Goal: Task Accomplishment & Management: Complete application form

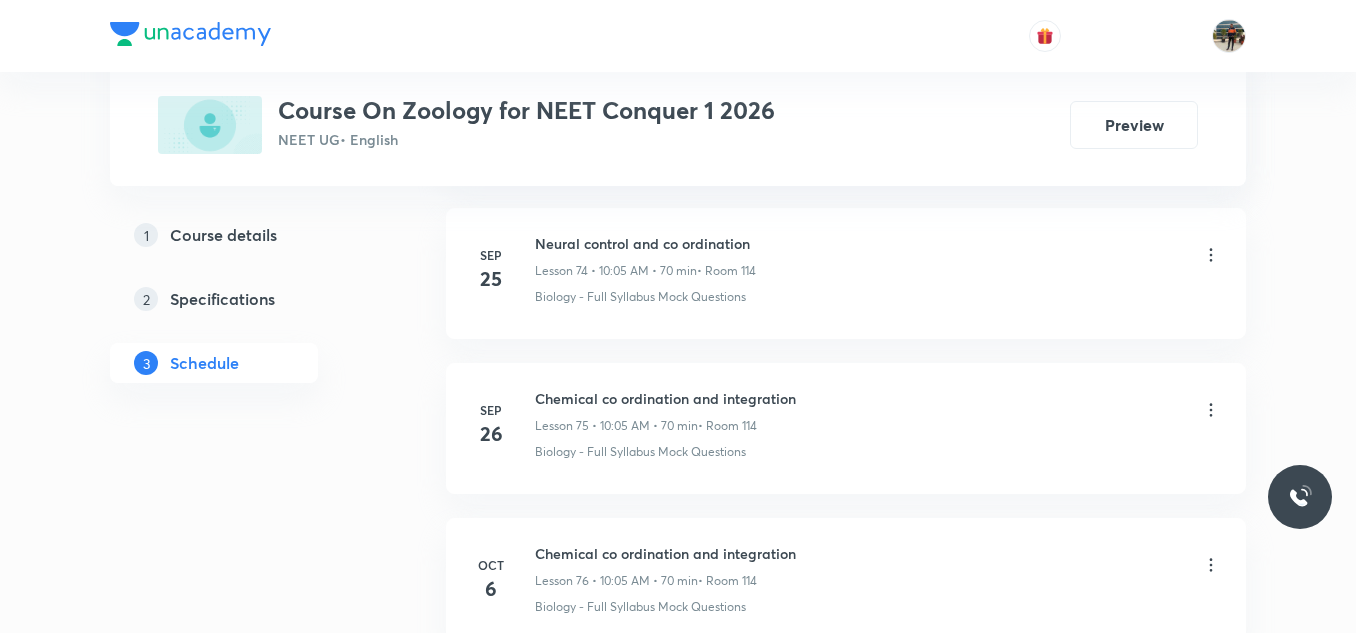
scroll to position [12749, 0]
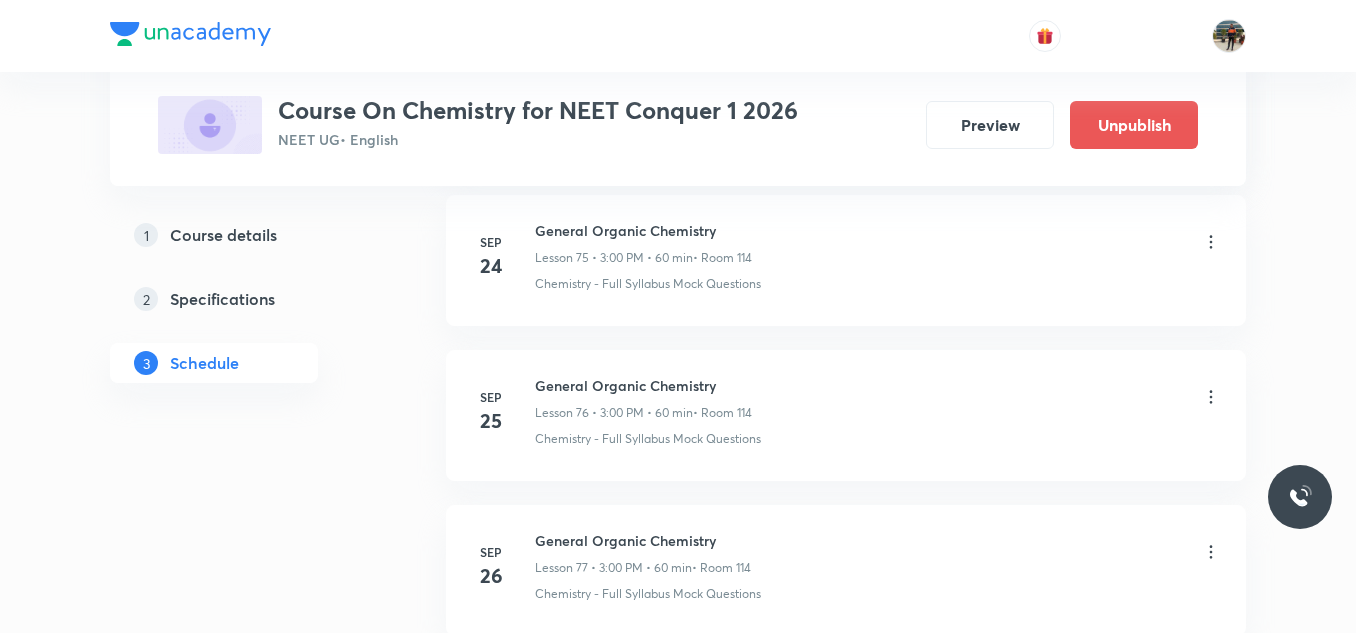
scroll to position [12659, 0]
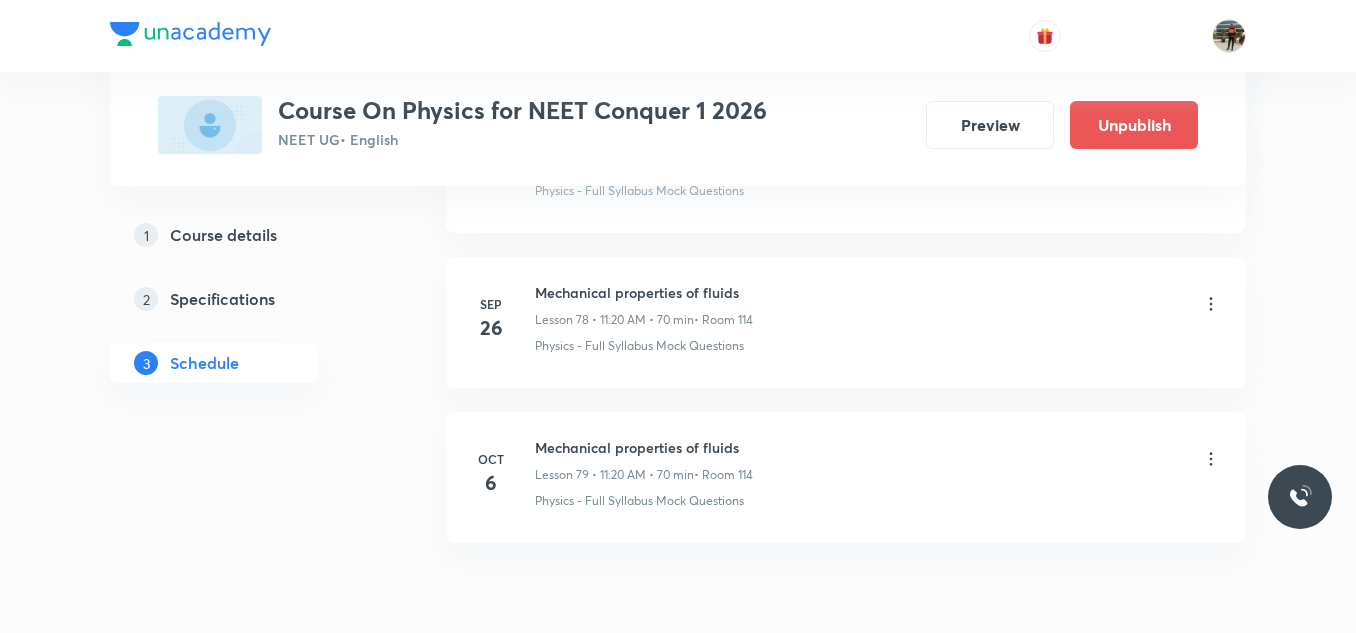
scroll to position [13213, 0]
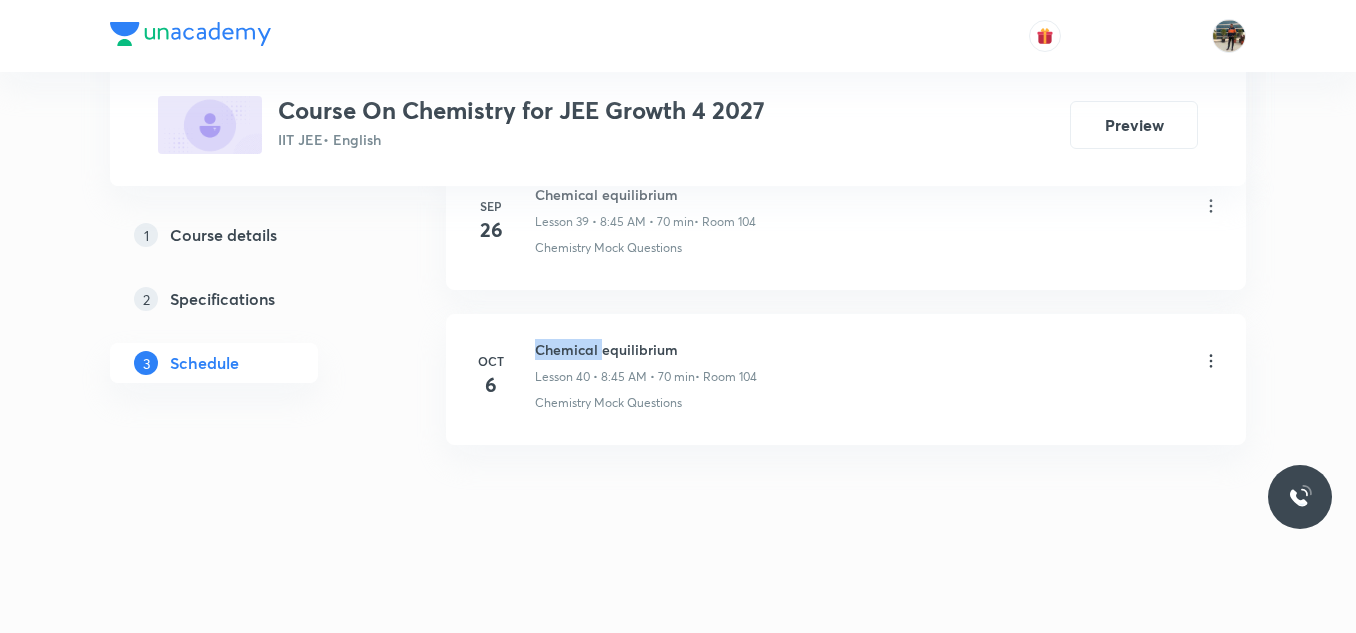
click at [566, 345] on h6 "Chemical equilibrium" at bounding box center [646, 349] width 222 height 21
copy h6 "Chemical equilibrium"
click at [566, 345] on h6 "Chemical equilibrium" at bounding box center [646, 349] width 222 height 21
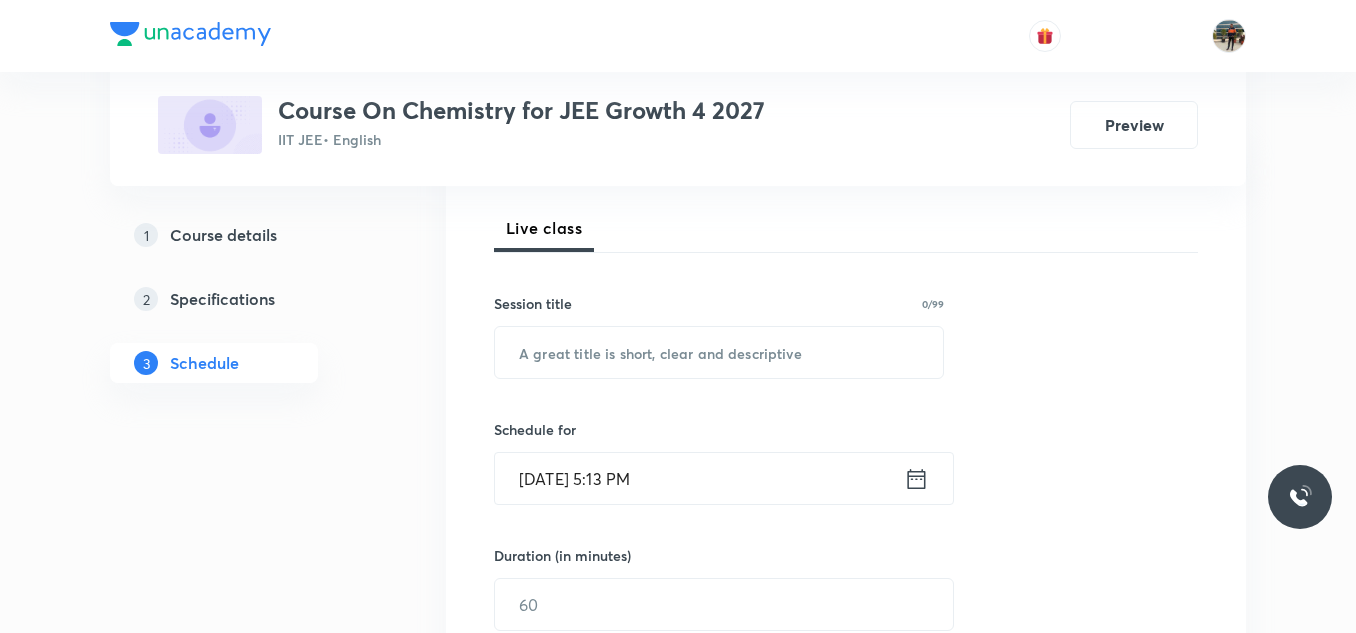
scroll to position [300, 0]
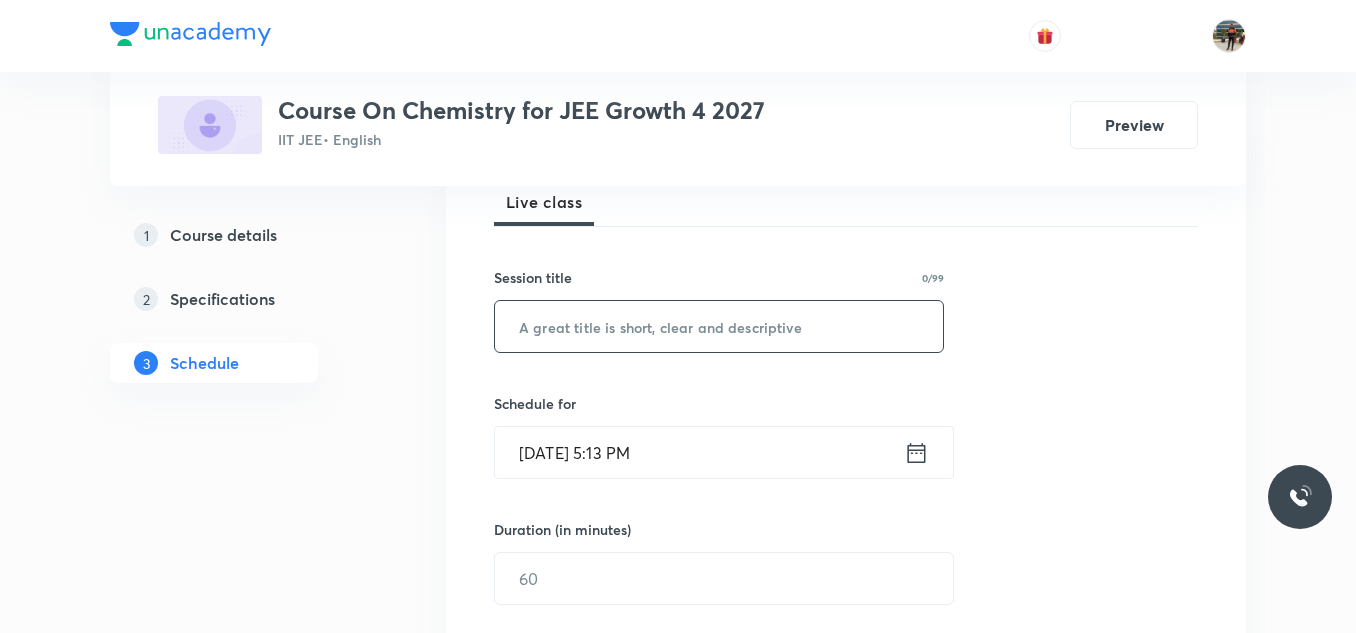
click at [632, 338] on input "text" at bounding box center [719, 326] width 448 height 51
paste input "Chemical equilibrium"
type input "Chemical equilibrium"
click at [914, 453] on icon at bounding box center [916, 453] width 25 height 28
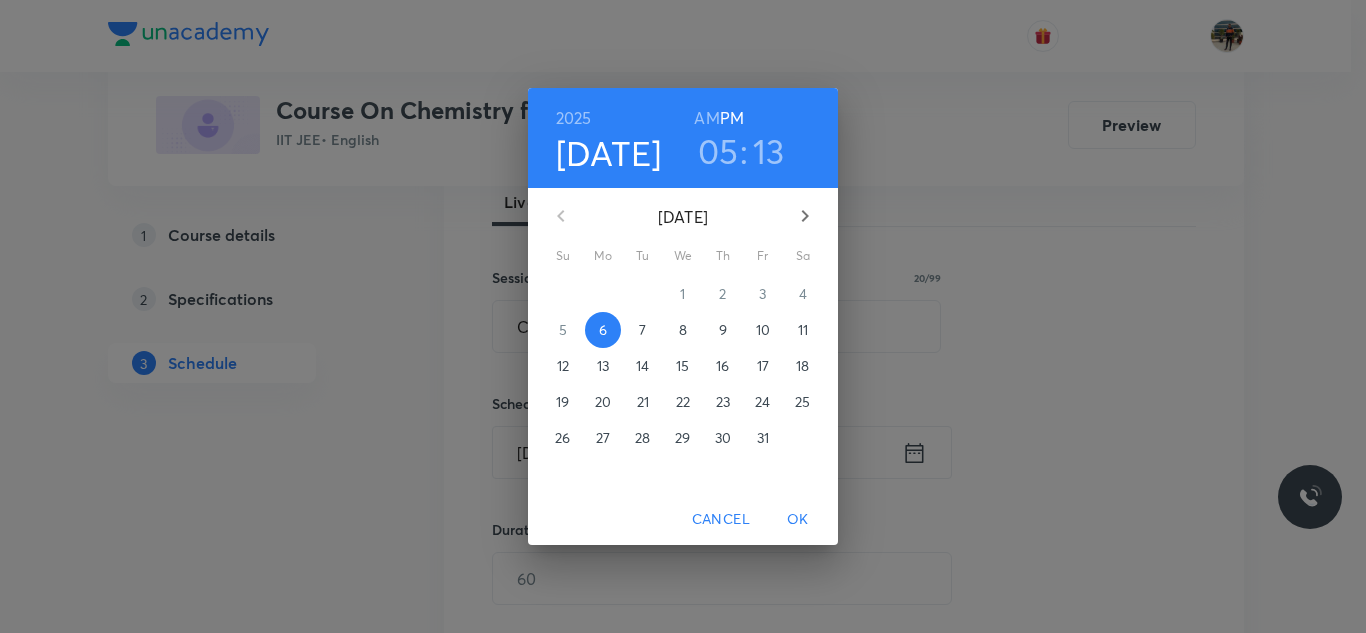
click at [651, 333] on span "7" at bounding box center [643, 330] width 36 height 20
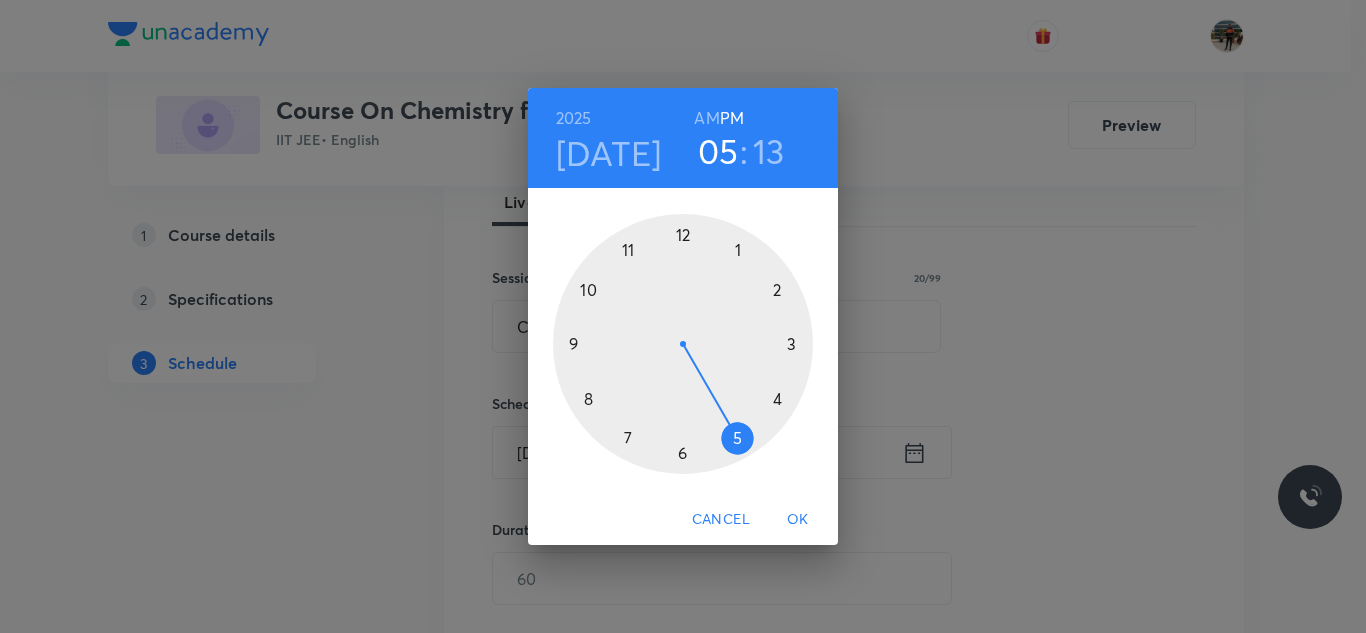
click at [713, 109] on h6 "AM" at bounding box center [706, 118] width 25 height 28
click at [591, 396] on div at bounding box center [683, 344] width 260 height 260
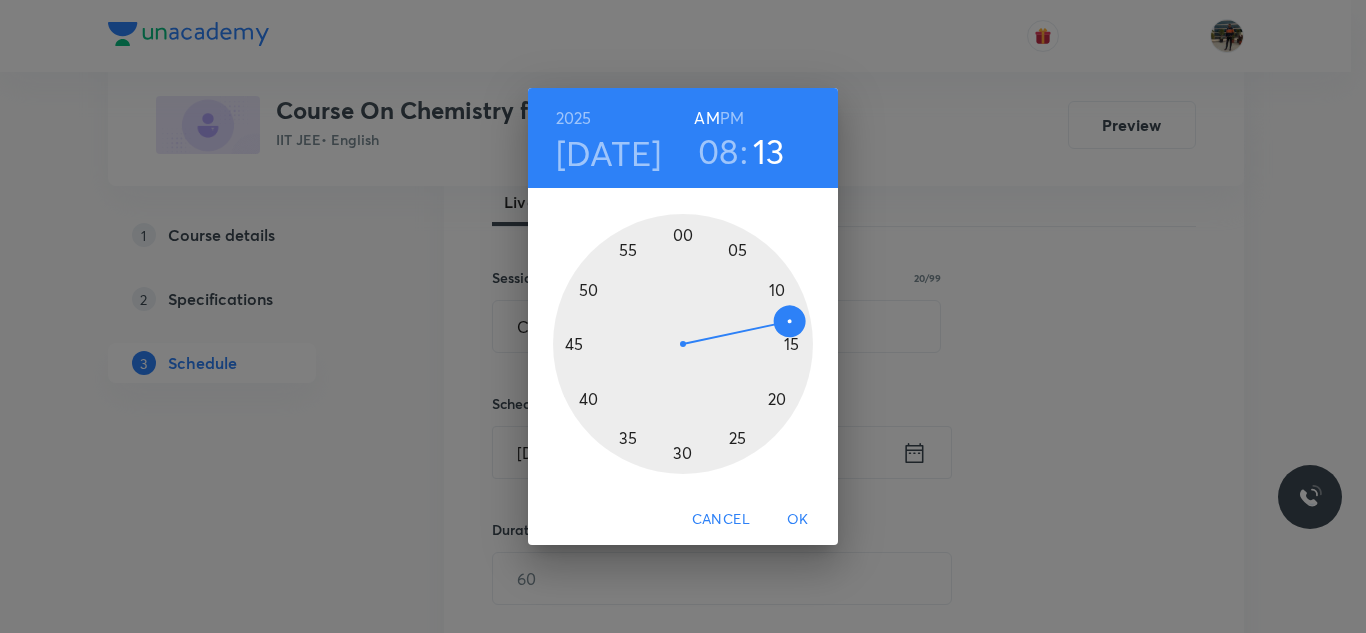
click at [577, 344] on div at bounding box center [683, 344] width 260 height 260
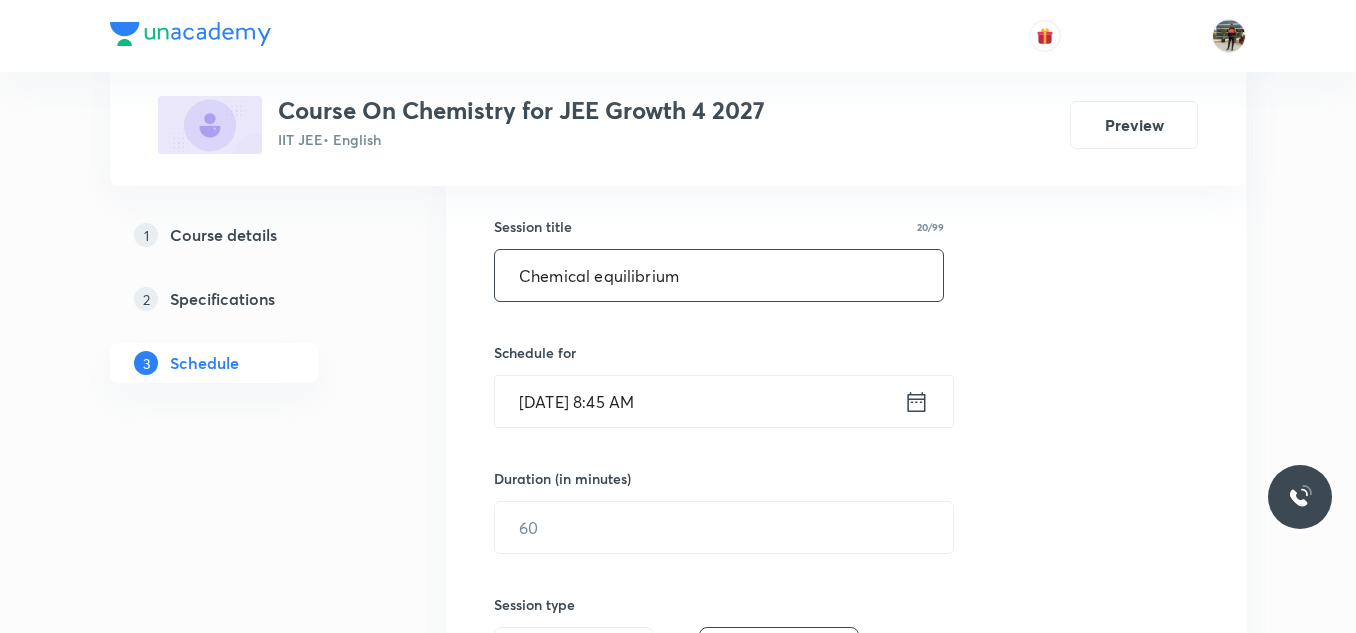
scroll to position [400, 0]
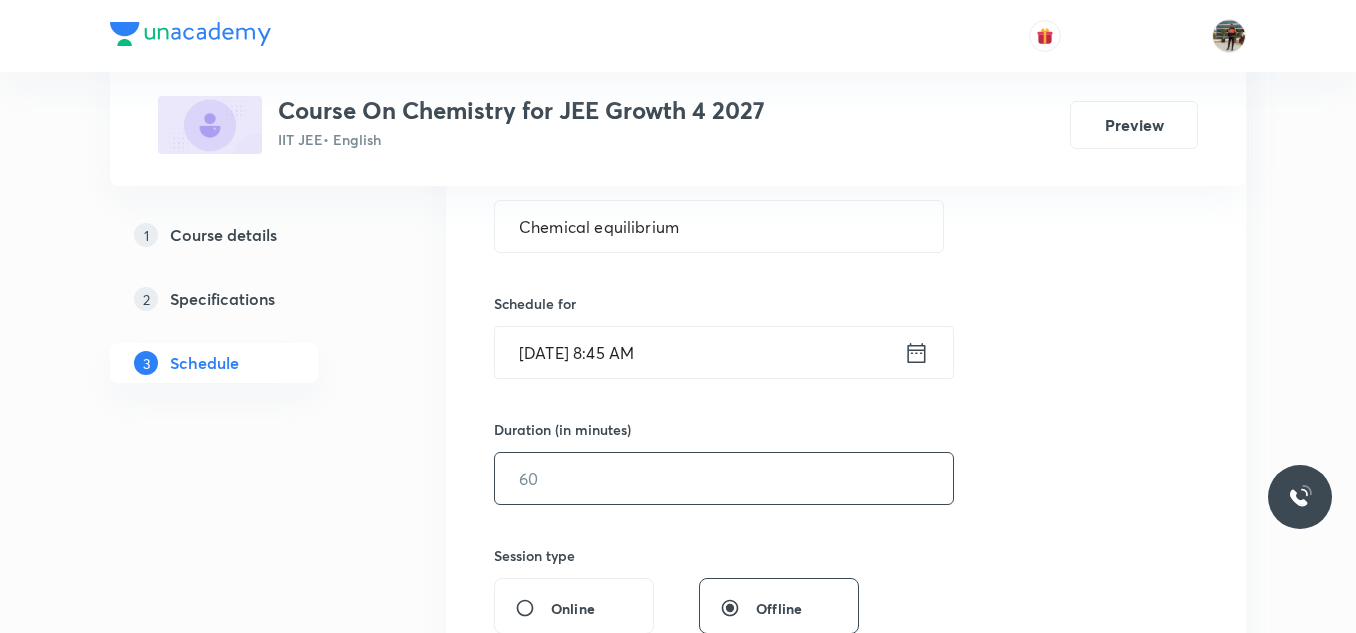
click at [603, 465] on input "text" at bounding box center [724, 478] width 458 height 51
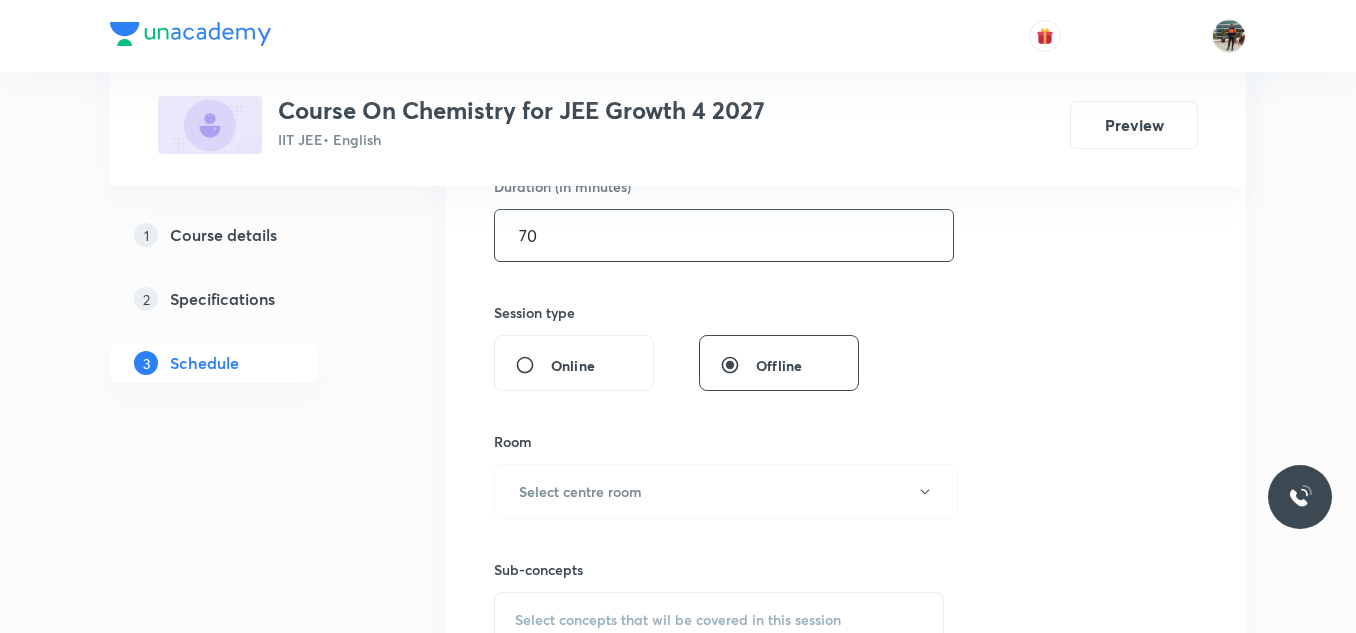
scroll to position [700, 0]
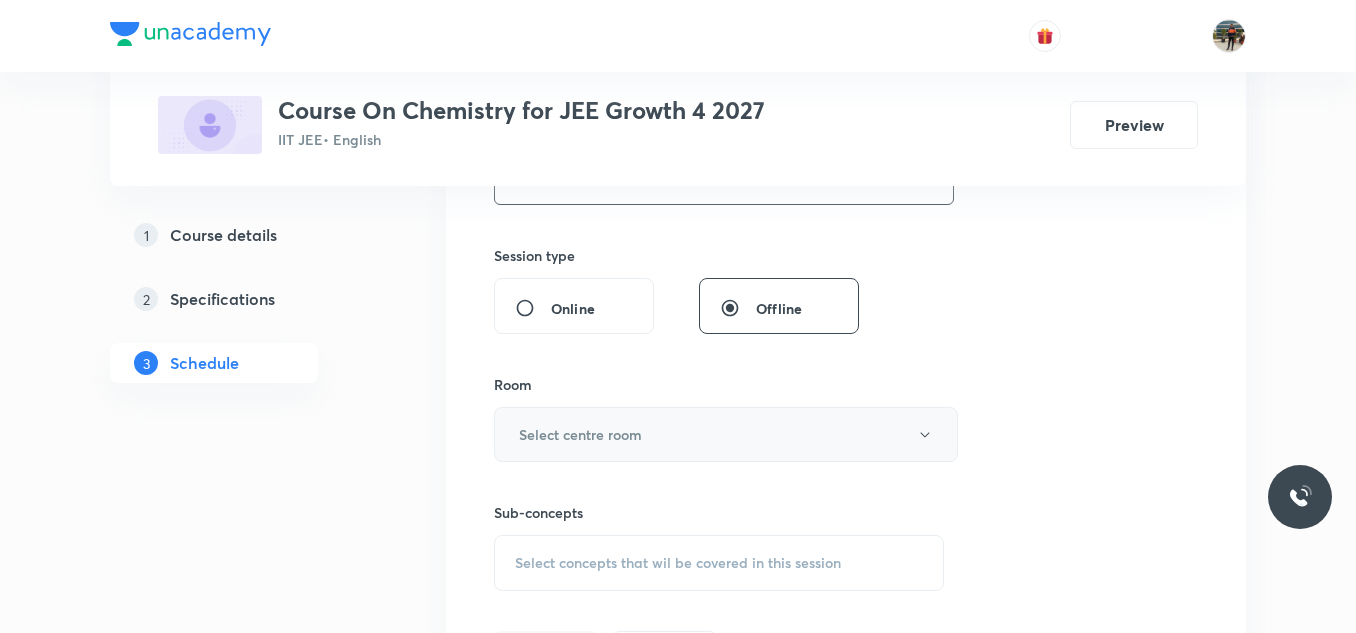
type input "70"
click at [553, 432] on h6 "Select centre room" at bounding box center [580, 434] width 123 height 21
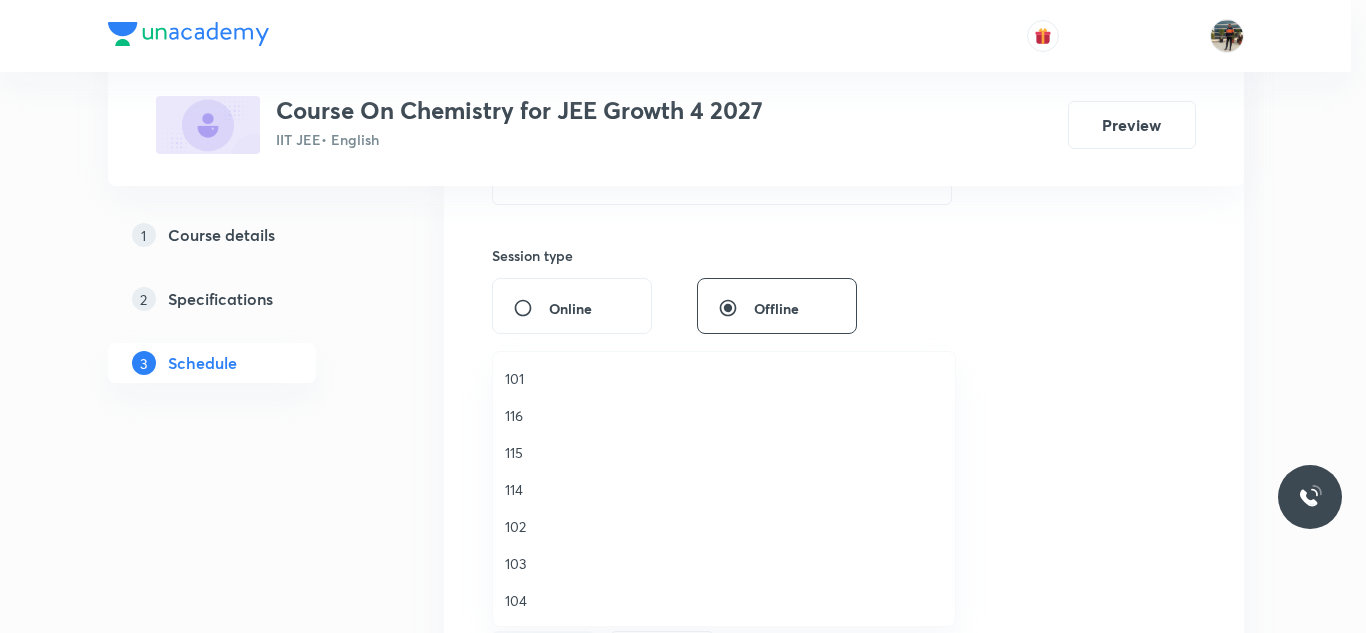
click at [524, 597] on span "104" at bounding box center [724, 600] width 438 height 21
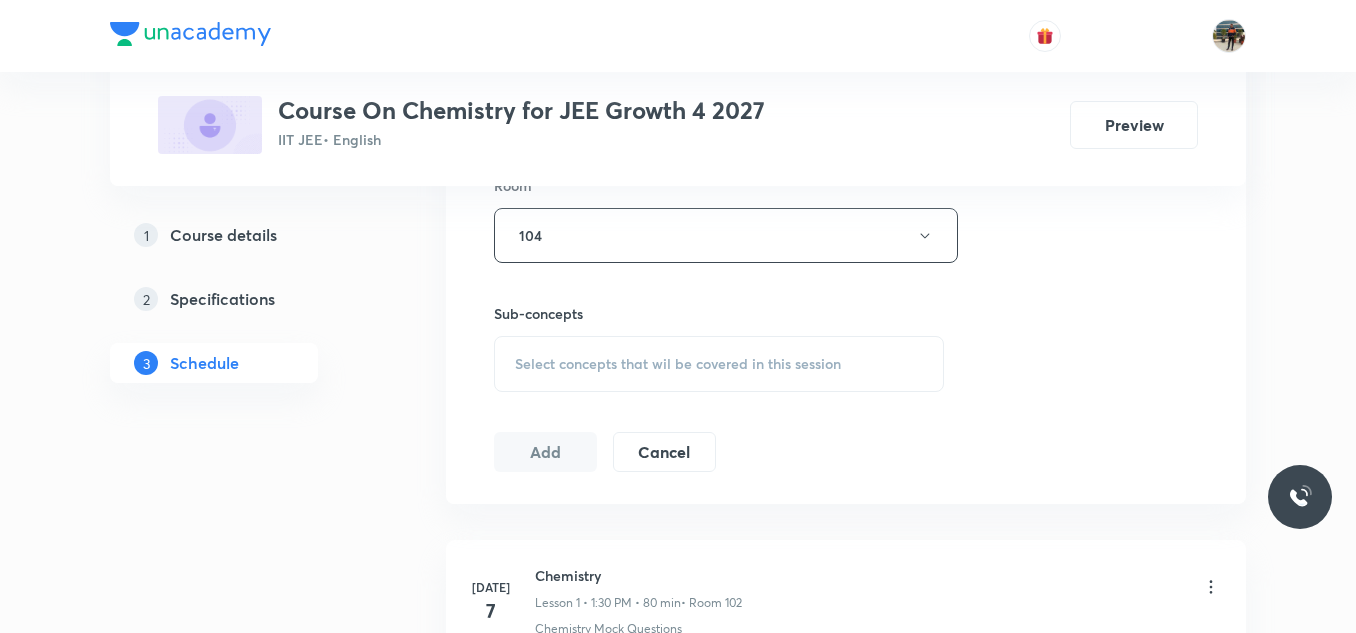
scroll to position [900, 0]
click at [527, 350] on div "Select concepts that wil be covered in this session" at bounding box center [719, 363] width 450 height 56
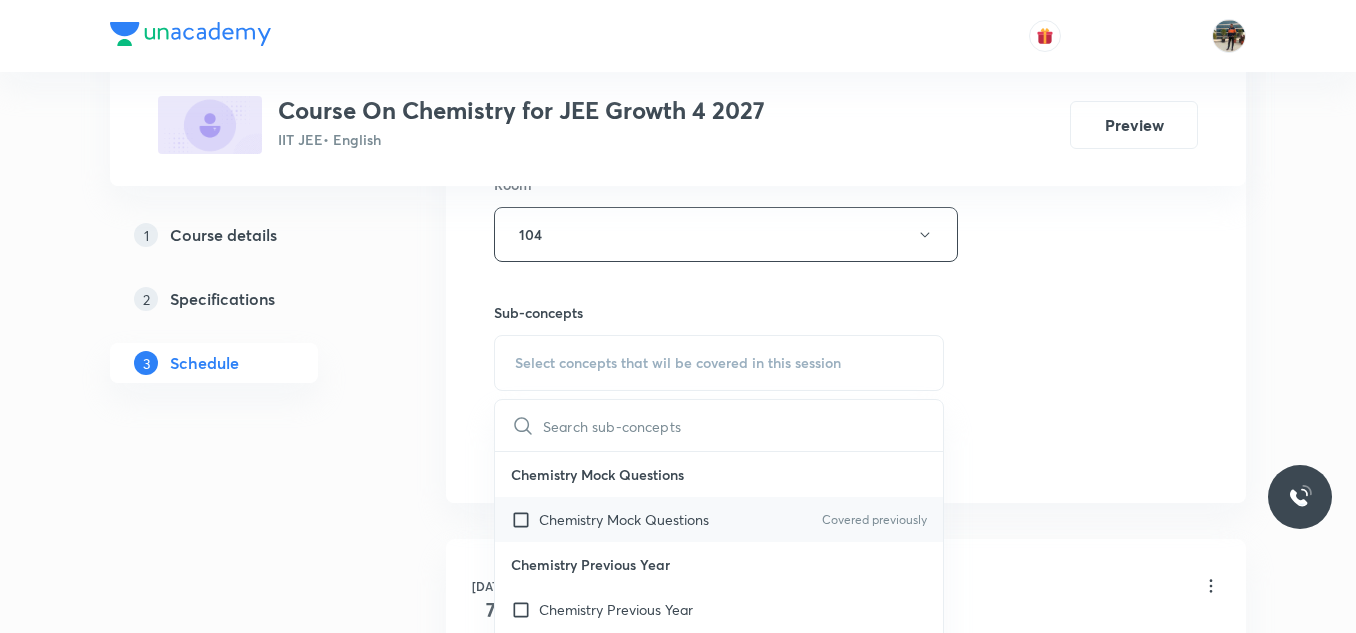
click at [518, 518] on input "checkbox" at bounding box center [525, 519] width 28 height 21
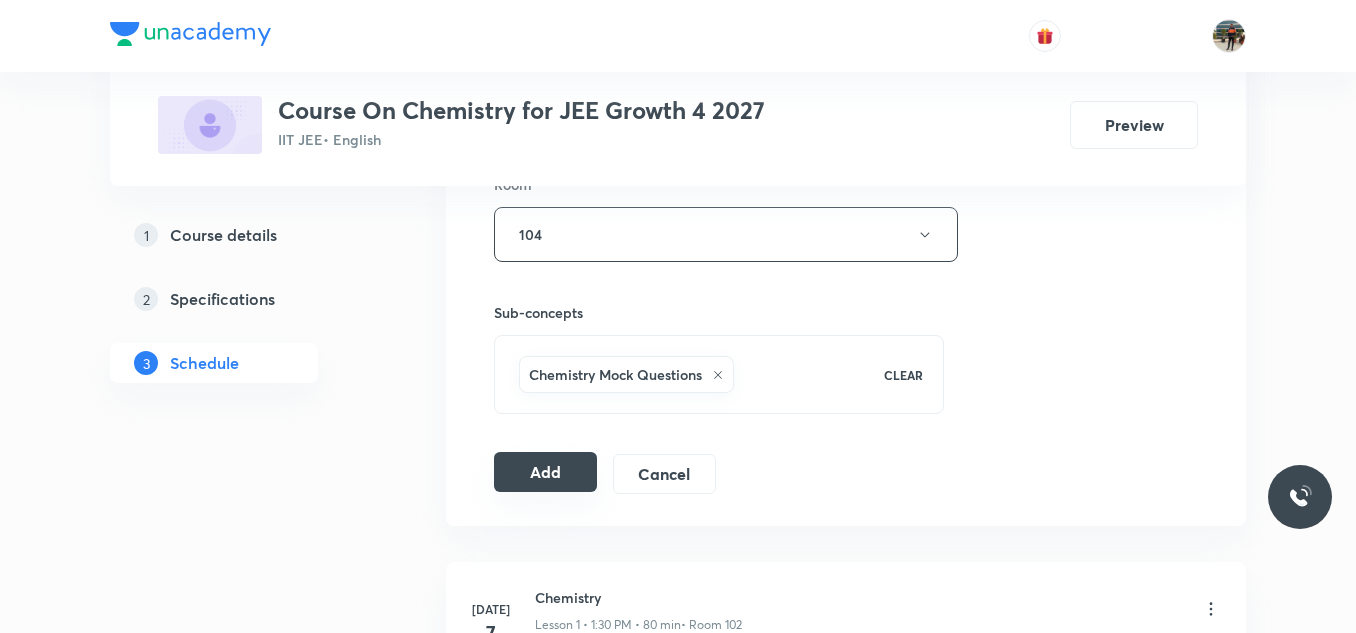
click at [556, 464] on button "Add" at bounding box center [545, 472] width 103 height 40
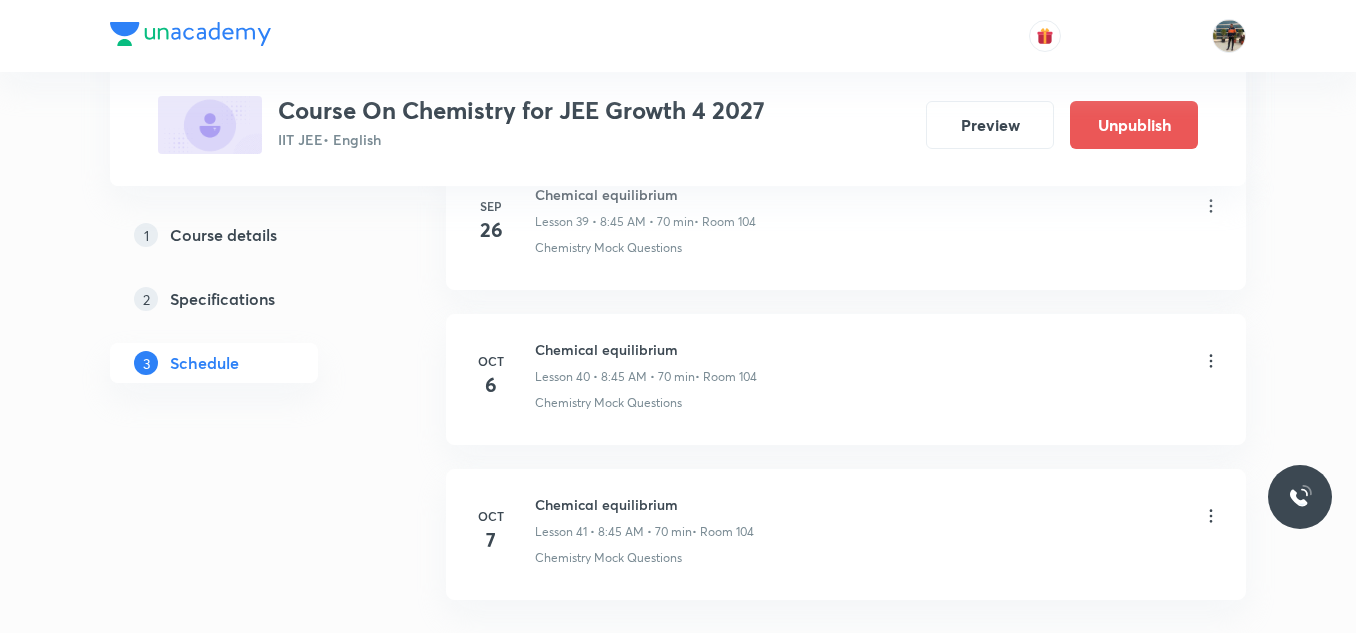
scroll to position [6405, 0]
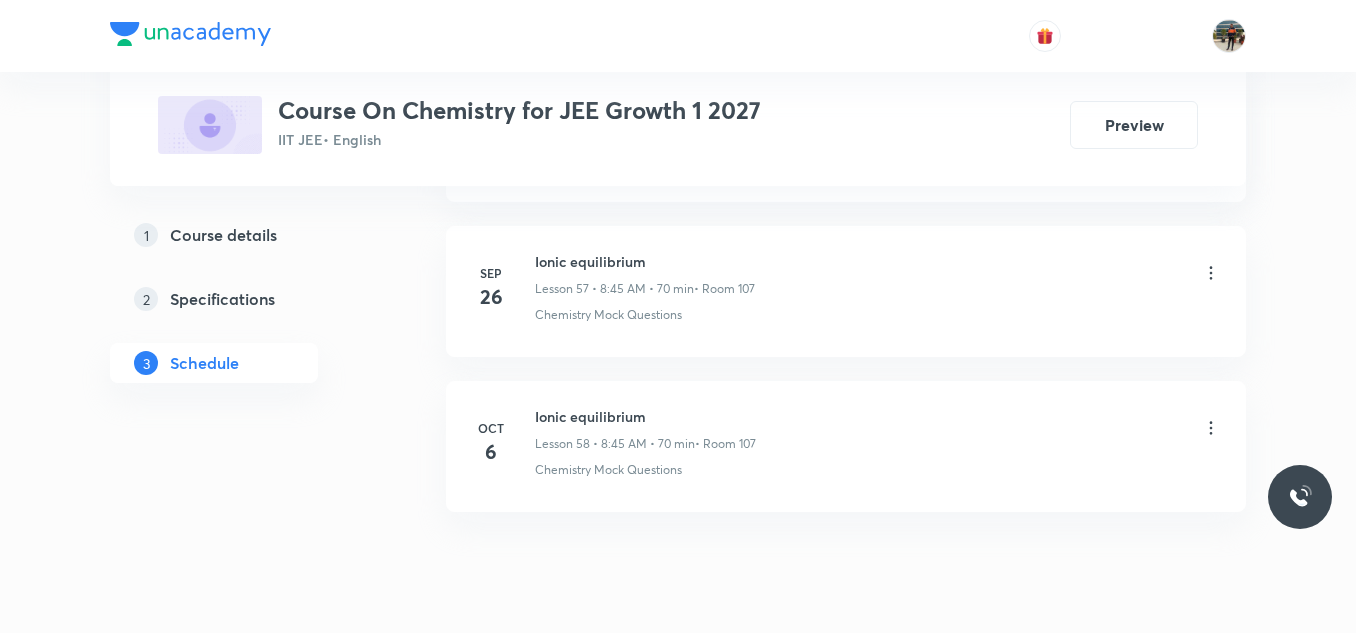
scroll to position [9959, 0]
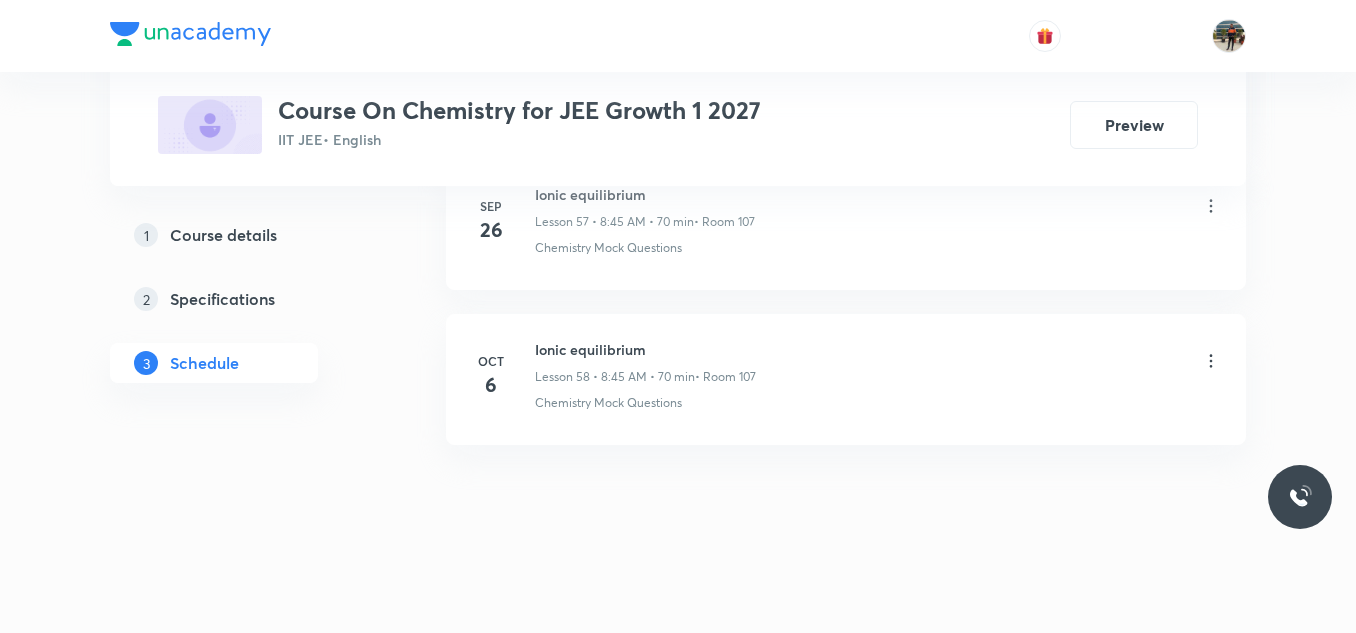
click at [599, 336] on li "Oct 6 Ionic equilibrium Lesson 58 • 8:45 AM • 70 min • Room 107 Chemistry Mock …" at bounding box center [846, 379] width 800 height 131
copy h6 "Ionic equilibrium"
click at [599, 336] on li "Oct 6 Ionic equilibrium Lesson 58 • 8:45 AM • 70 min • Room 107 Chemistry Mock …" at bounding box center [846, 379] width 800 height 131
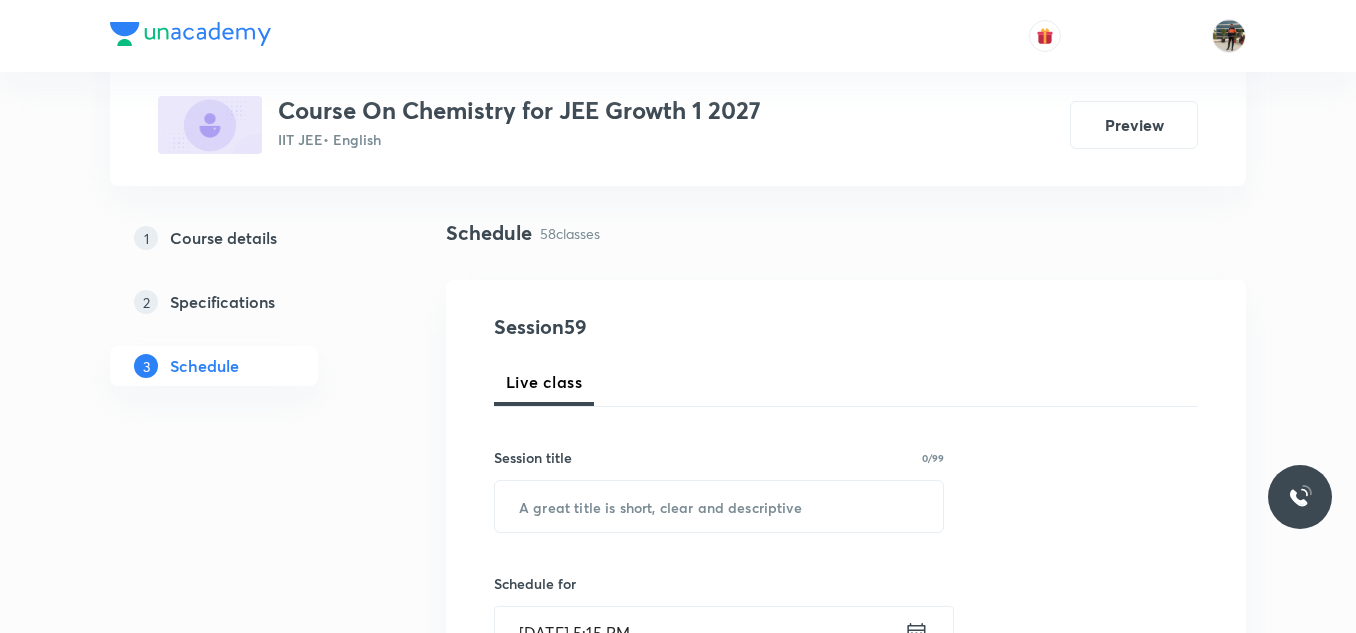
scroll to position [300, 0]
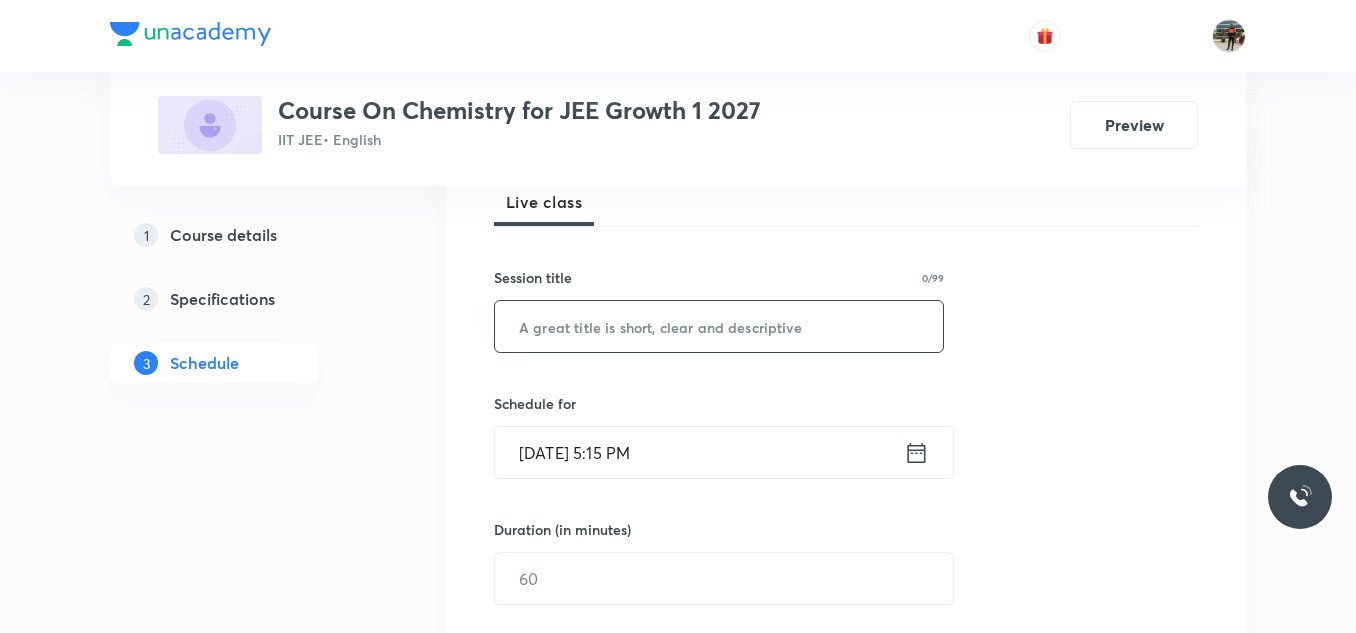
click at [608, 337] on input "text" at bounding box center [719, 326] width 448 height 51
paste input "Ionic equilibrium"
type input "Ionic equilibrium"
click at [911, 455] on icon at bounding box center [916, 453] width 25 height 28
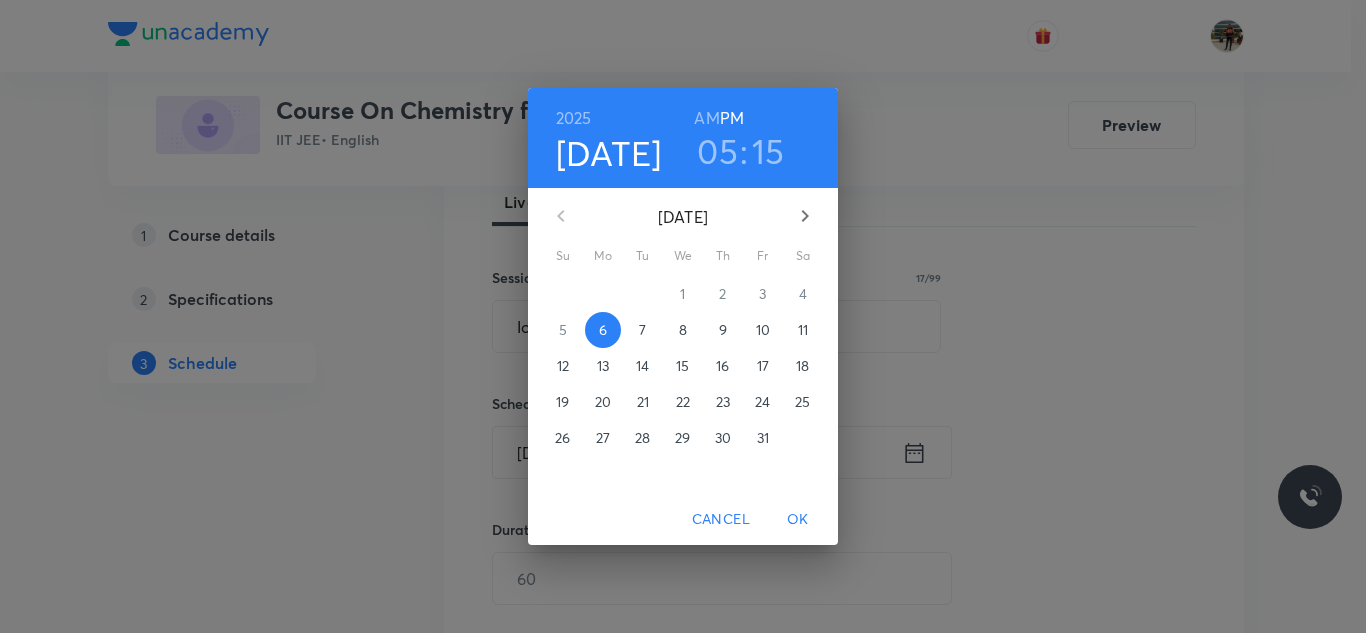
click at [635, 325] on span "7" at bounding box center [643, 330] width 36 height 20
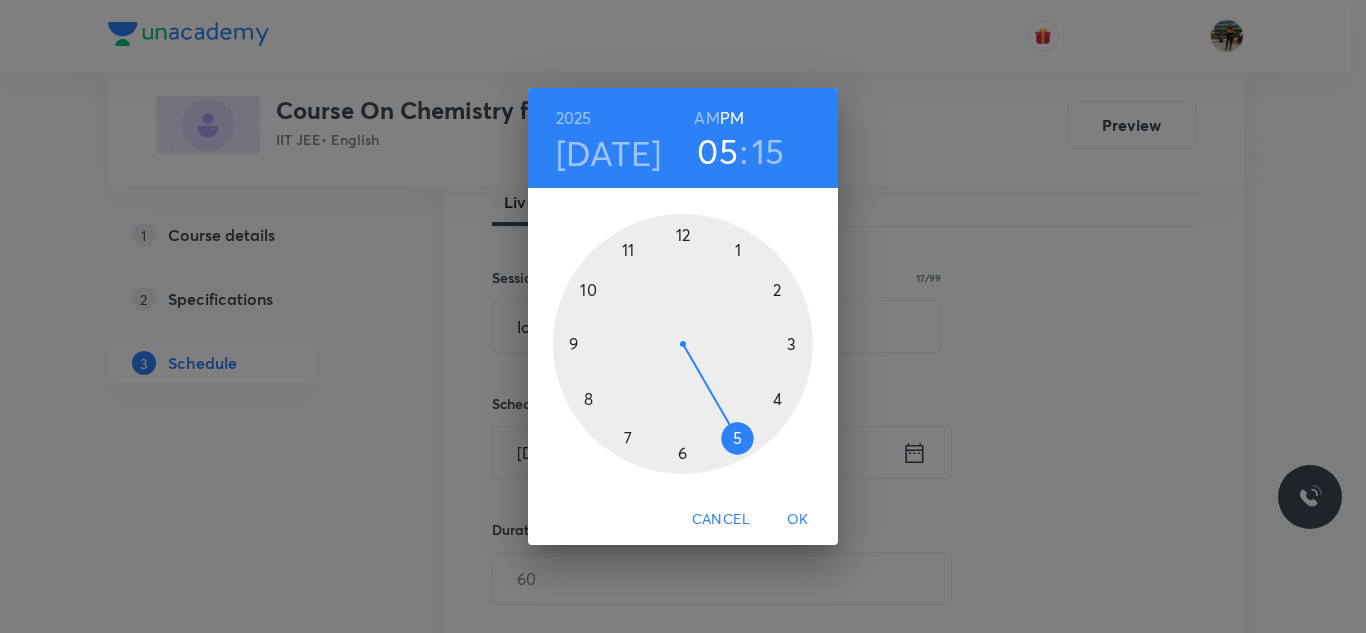
click at [705, 115] on h6 "AM" at bounding box center [706, 118] width 25 height 28
click at [591, 399] on div at bounding box center [683, 344] width 260 height 260
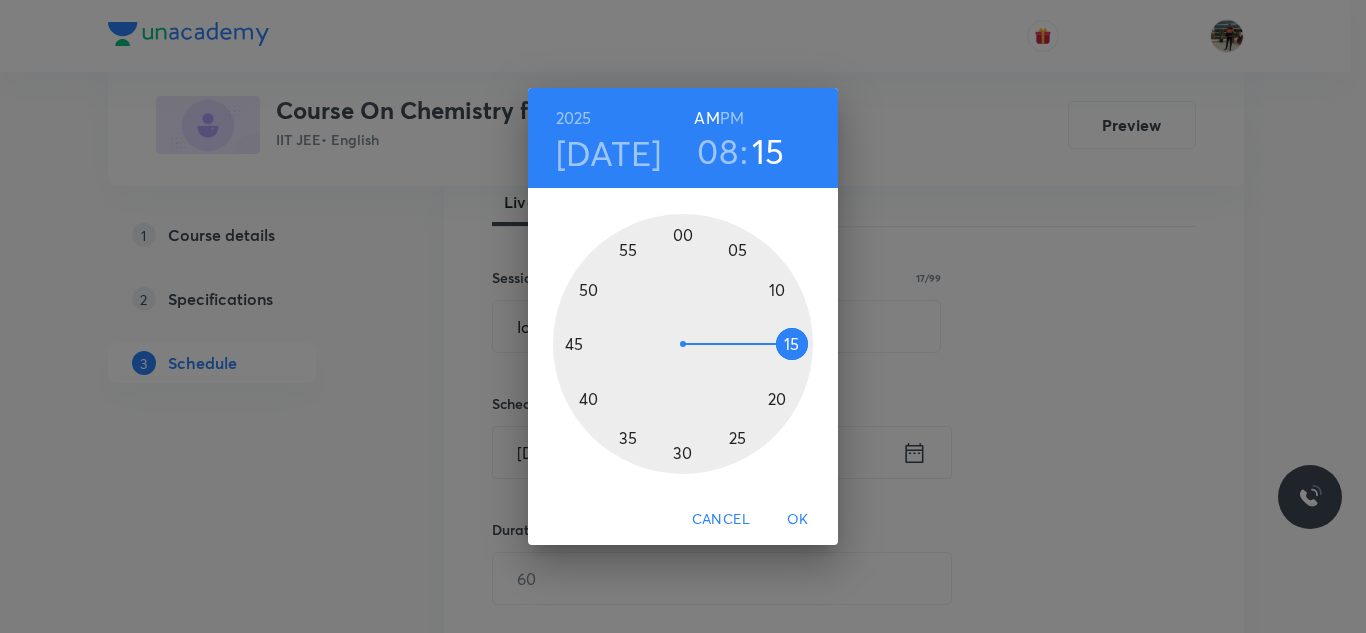
click at [577, 345] on div at bounding box center [683, 344] width 260 height 260
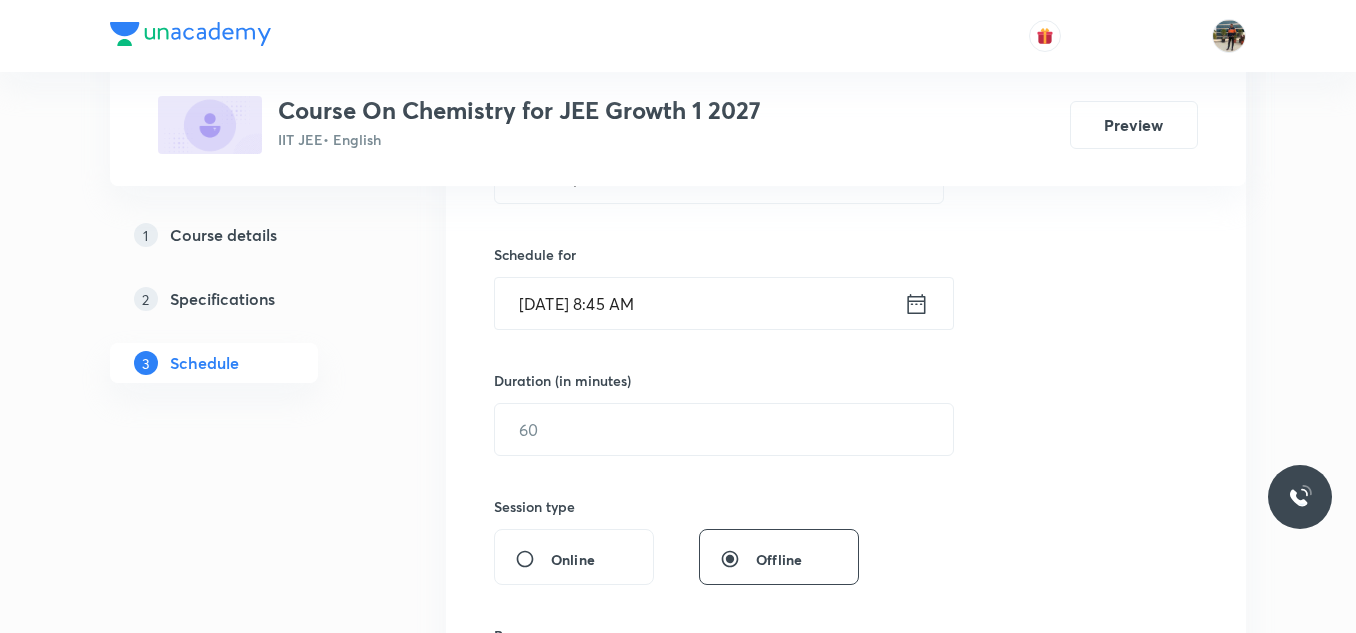
scroll to position [500, 0]
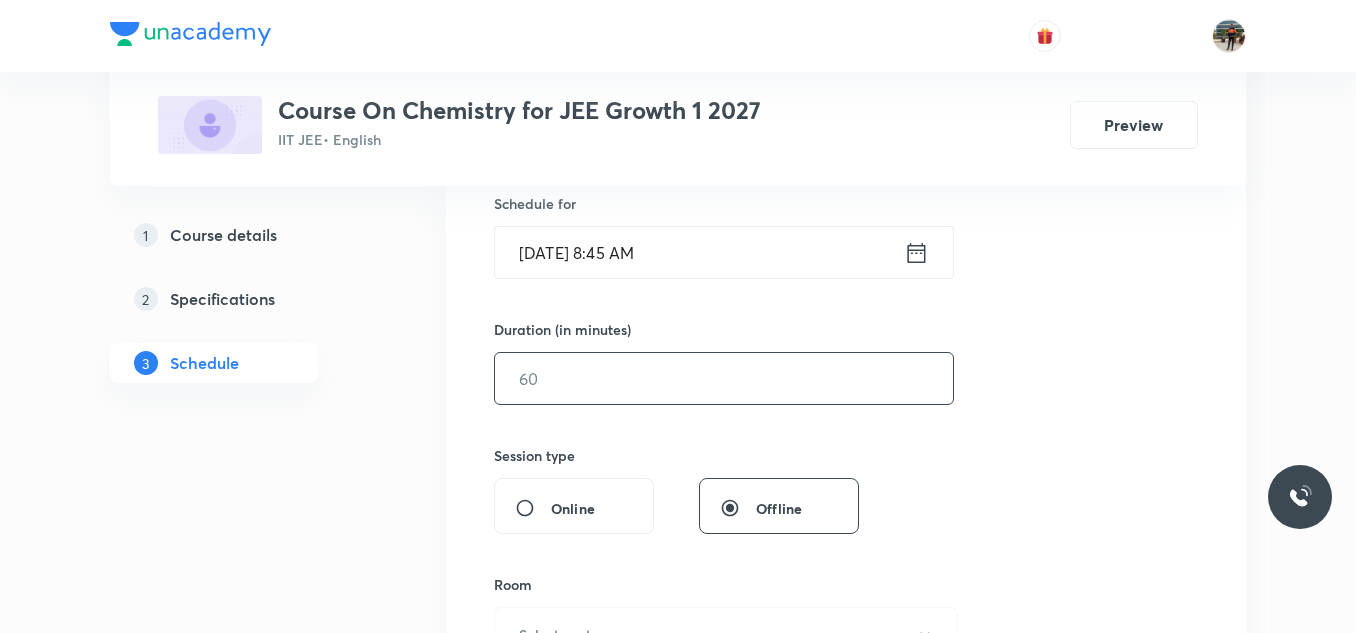
click at [554, 382] on input "text" at bounding box center [724, 378] width 458 height 51
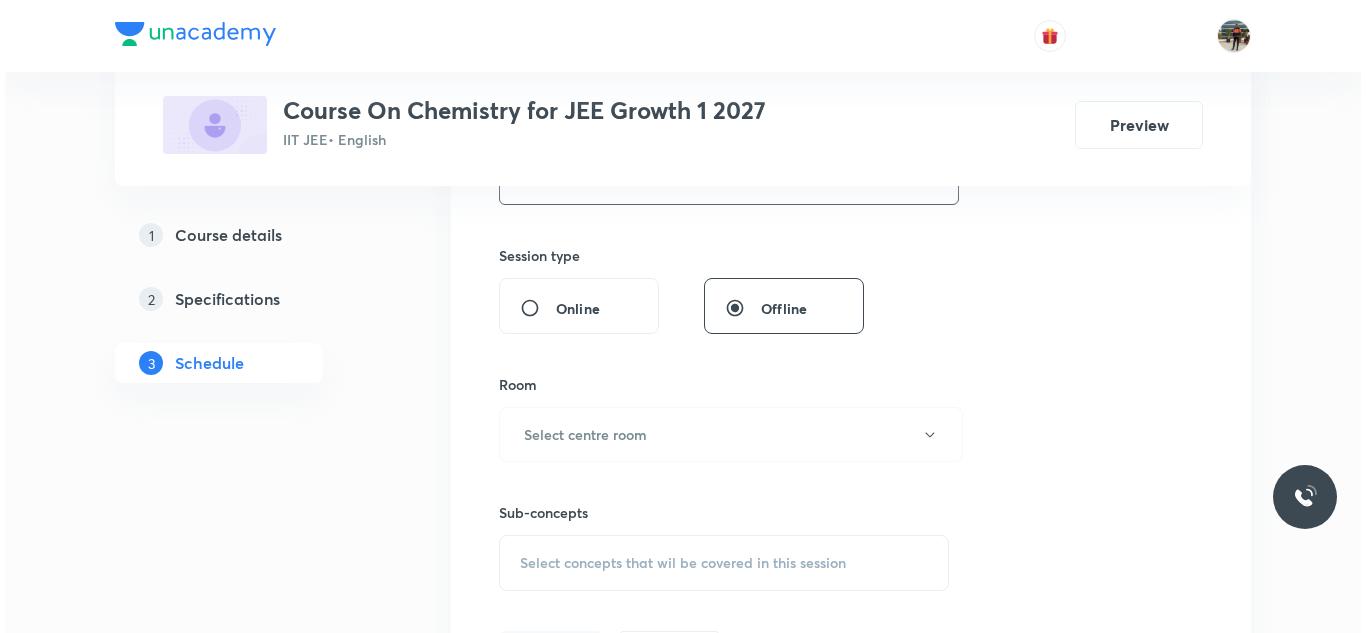
scroll to position [800, 0]
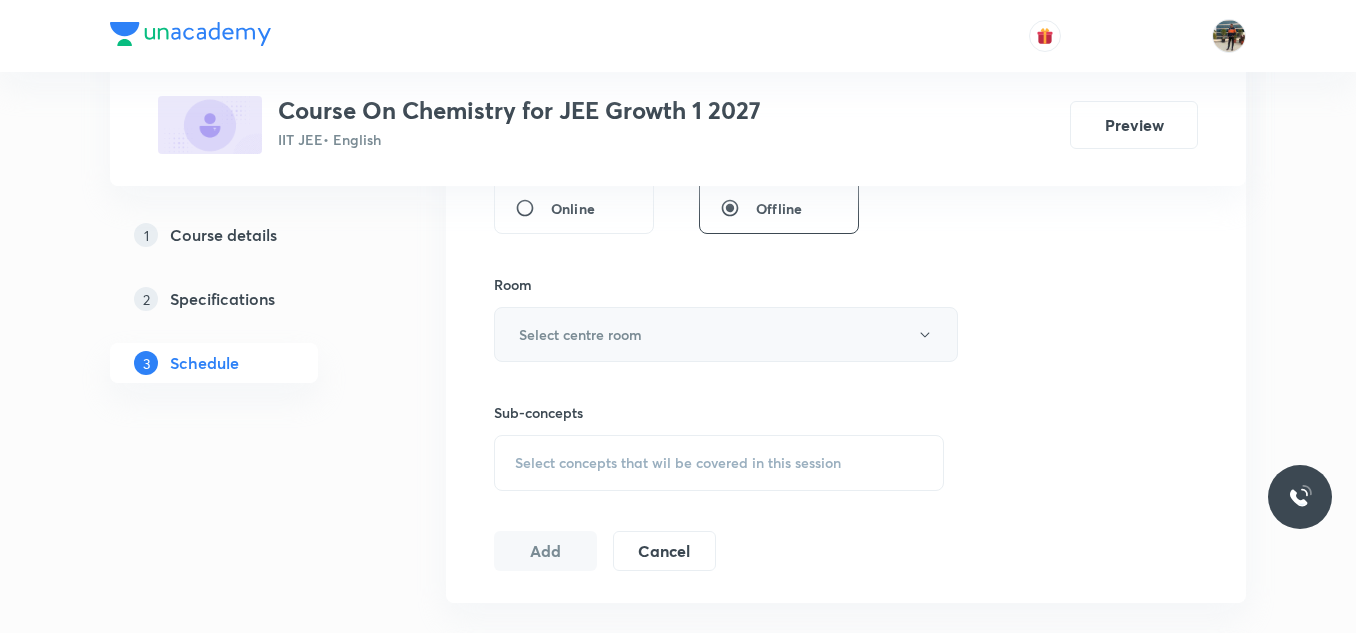
type input "70"
click at [562, 339] on h6 "Select centre room" at bounding box center [580, 334] width 123 height 21
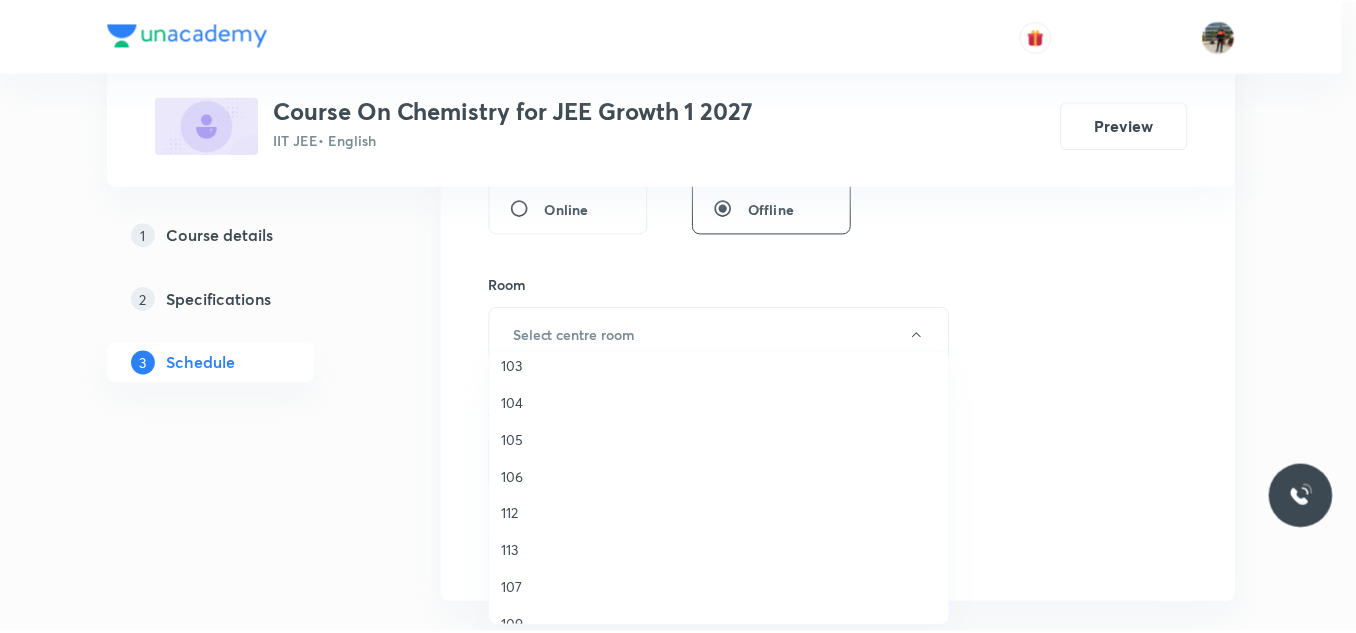
scroll to position [200, 0]
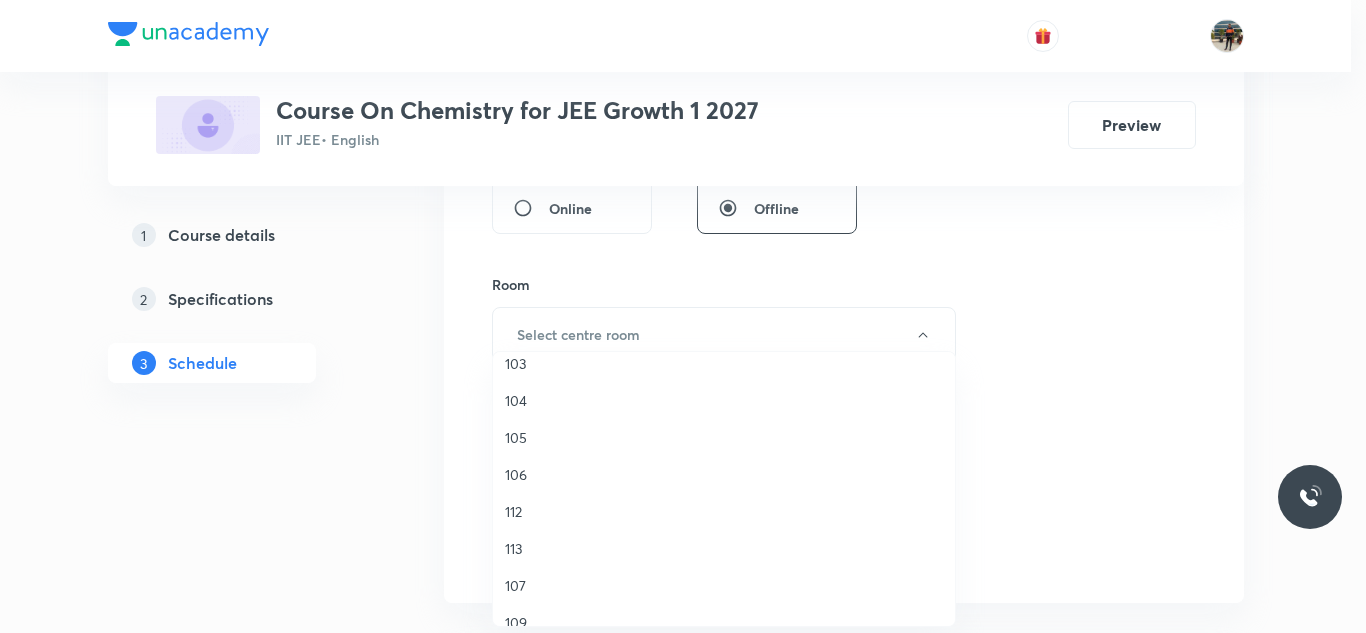
click at [524, 578] on span "107" at bounding box center [724, 585] width 438 height 21
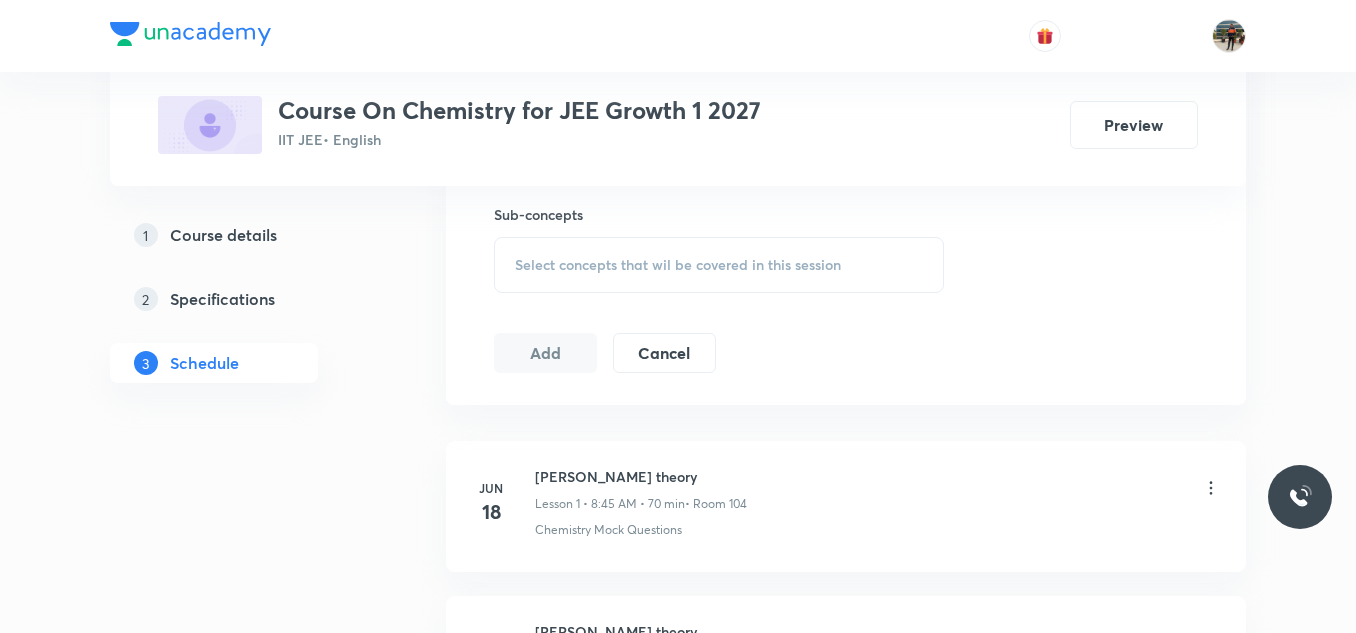
scroll to position [1000, 0]
click at [518, 245] on div "Select concepts that wil be covered in this session" at bounding box center [719, 263] width 450 height 56
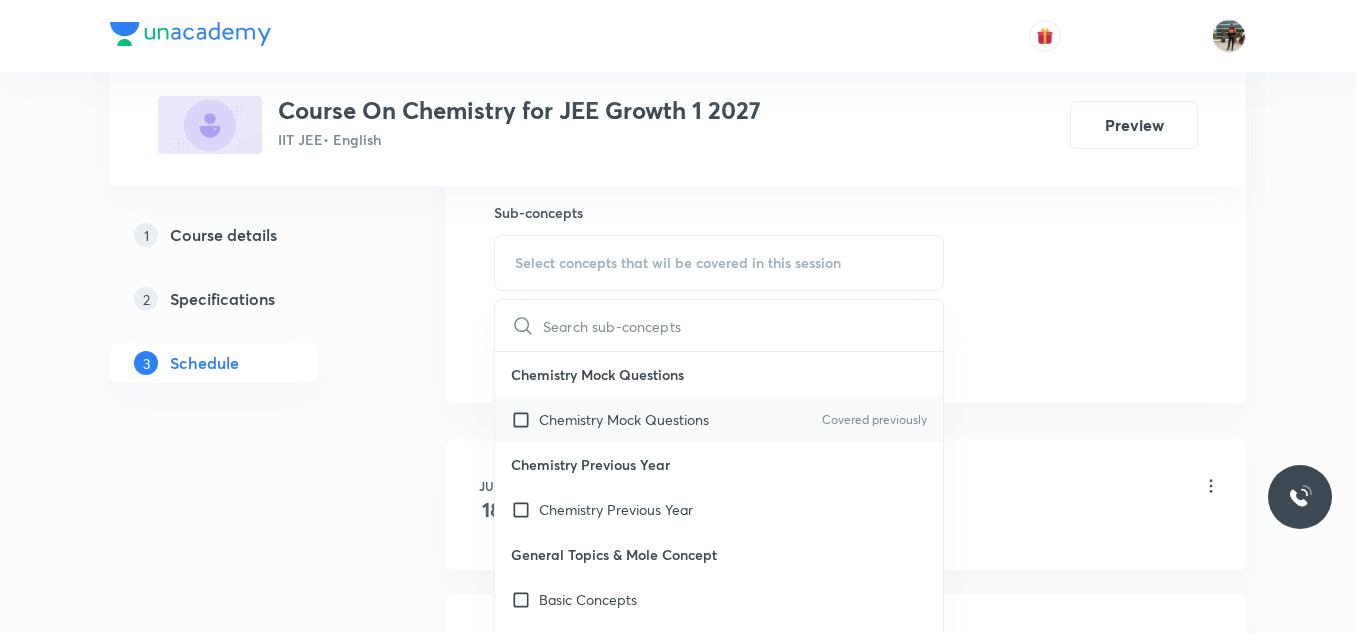
click at [522, 415] on input "checkbox" at bounding box center [525, 419] width 28 height 21
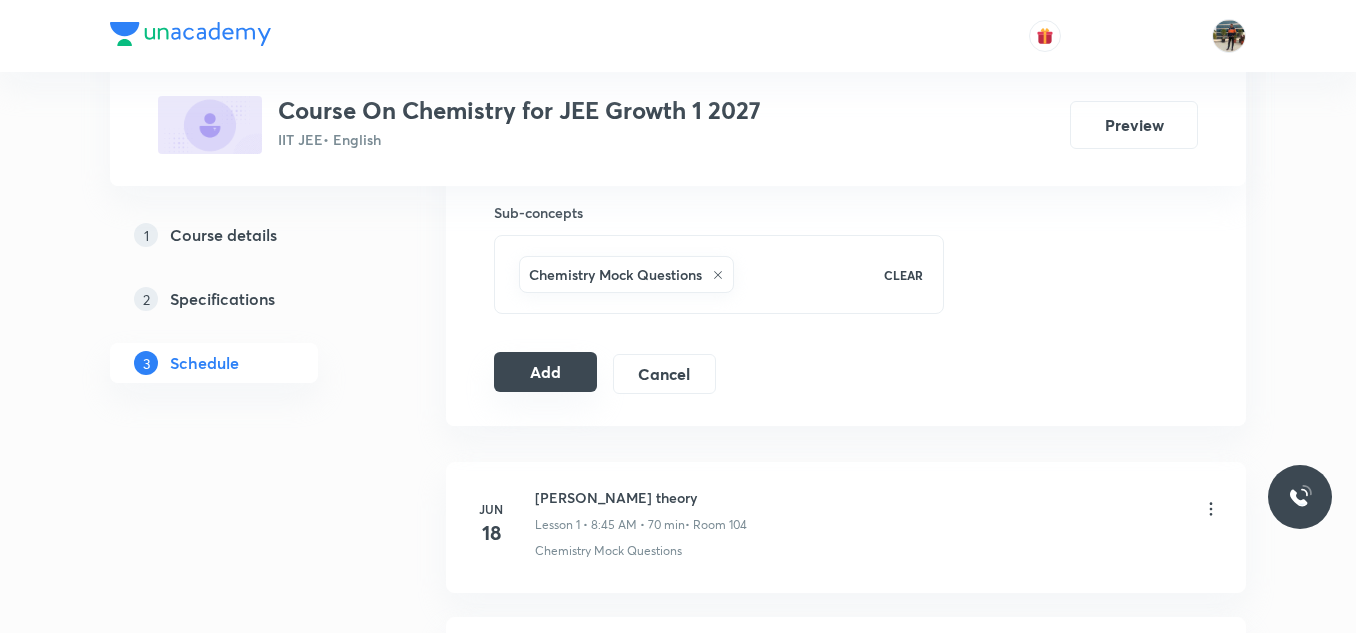
click at [544, 367] on button "Add" at bounding box center [545, 372] width 103 height 40
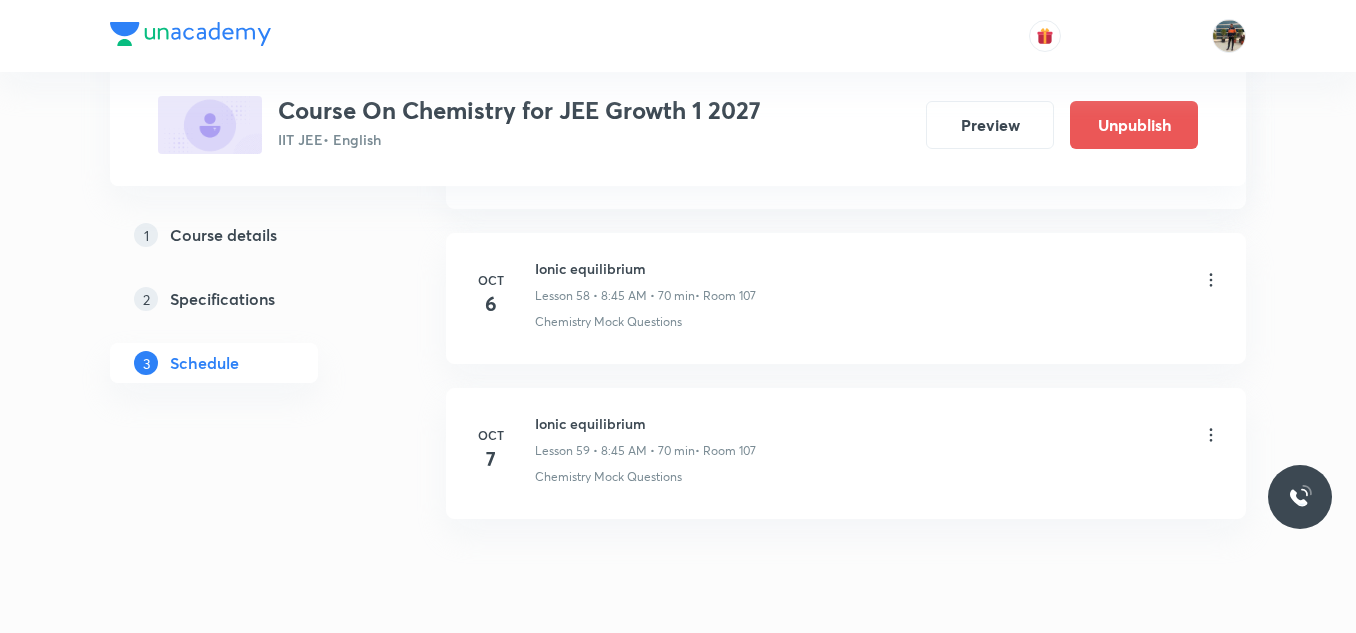
scroll to position [9195, 0]
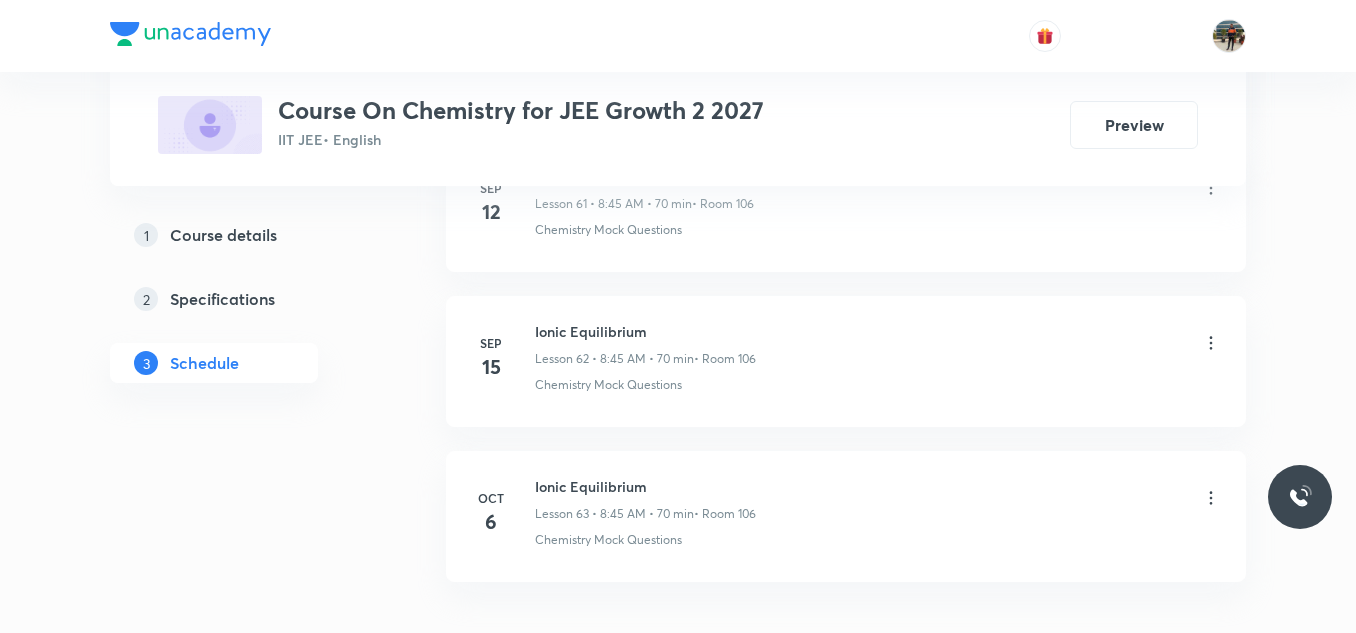
scroll to position [10734, 0]
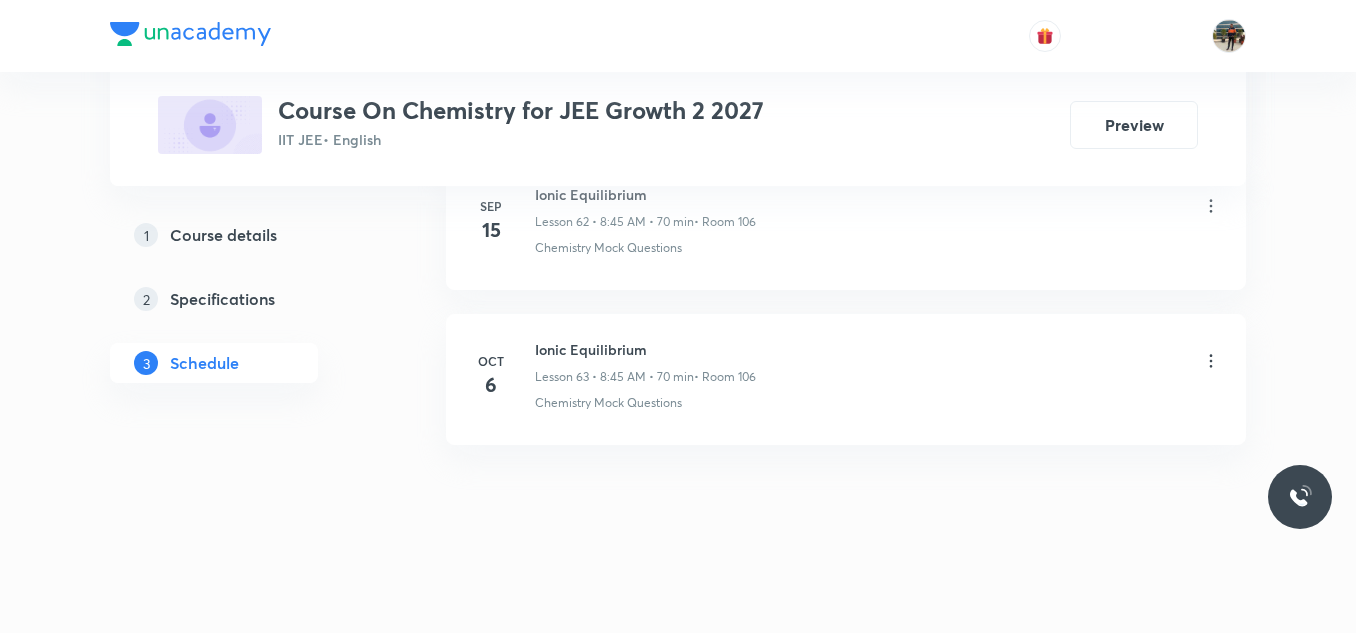
click at [568, 351] on h6 "Ionic Equilibrium" at bounding box center [645, 349] width 221 height 21
copy h6 "Ionic Equilibrium"
click at [568, 351] on h6 "Ionic Equilibrium" at bounding box center [645, 349] width 221 height 21
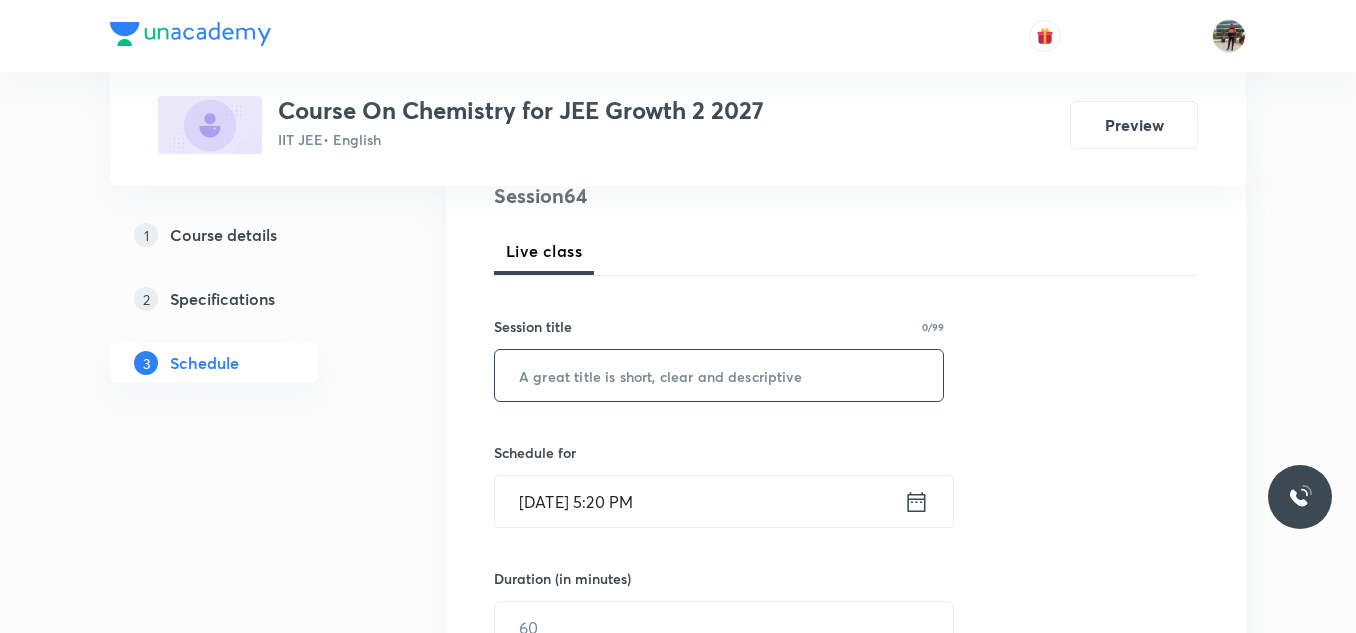
scroll to position [300, 0]
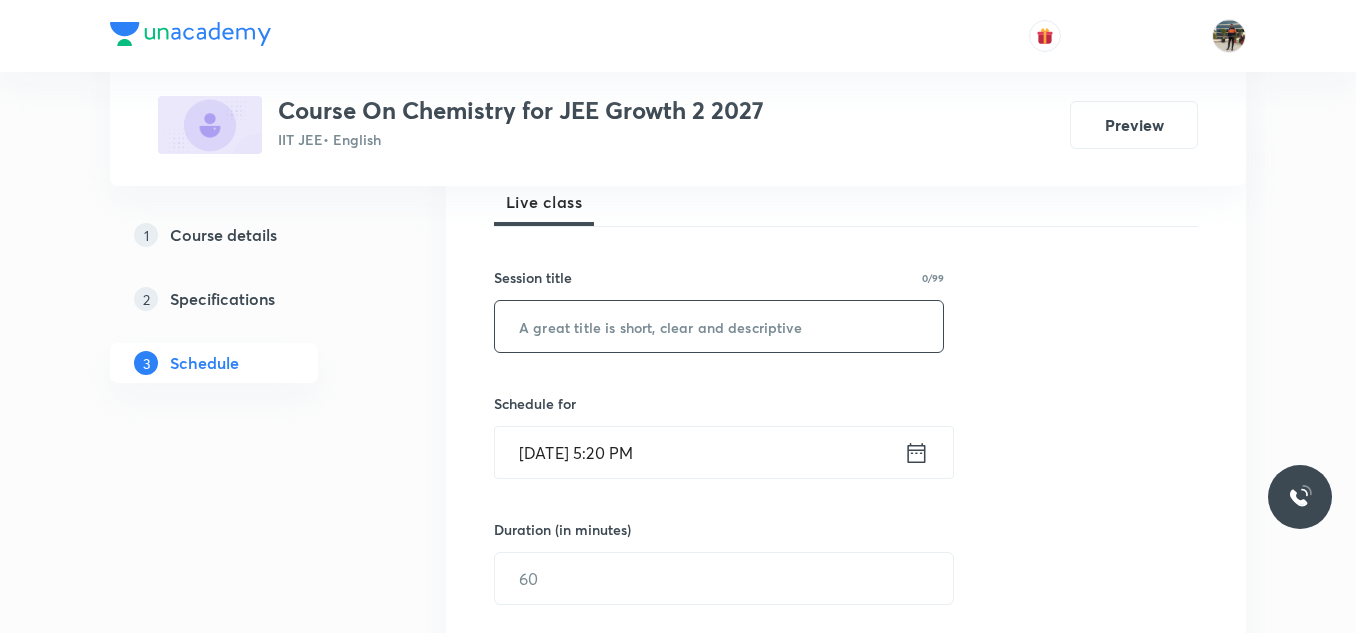
click at [611, 341] on input "text" at bounding box center [719, 326] width 448 height 51
paste input "Ionic Equilibrium"
type input "Ionic Equilibrium"
click at [910, 452] on icon at bounding box center [916, 453] width 25 height 28
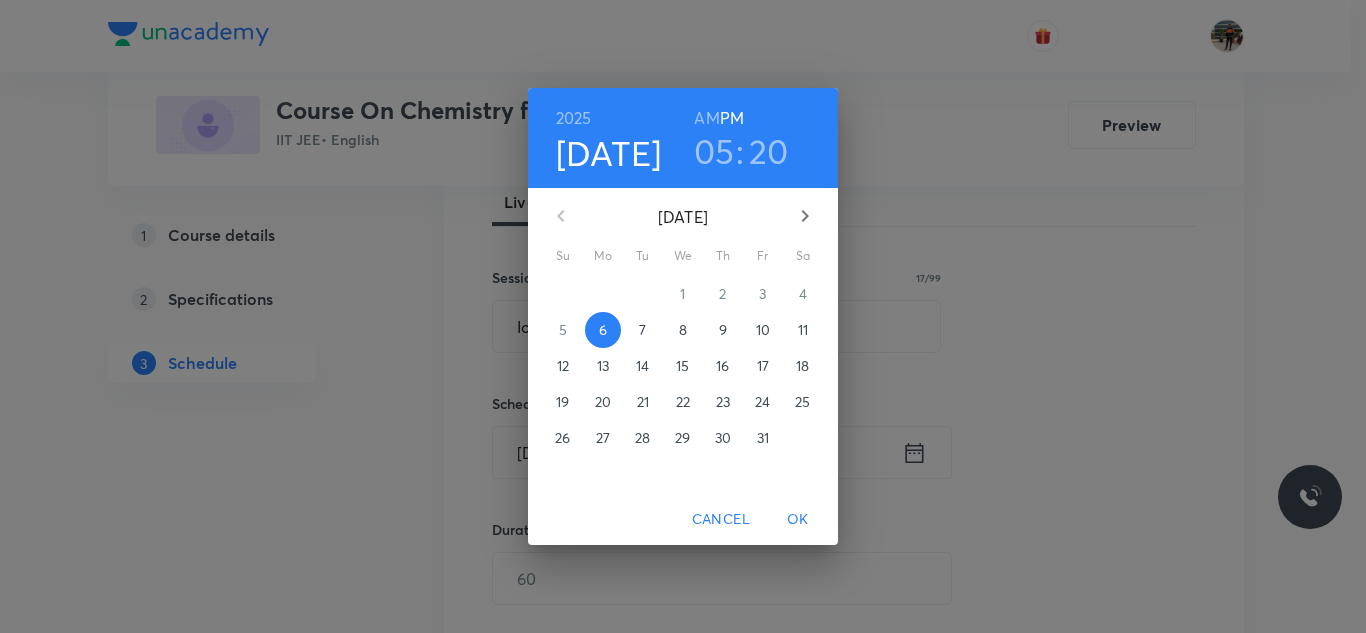
click at [651, 325] on span "7" at bounding box center [643, 330] width 36 height 20
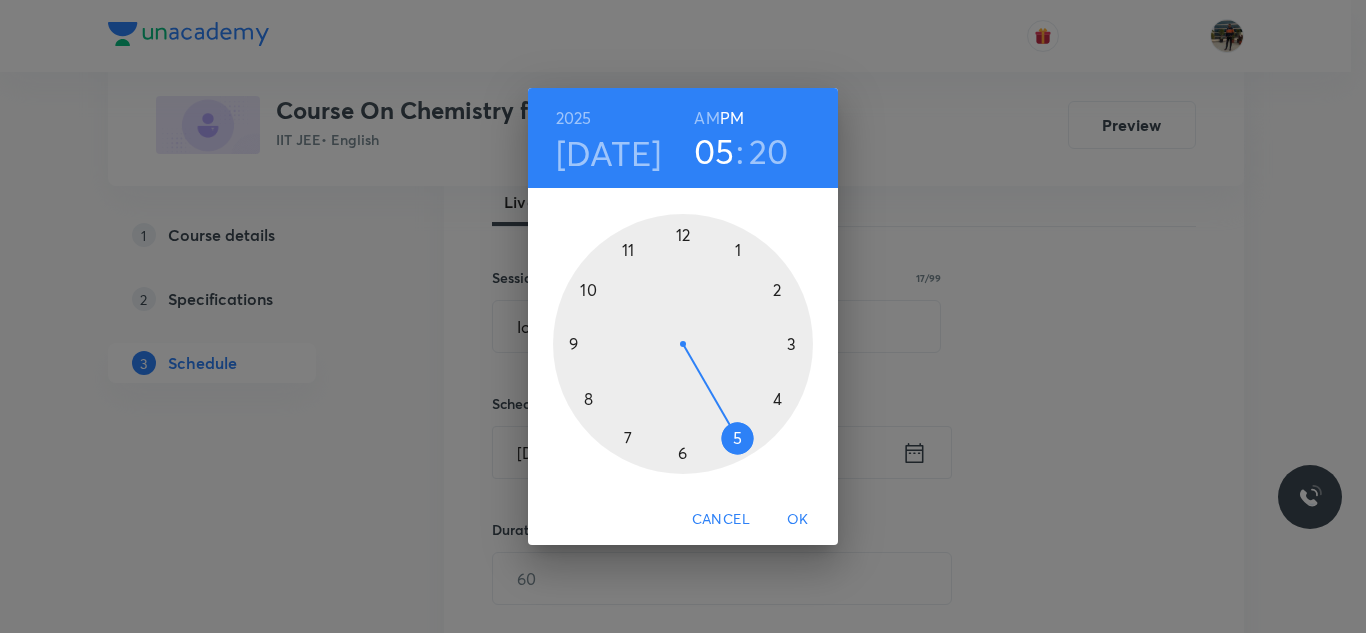
click at [702, 108] on h6 "AM" at bounding box center [706, 118] width 25 height 28
click at [585, 398] on div at bounding box center [683, 344] width 260 height 260
click at [574, 345] on div at bounding box center [683, 344] width 260 height 260
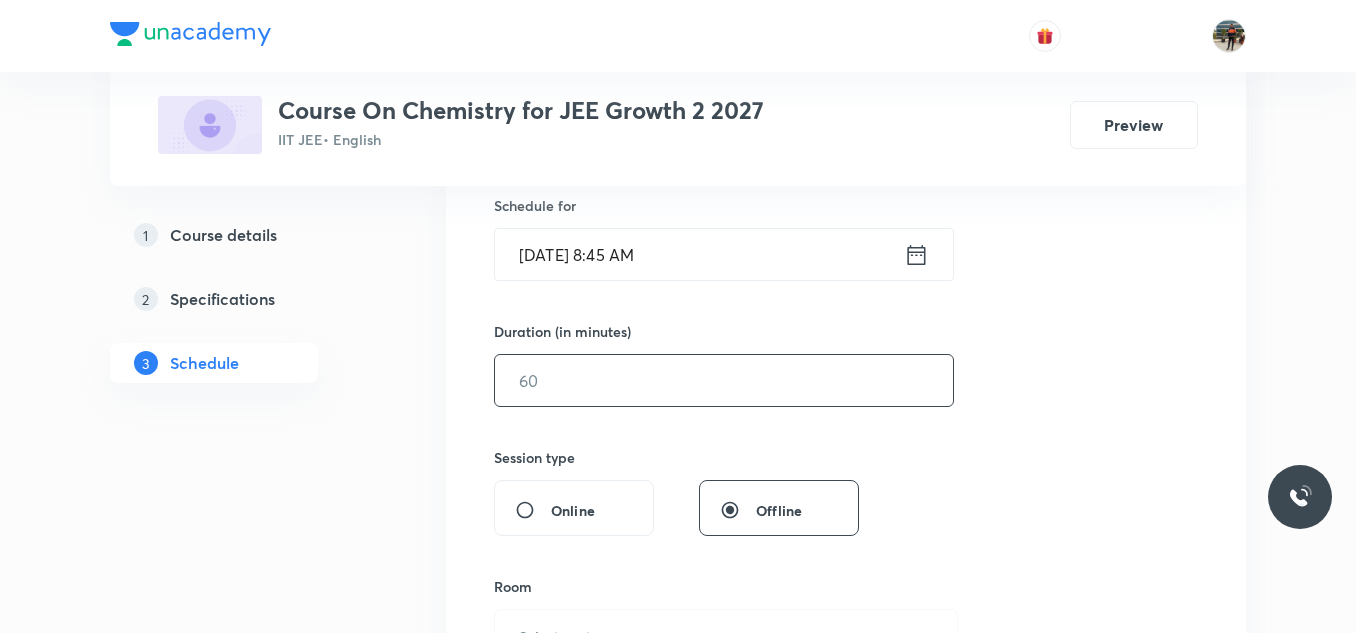
scroll to position [500, 0]
click at [551, 369] on input "text" at bounding box center [724, 378] width 458 height 51
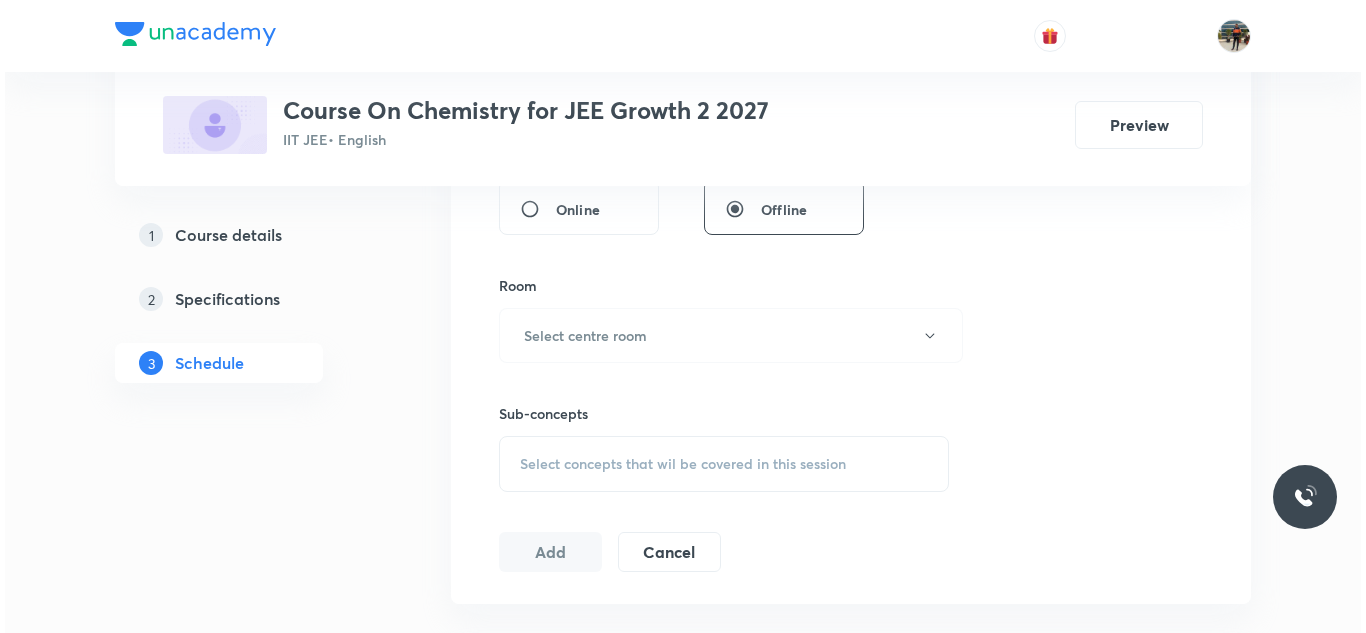
scroll to position [800, 0]
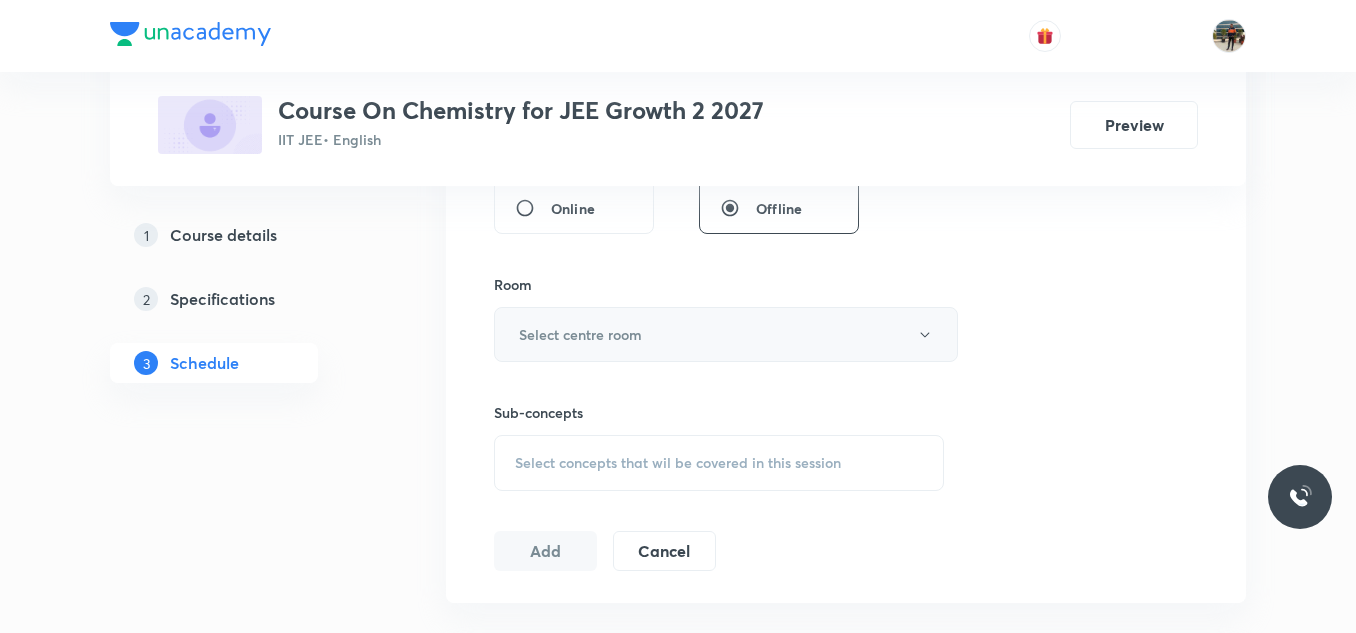
type input "70"
click at [543, 321] on button "Select centre room" at bounding box center [726, 334] width 464 height 55
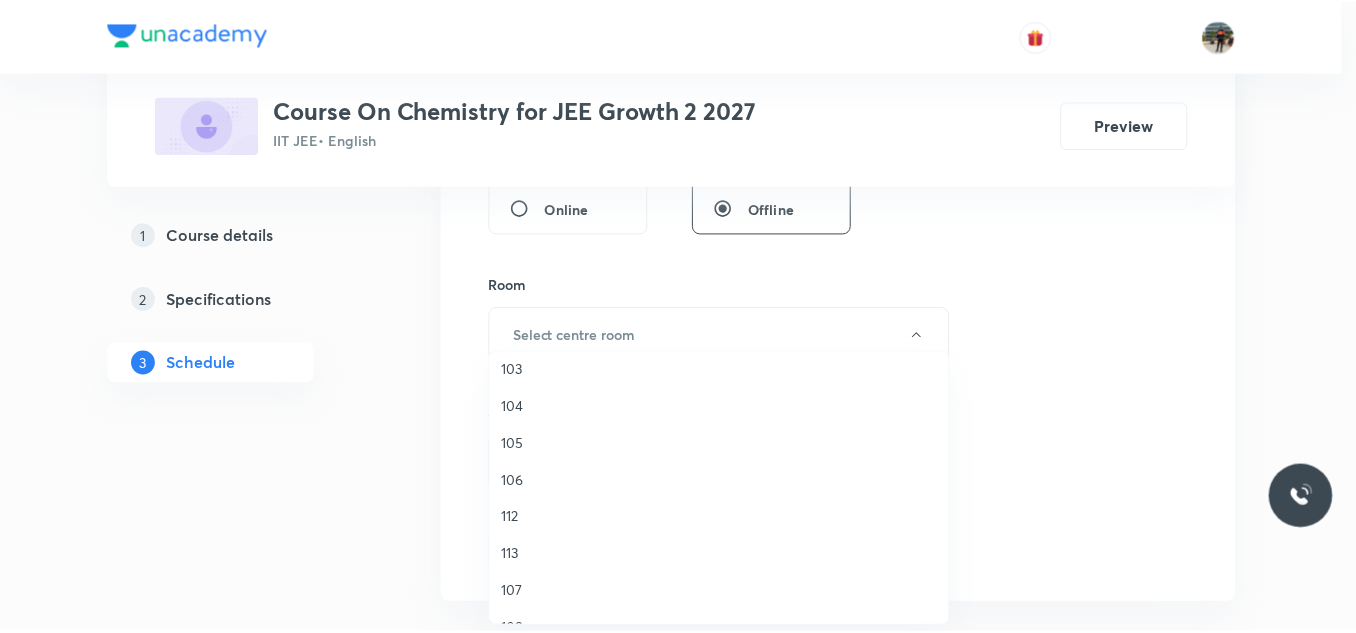
scroll to position [200, 0]
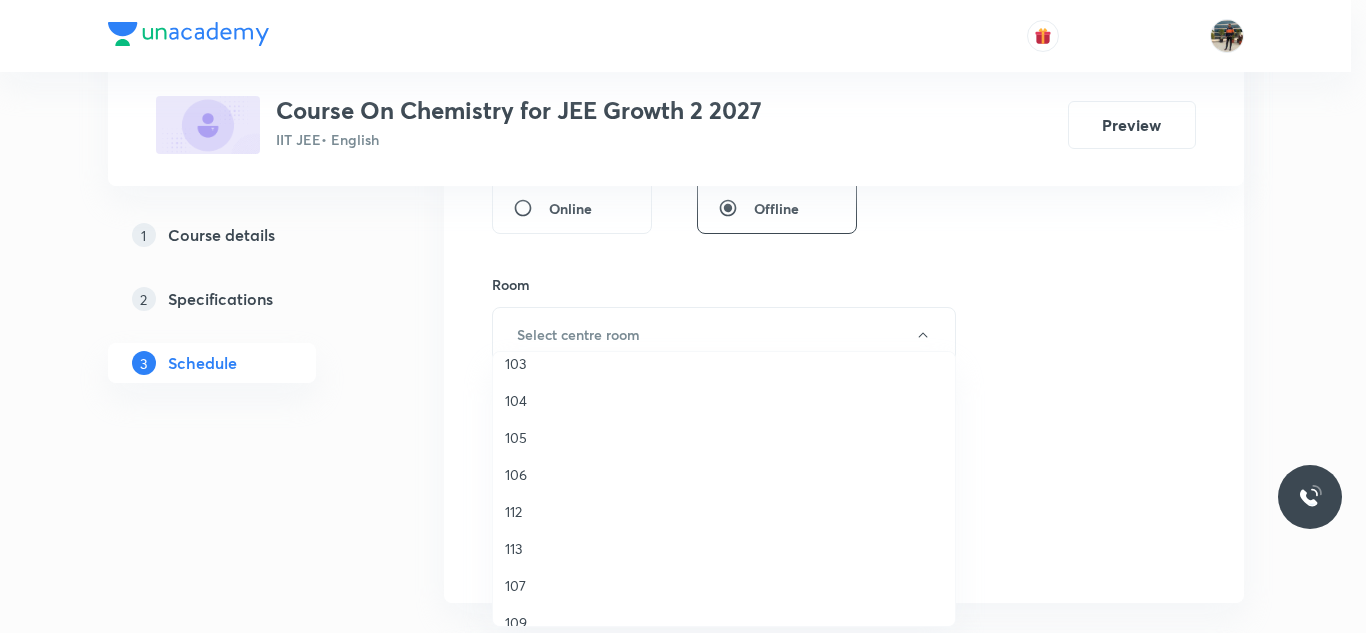
click at [516, 470] on span "106" at bounding box center [724, 474] width 438 height 21
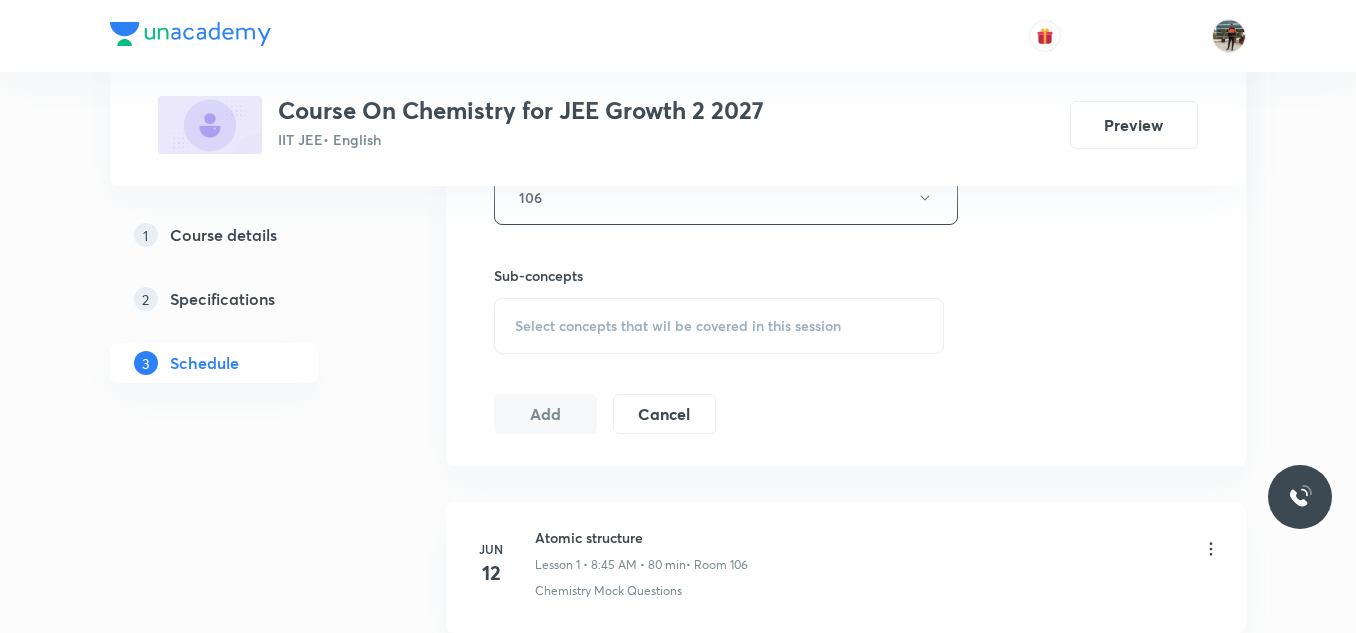
scroll to position [1000, 0]
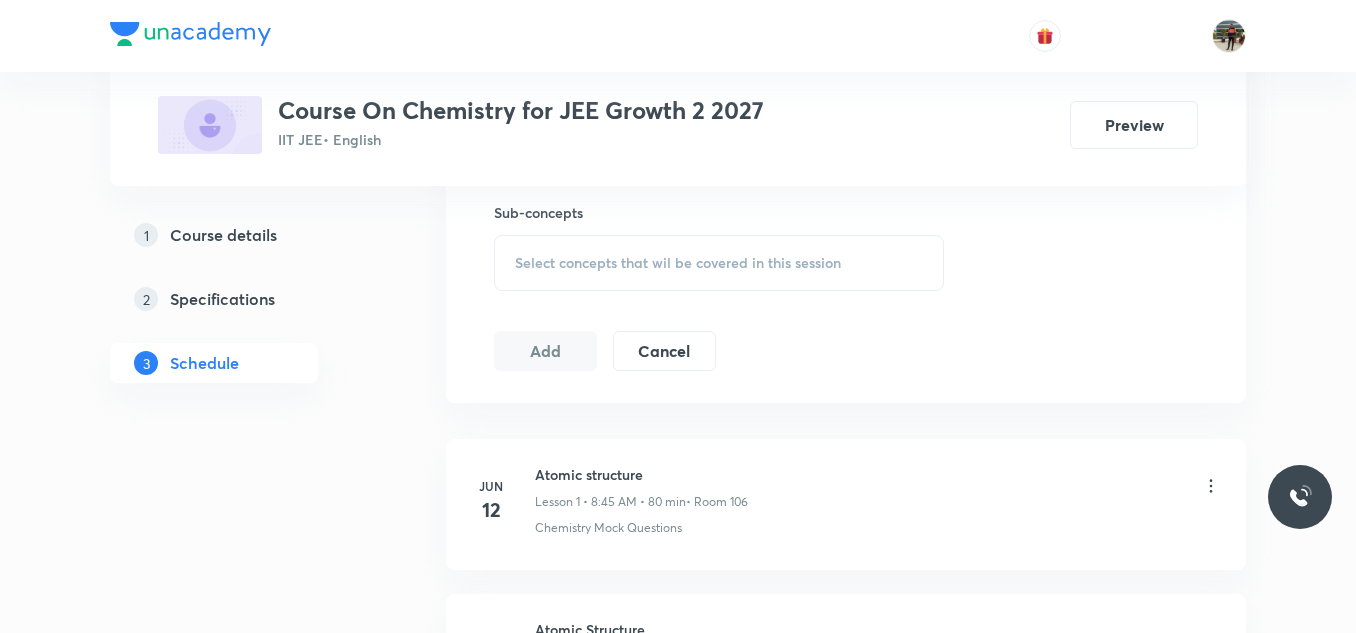
click at [523, 262] on span "Select concepts that wil be covered in this session" at bounding box center [678, 263] width 326 height 16
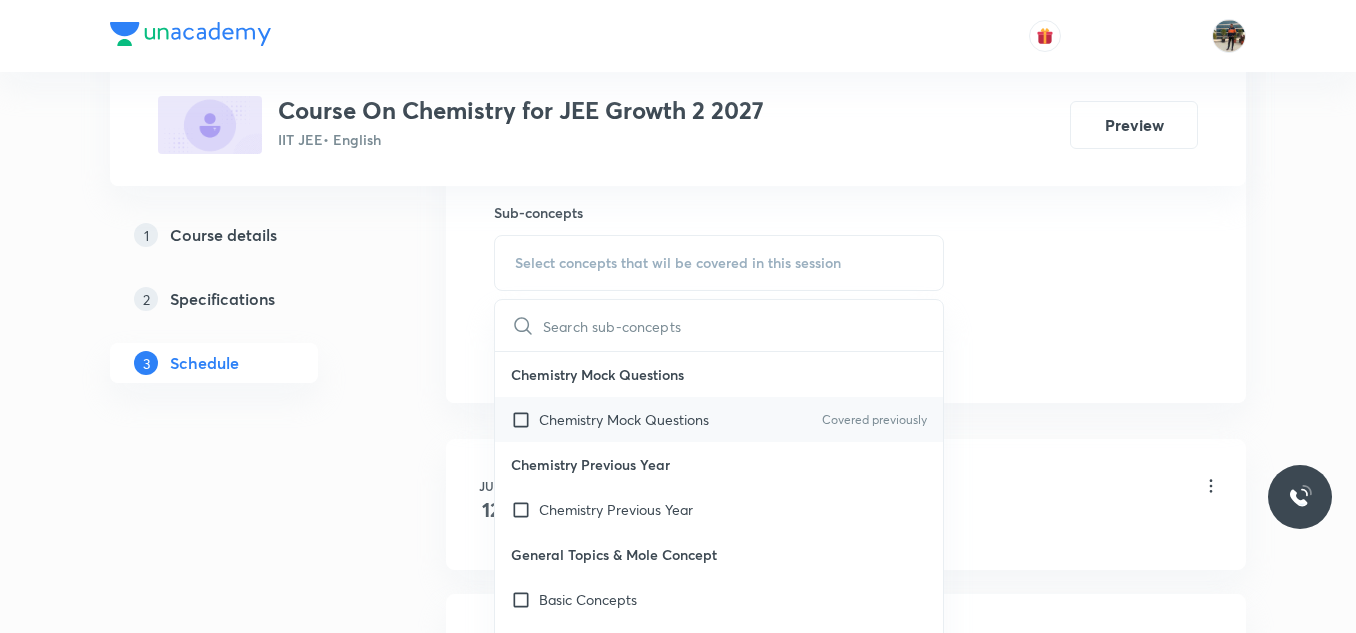
click at [522, 416] on input "checkbox" at bounding box center [525, 419] width 28 height 21
checkbox input "true"
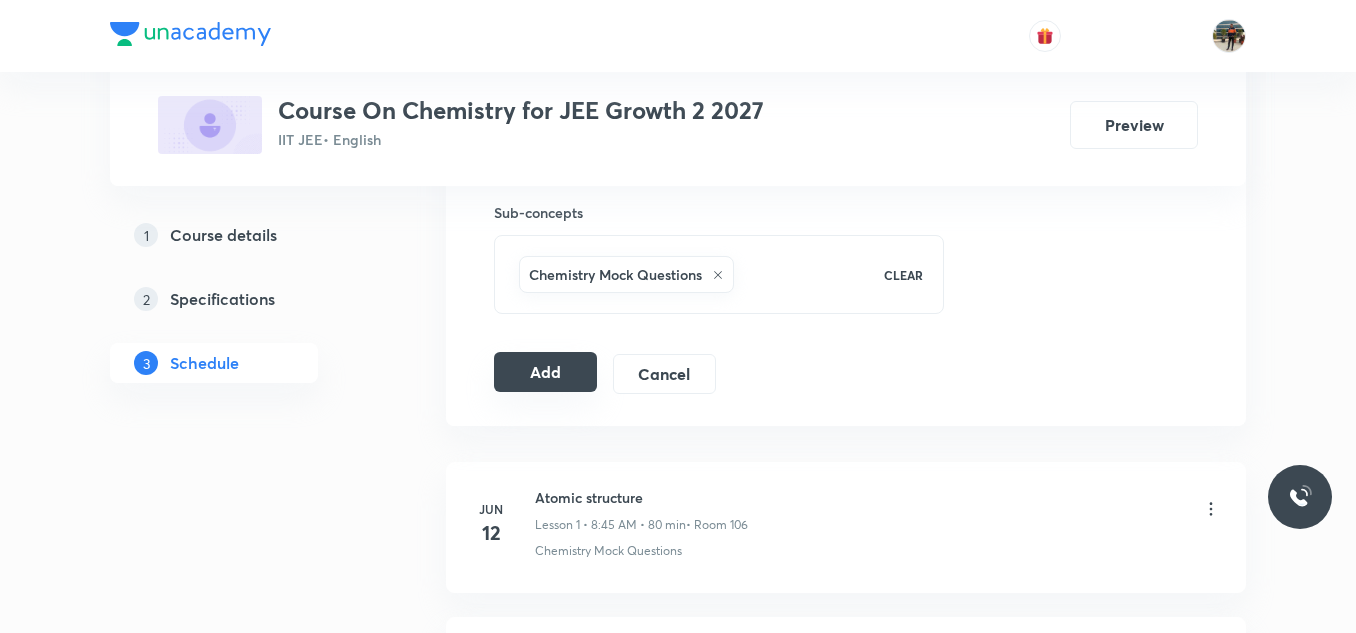
click at [524, 365] on button "Add" at bounding box center [545, 372] width 103 height 40
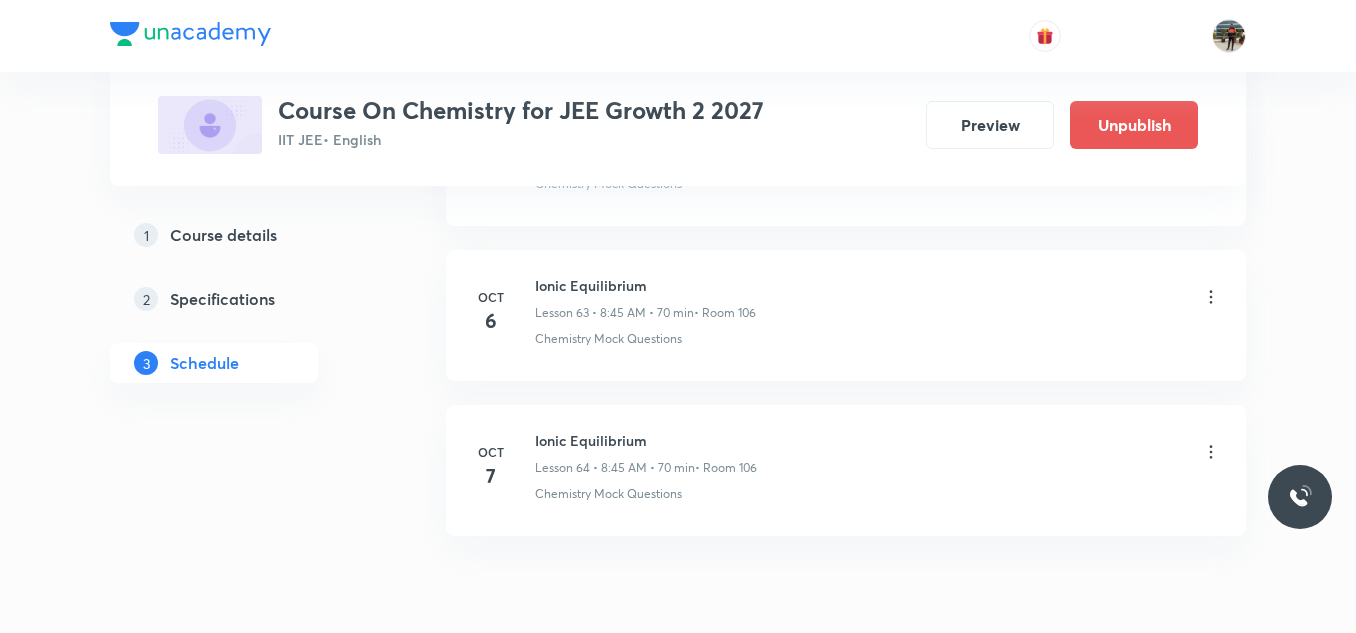
scroll to position [9970, 0]
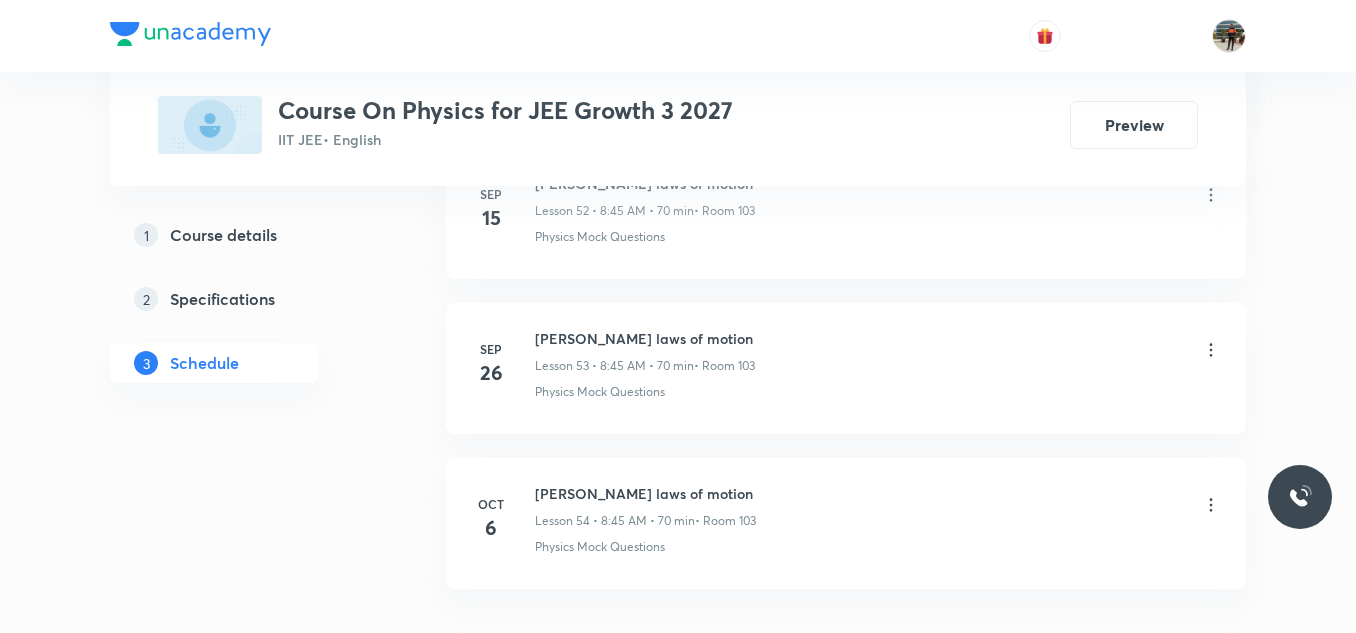
scroll to position [9468, 0]
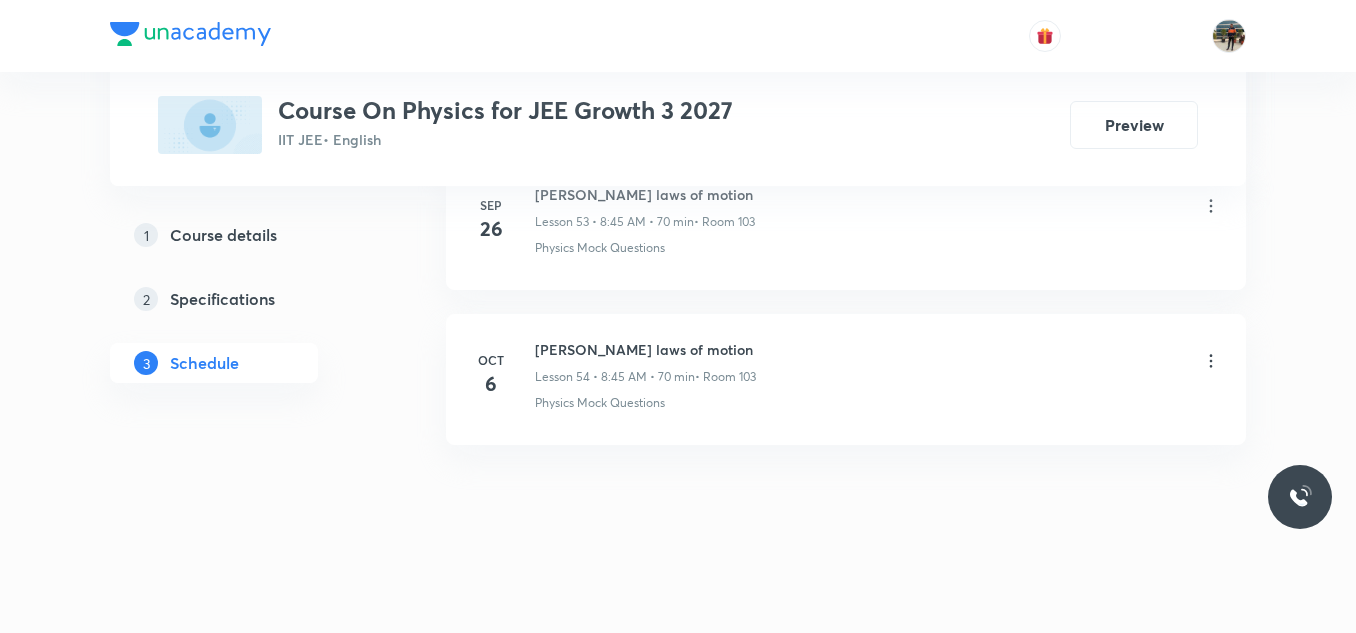
click at [563, 356] on h6 "[PERSON_NAME] laws of motion" at bounding box center [645, 349] width 221 height 21
copy h6 "Newton laws of motion"
click at [563, 356] on h6 "Newton laws of motion" at bounding box center [645, 349] width 221 height 21
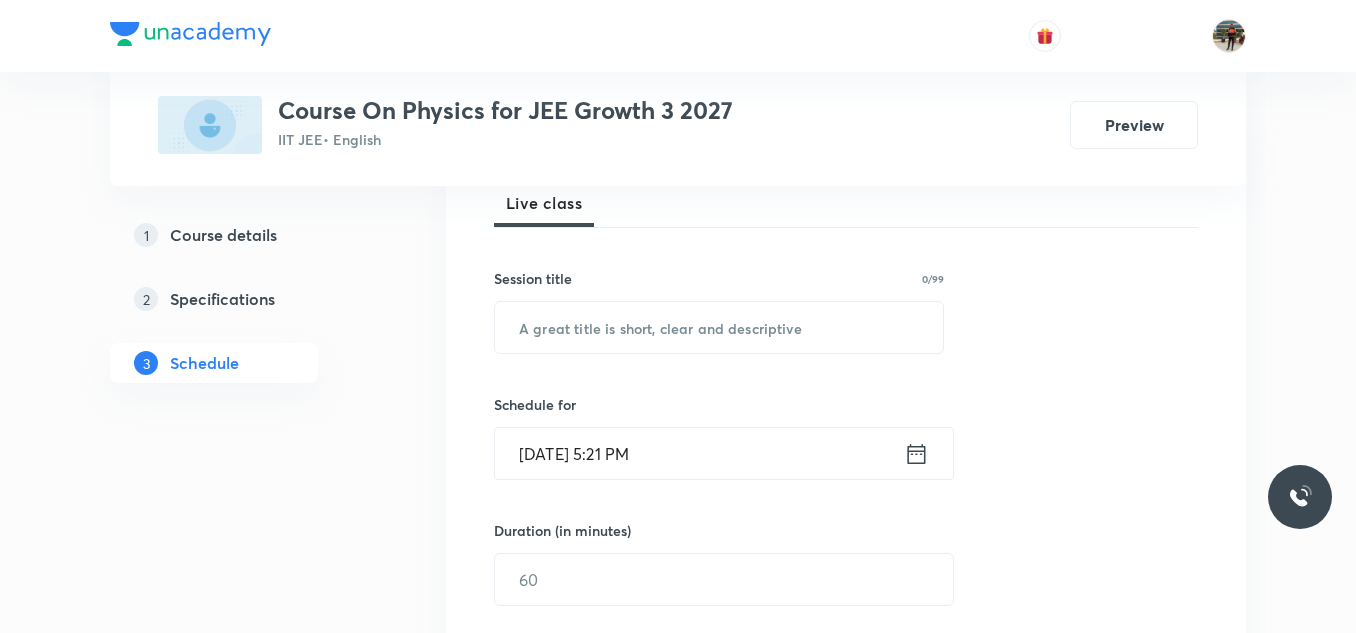
scroll to position [300, 0]
click at [599, 345] on input "text" at bounding box center [719, 326] width 448 height 51
paste input "Newton laws of motion"
type input "Newton laws of motion"
click at [920, 460] on icon at bounding box center [916, 453] width 25 height 28
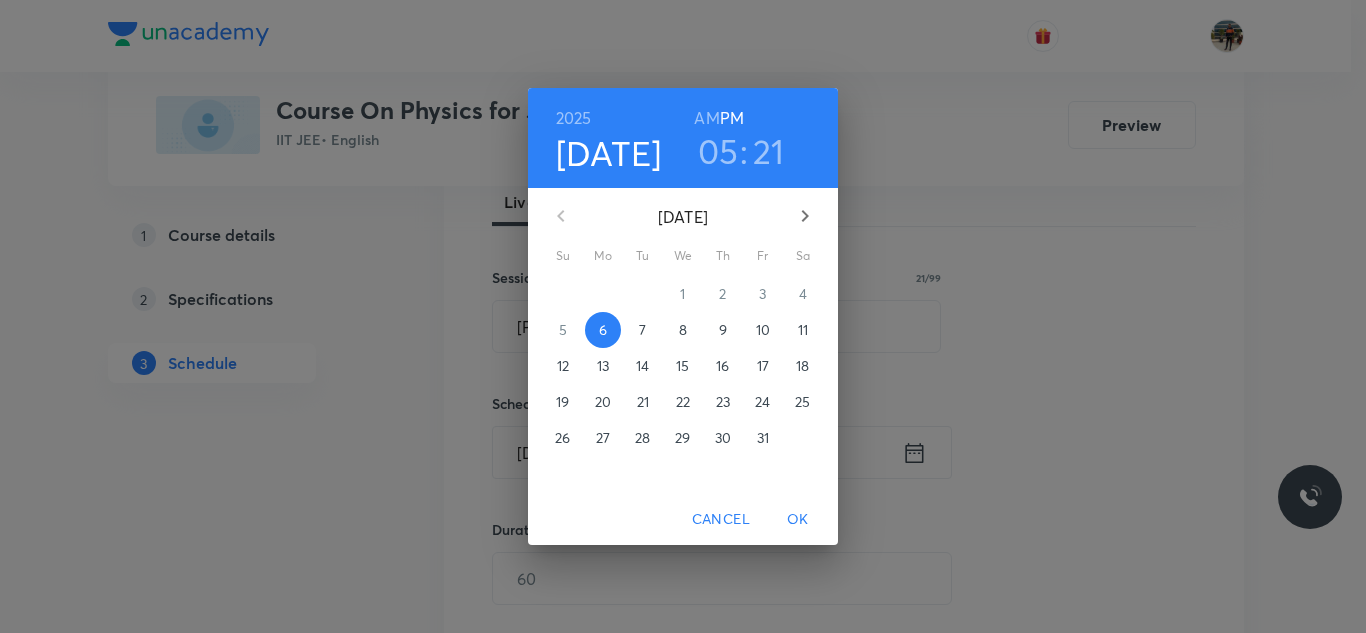
click at [638, 329] on span "7" at bounding box center [643, 330] width 36 height 20
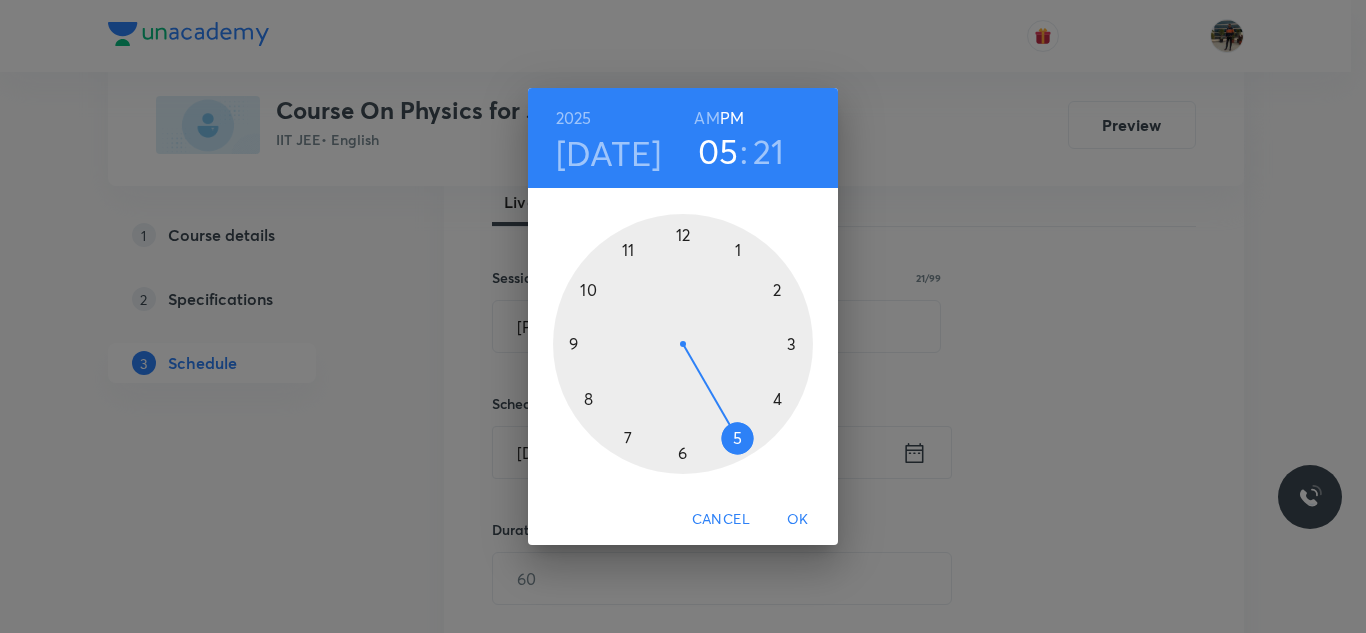
click at [706, 107] on h6 "AM" at bounding box center [706, 118] width 25 height 28
click at [586, 398] on div at bounding box center [683, 344] width 260 height 260
click at [573, 343] on div at bounding box center [683, 344] width 260 height 260
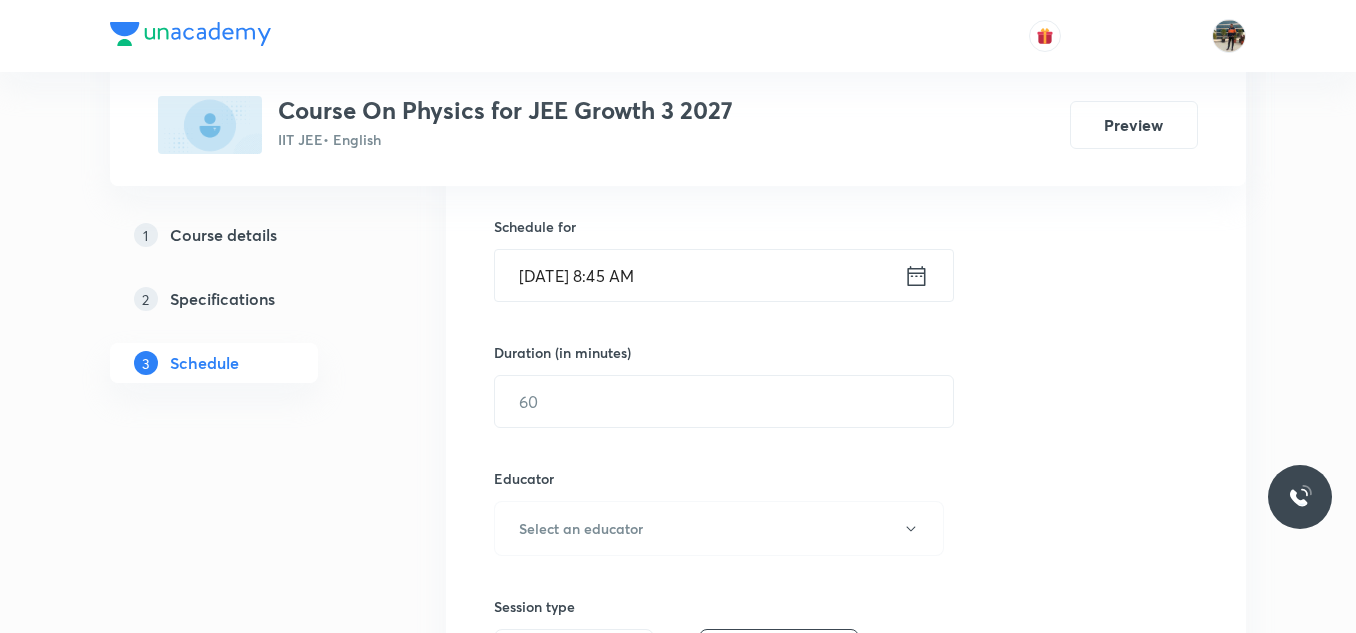
scroll to position [500, 0]
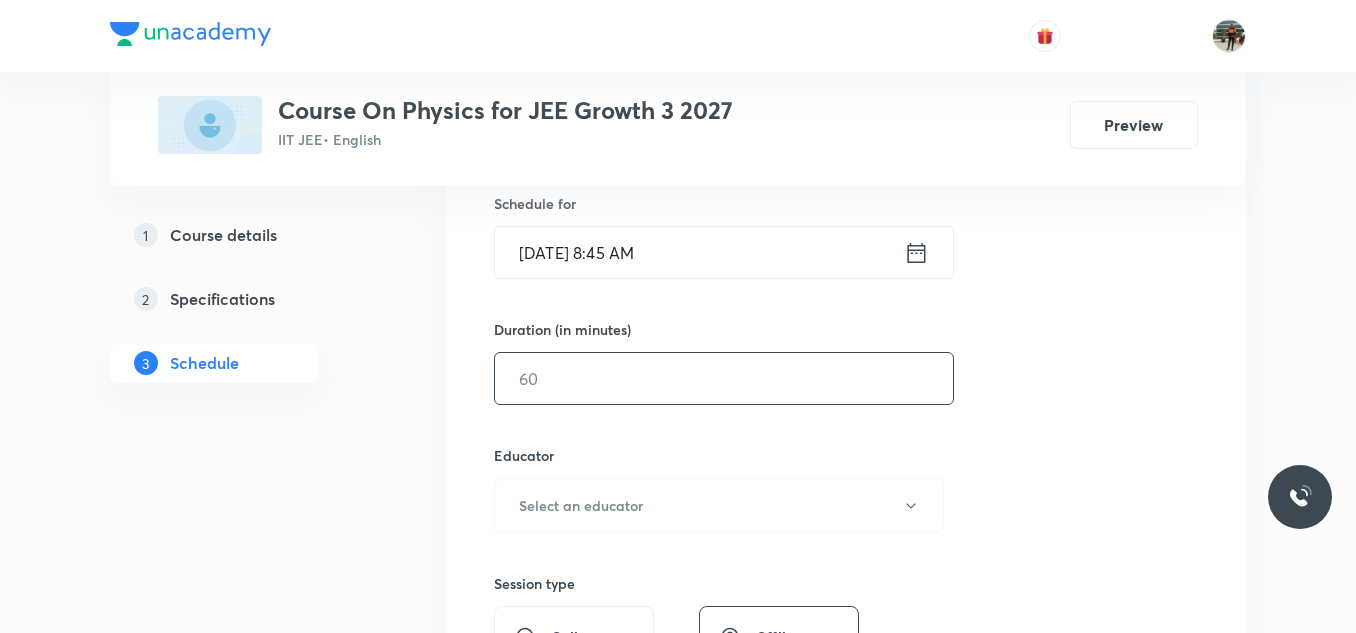
click at [545, 396] on input "text" at bounding box center [724, 378] width 458 height 51
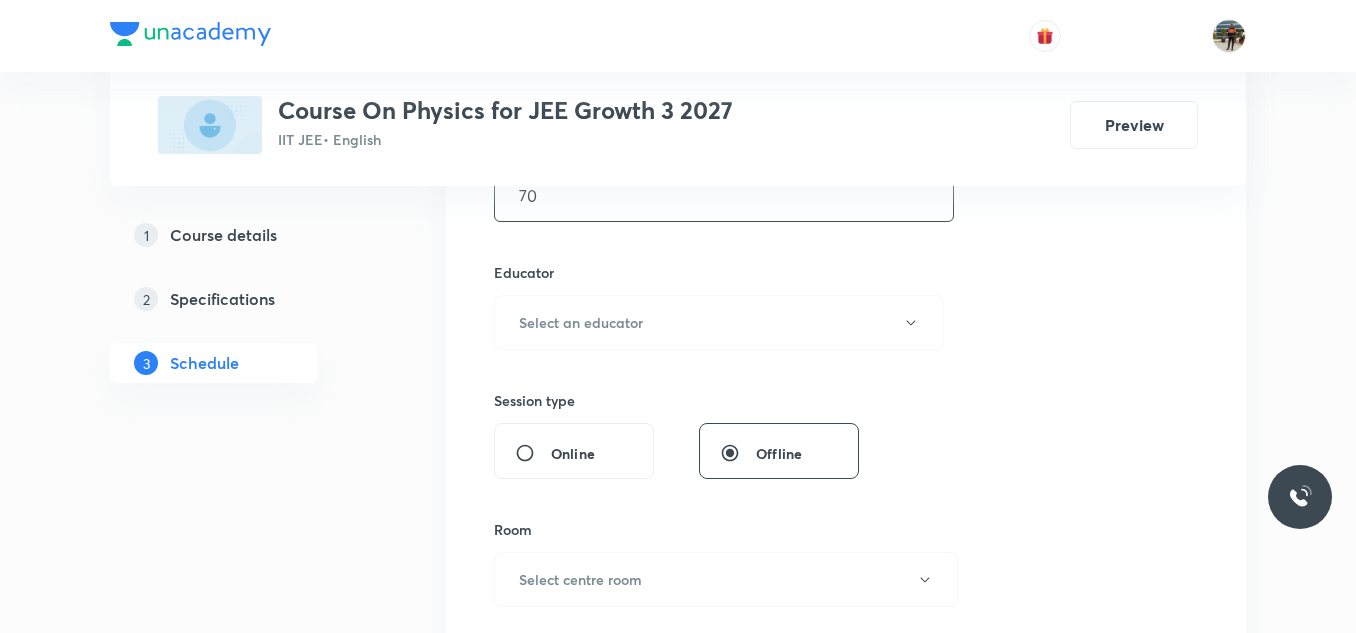
scroll to position [700, 0]
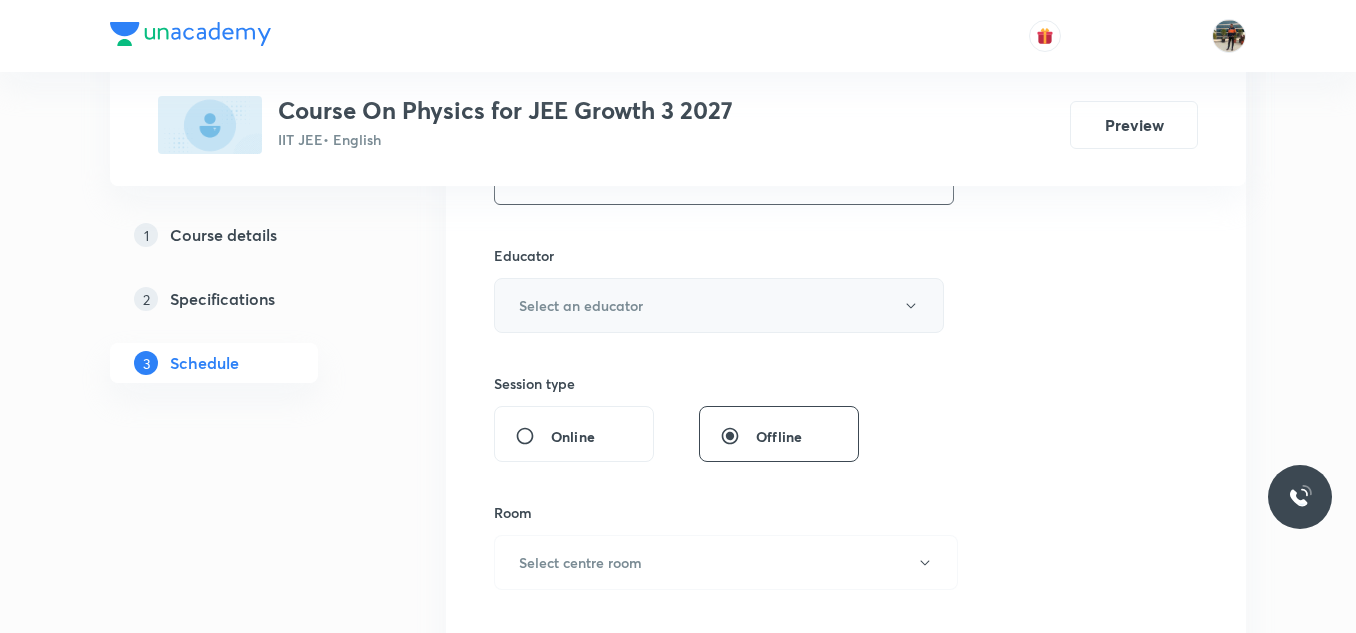
type input "70"
click at [546, 292] on button "Select an educator" at bounding box center [719, 305] width 450 height 55
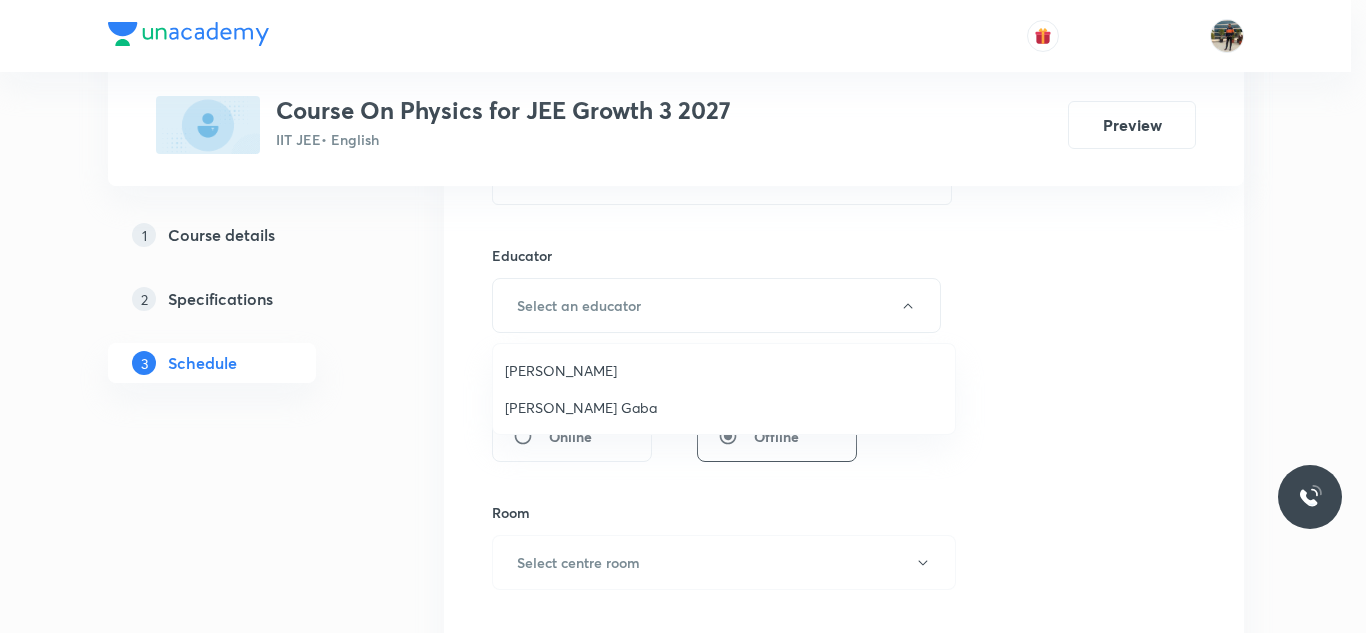
click at [527, 407] on span "Arpit Gaba" at bounding box center [724, 407] width 438 height 21
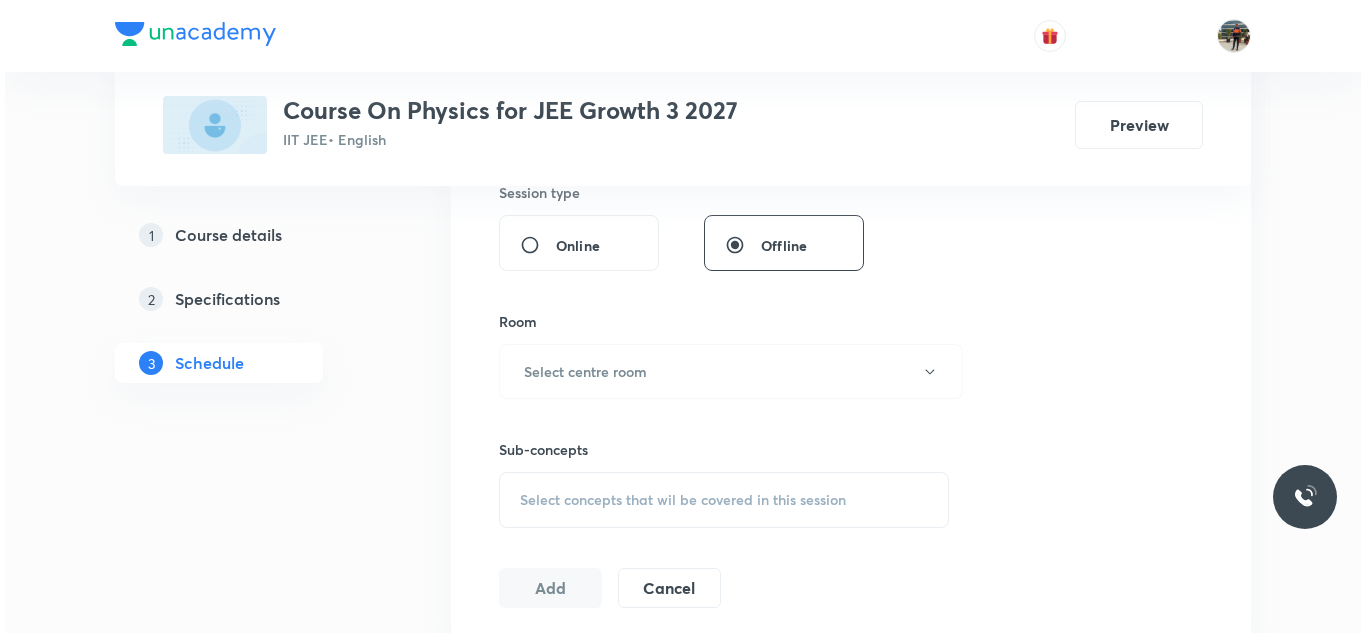
scroll to position [900, 0]
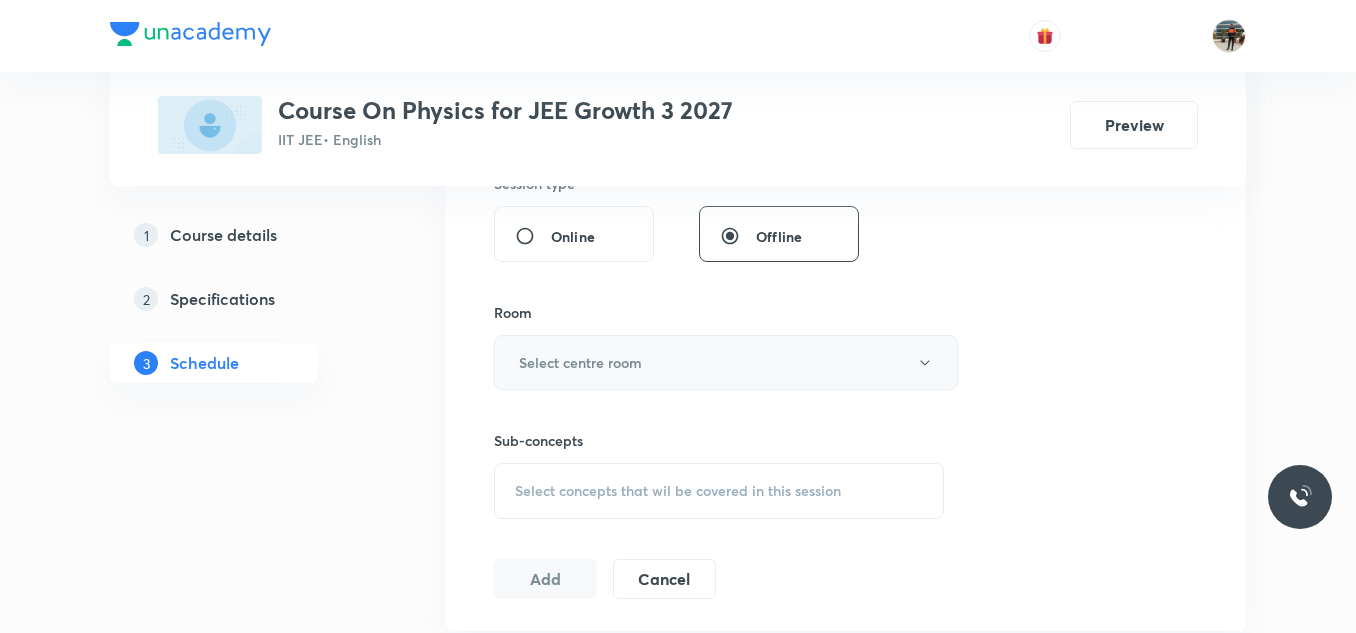
click at [525, 359] on h6 "Select centre room" at bounding box center [580, 362] width 123 height 21
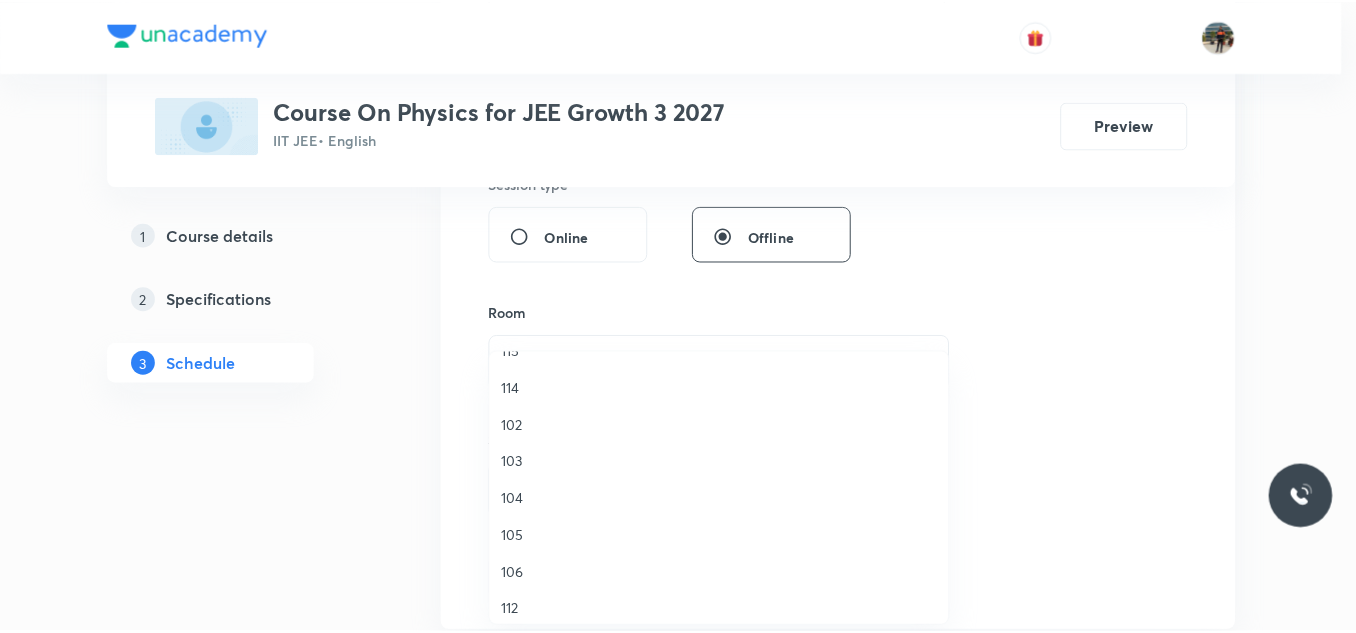
scroll to position [100, 0]
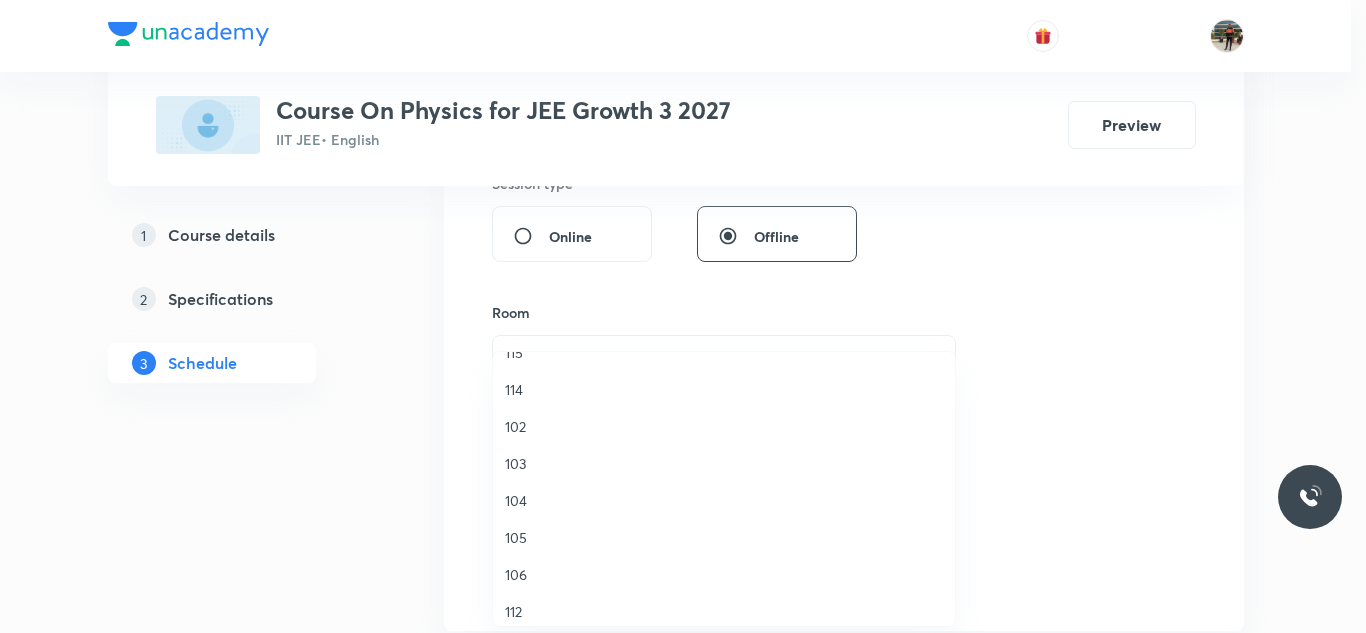
click at [514, 455] on span "103" at bounding box center [724, 463] width 438 height 21
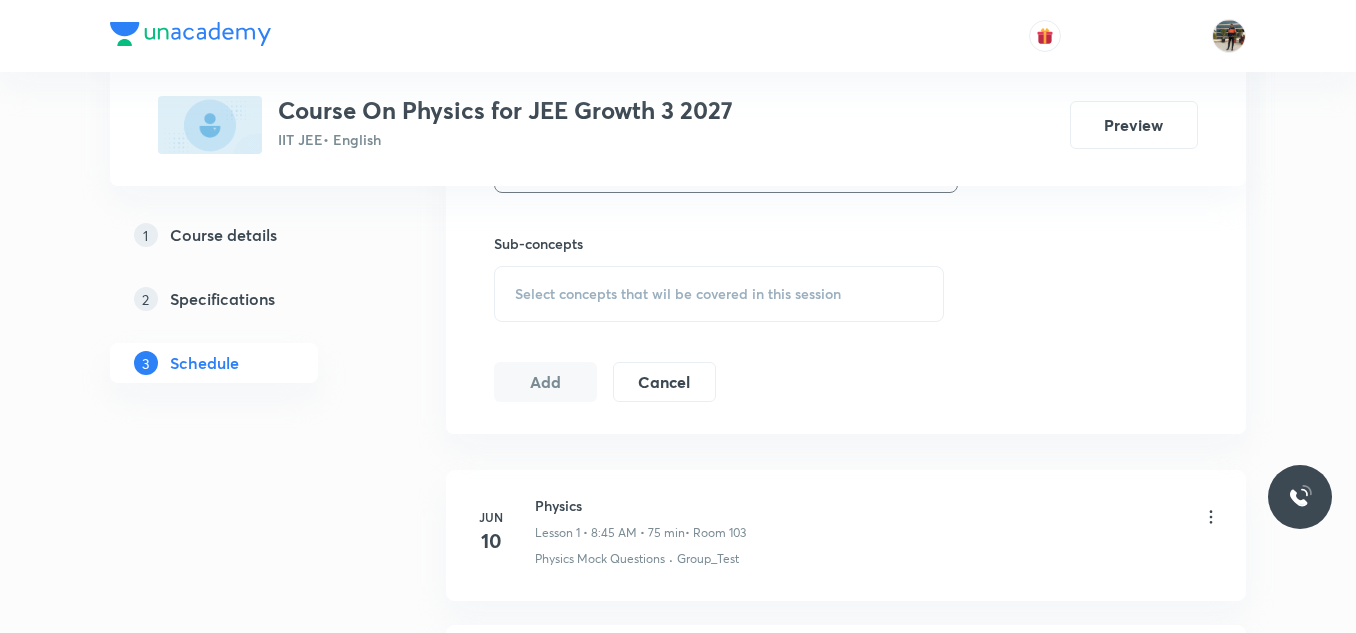
scroll to position [1100, 0]
click at [522, 283] on span "Select concepts that wil be covered in this session" at bounding box center [678, 291] width 326 height 16
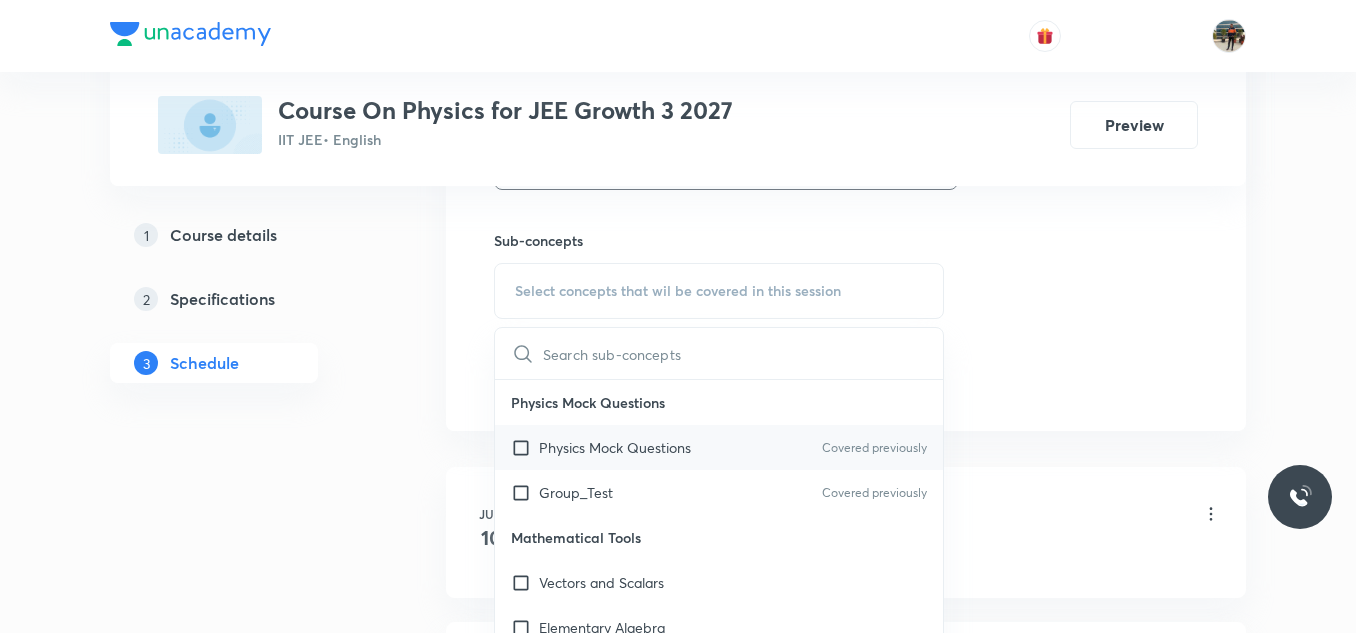
click at [525, 447] on input "checkbox" at bounding box center [525, 447] width 28 height 21
checkbox input "true"
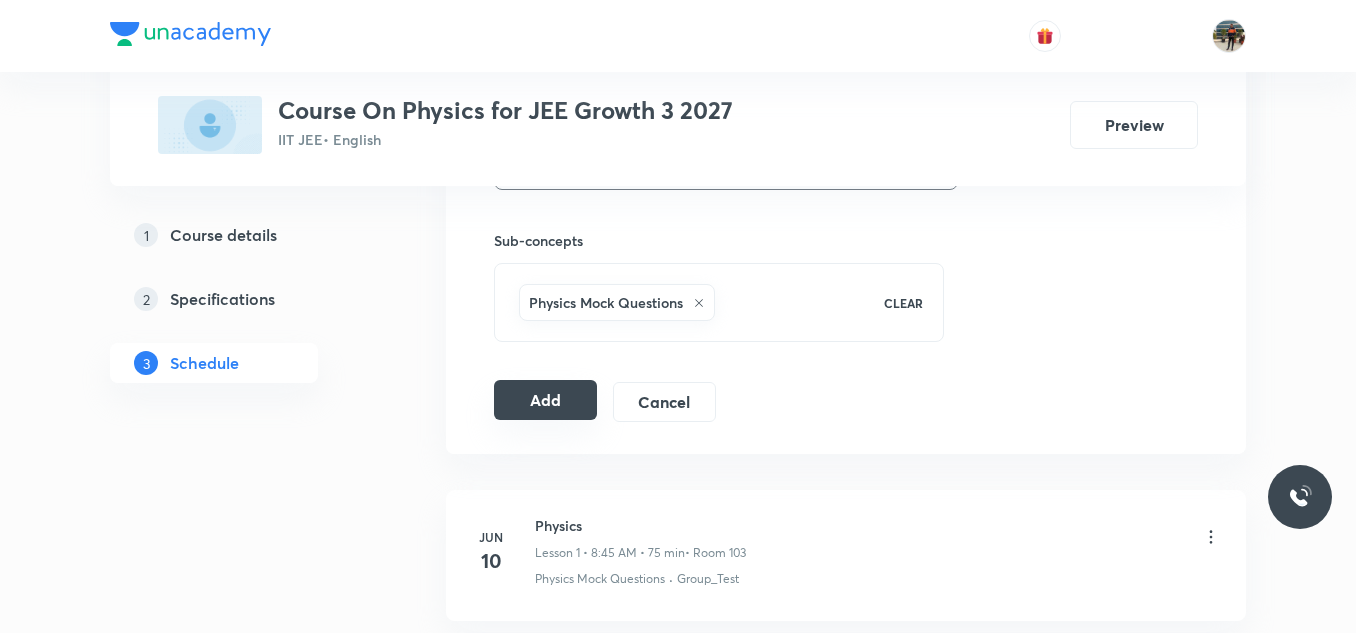
click at [527, 411] on button "Add" at bounding box center [545, 400] width 103 height 40
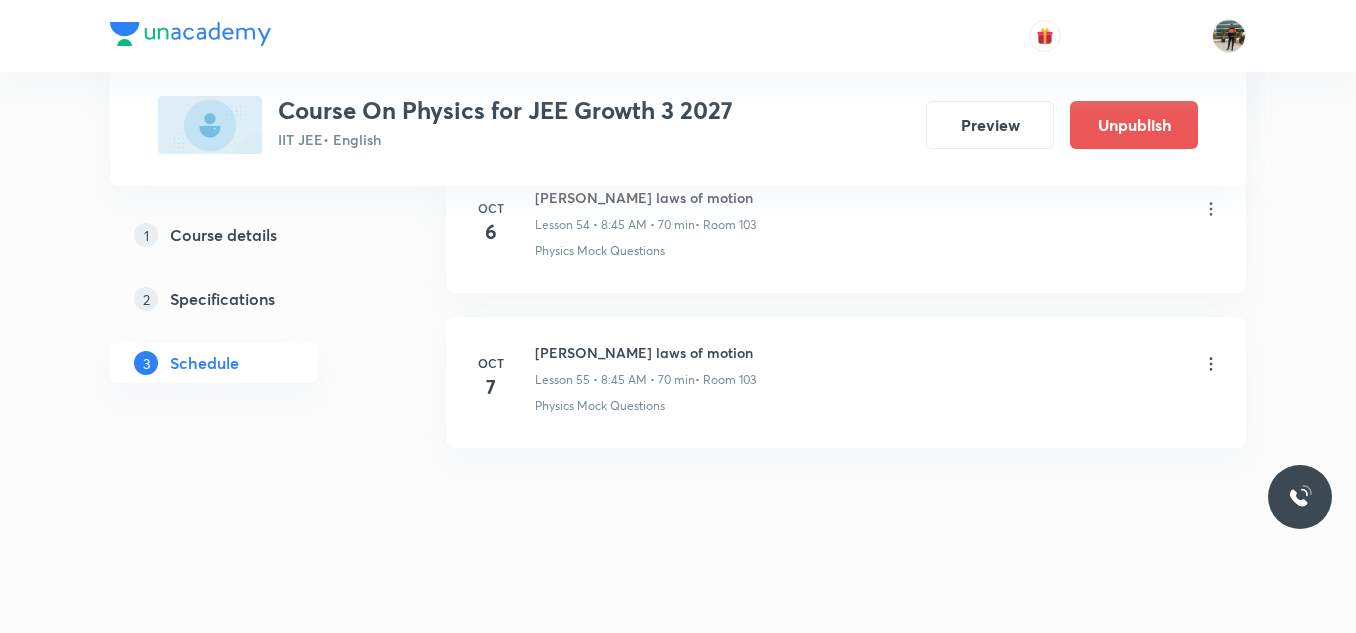
scroll to position [8576, 0]
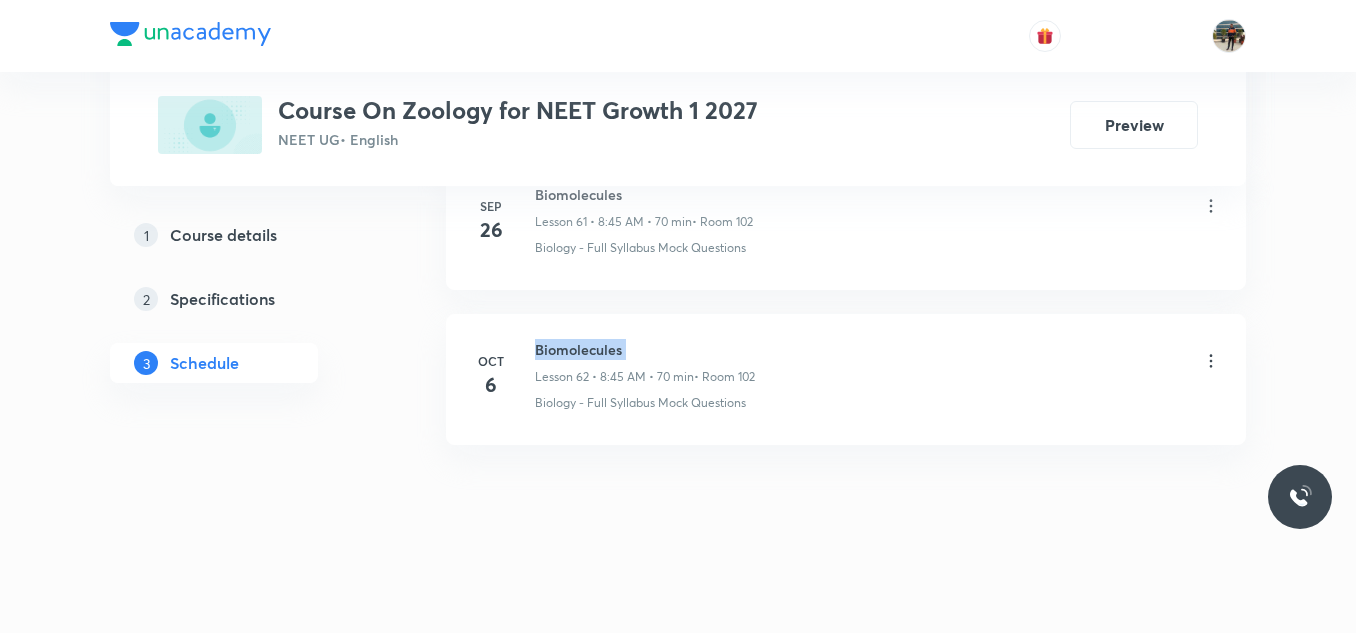
click at [565, 347] on h6 "Biomolecules" at bounding box center [645, 349] width 220 height 21
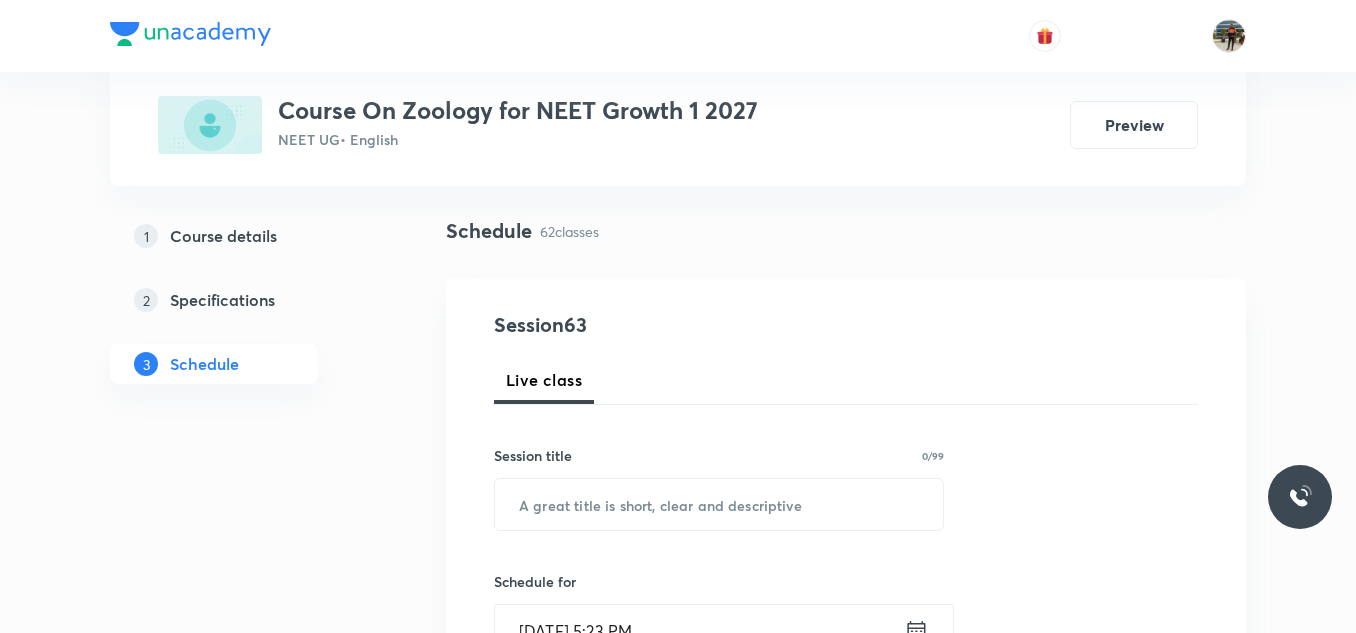
scroll to position [300, 0]
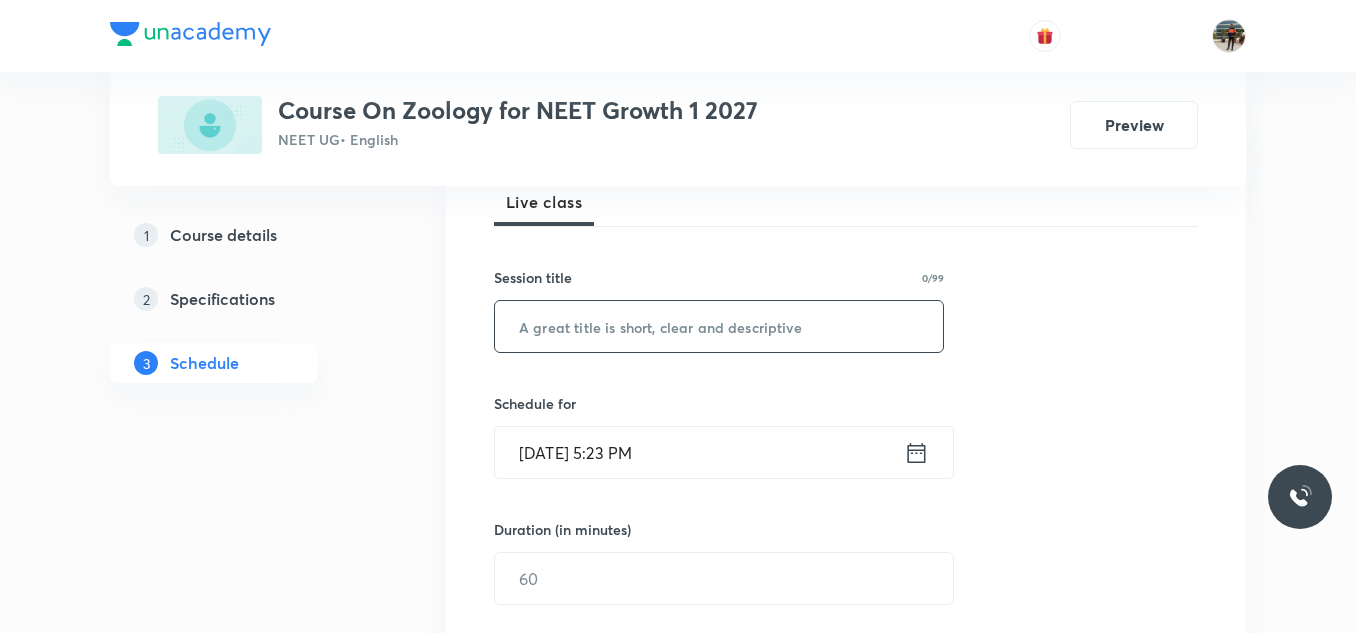
click at [610, 328] on input "text" at bounding box center [719, 326] width 448 height 51
paste input "Biomolecules"
type input "Biomolecules"
click at [914, 455] on icon at bounding box center [916, 453] width 25 height 28
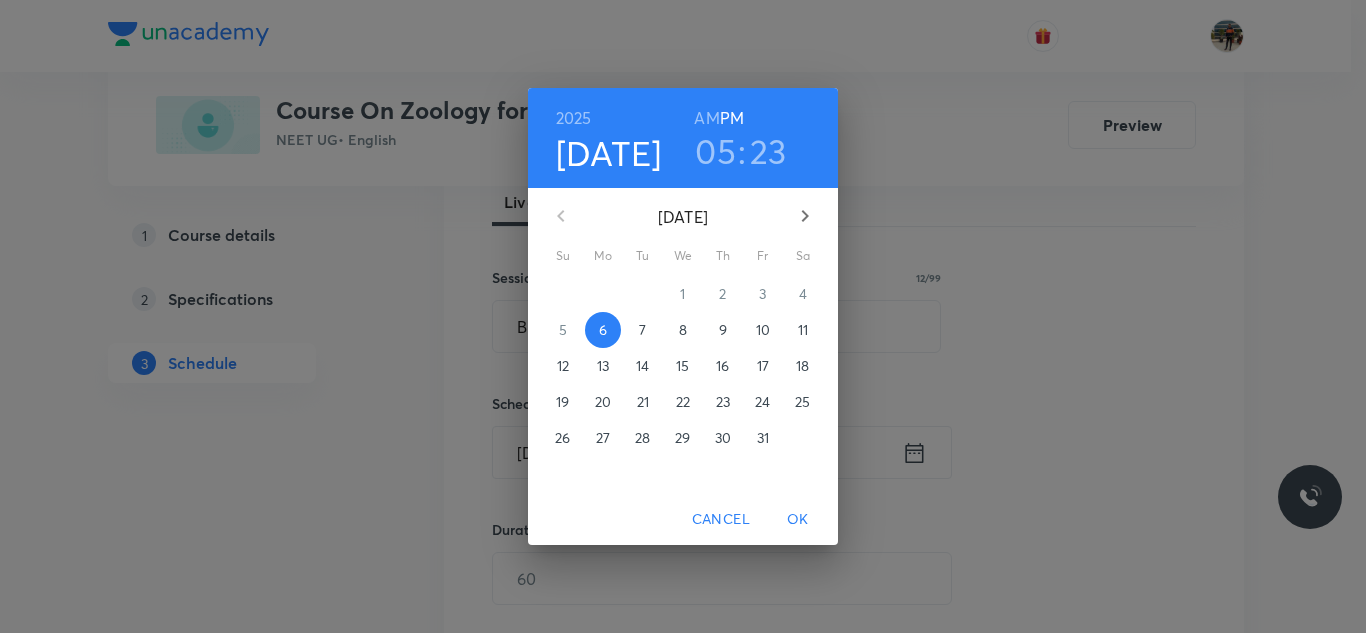
click at [647, 324] on span "7" at bounding box center [643, 330] width 36 height 20
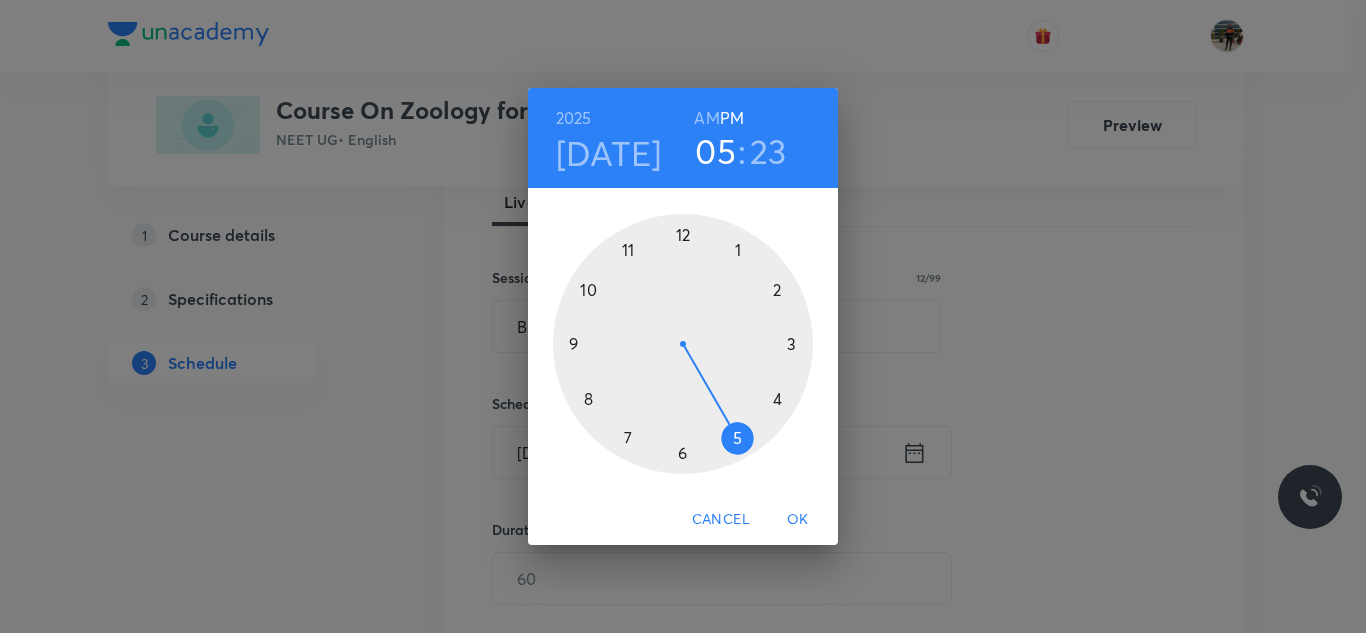
click at [705, 108] on h6 "AM" at bounding box center [706, 118] width 25 height 28
click at [592, 397] on div at bounding box center [683, 344] width 260 height 260
click at [574, 342] on div at bounding box center [683, 344] width 260 height 260
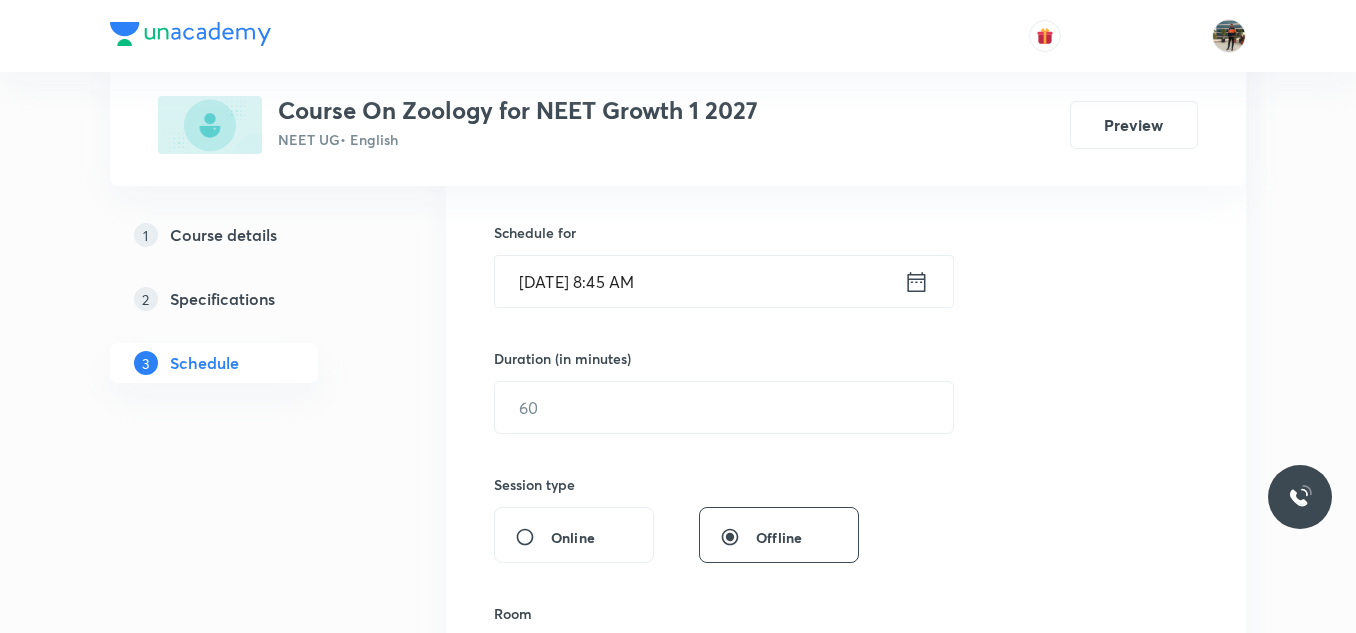
scroll to position [500, 0]
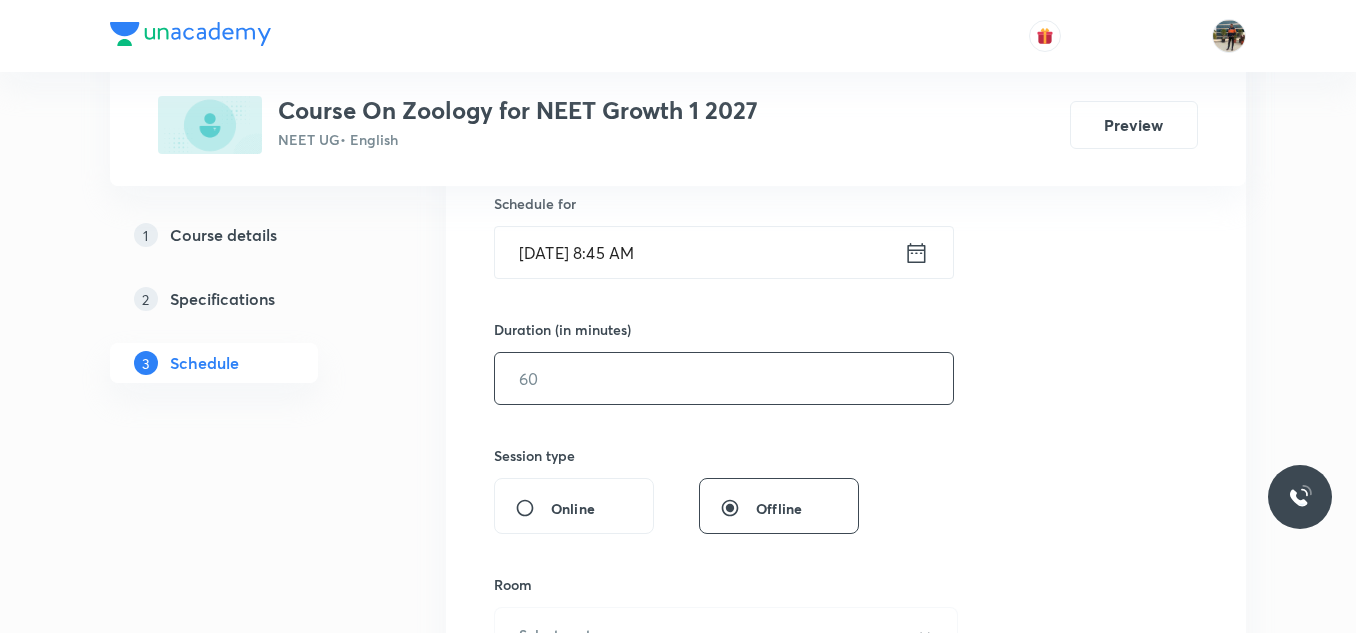
click at [599, 384] on input "text" at bounding box center [724, 378] width 458 height 51
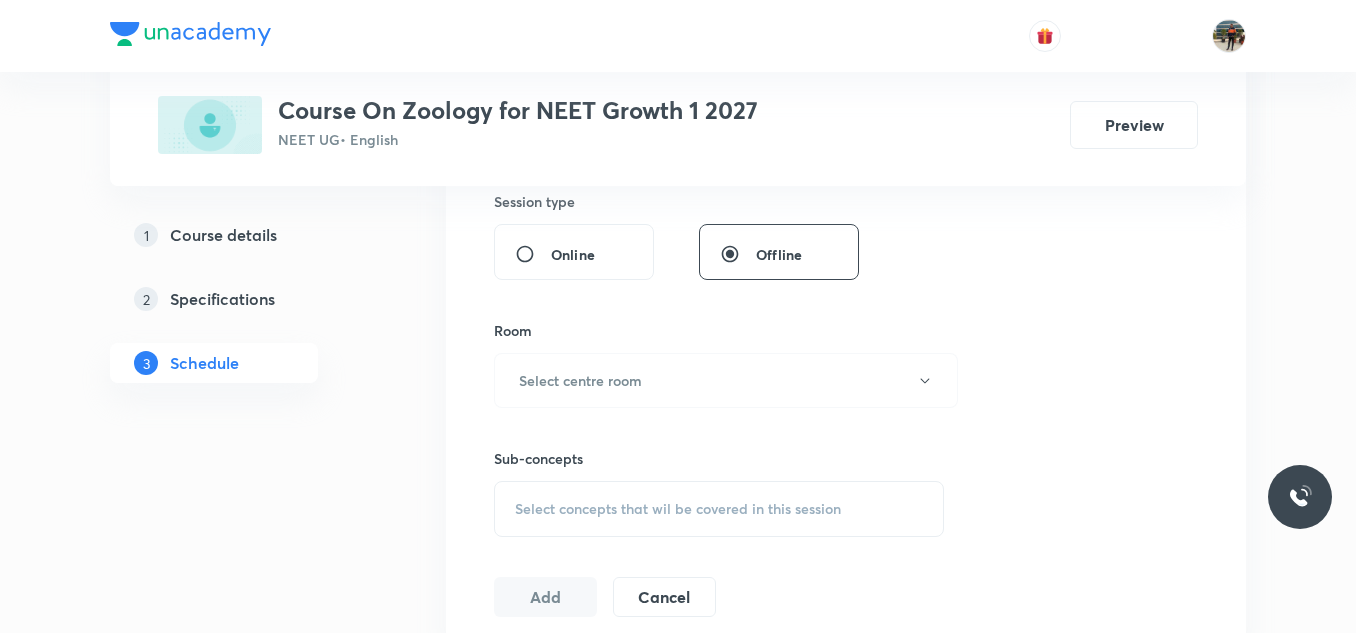
scroll to position [800, 0]
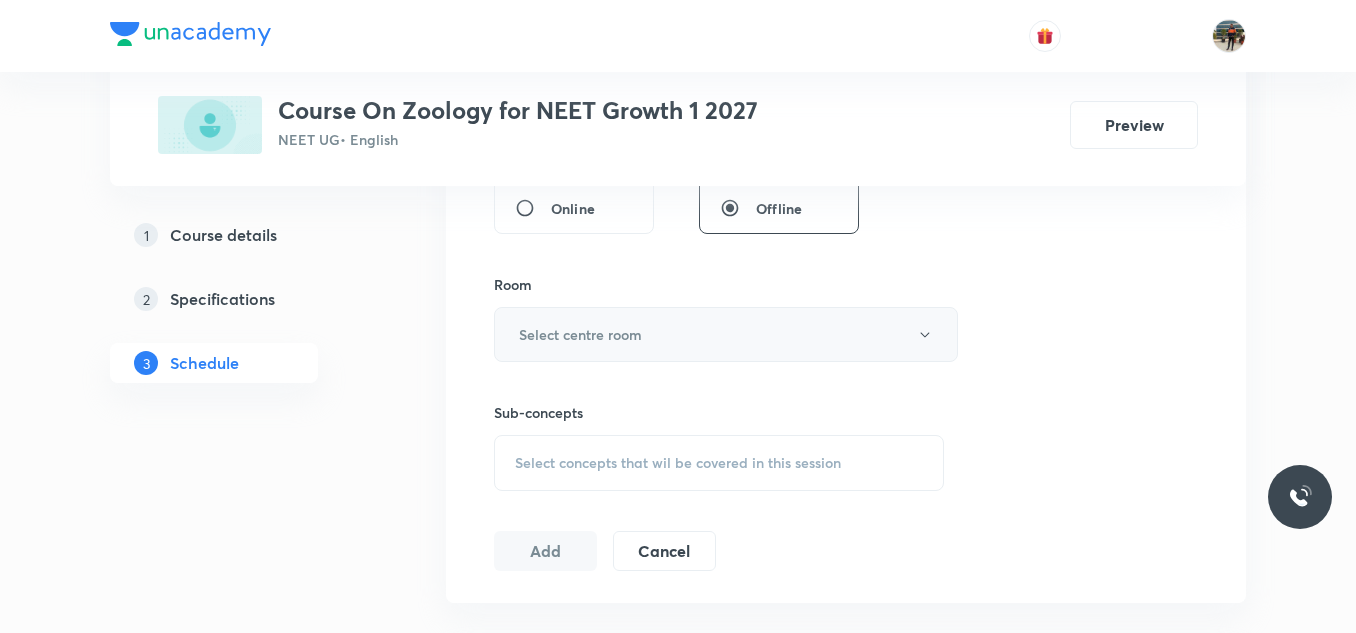
type input "70"
click at [502, 342] on button "Select centre room" at bounding box center [726, 334] width 464 height 55
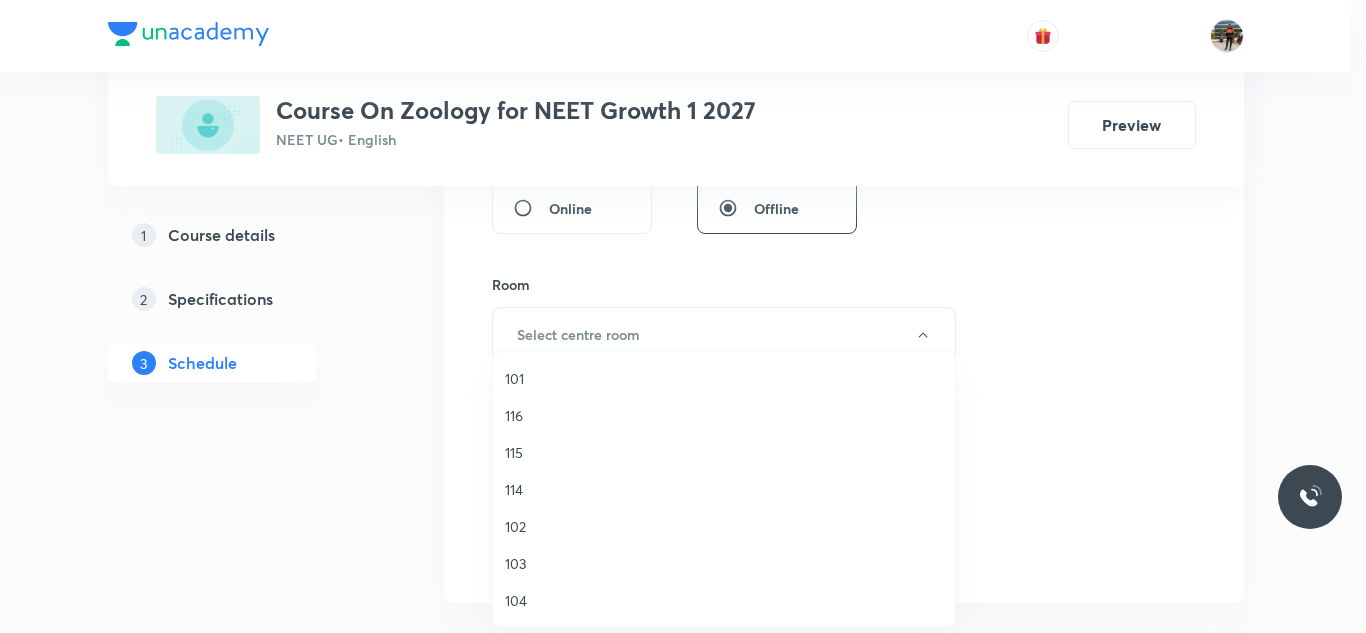
click at [524, 525] on span "102" at bounding box center [724, 526] width 438 height 21
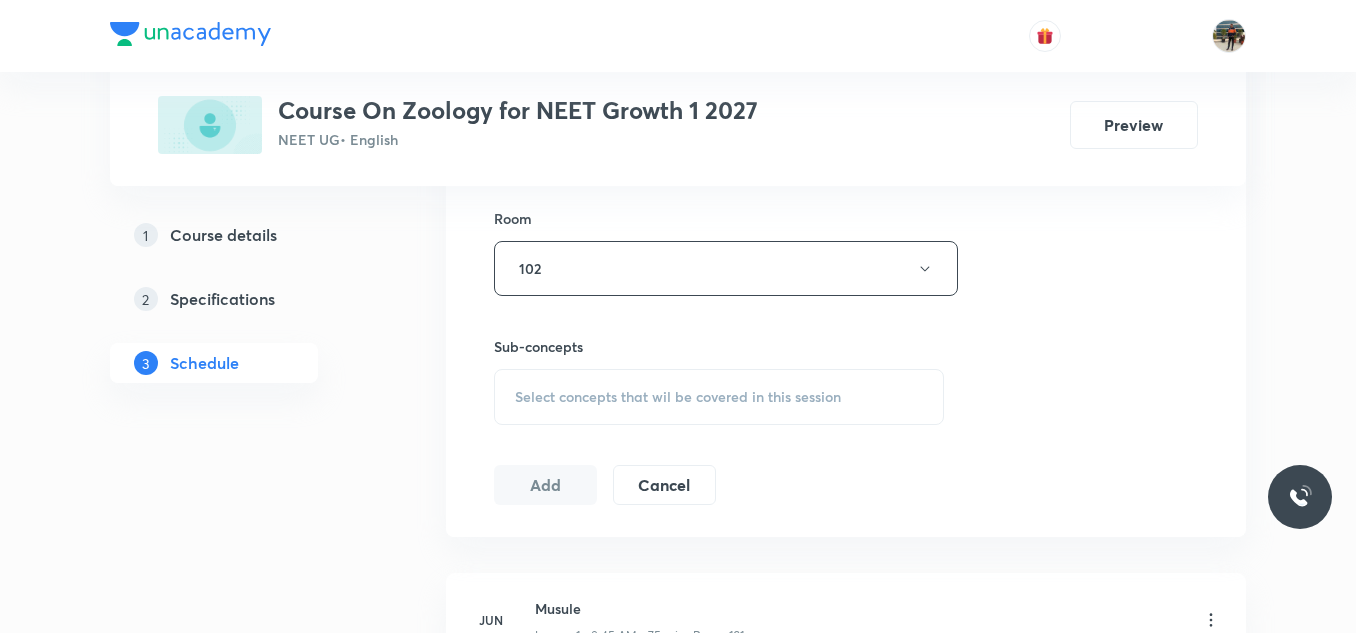
scroll to position [1000, 0]
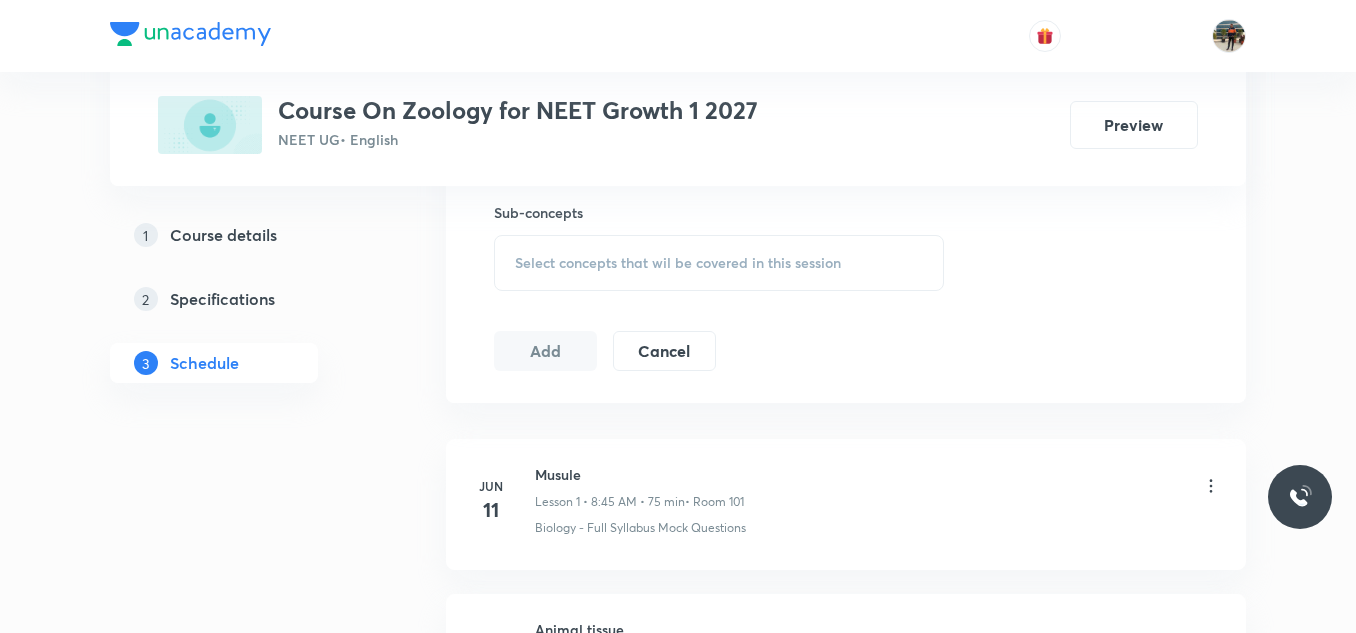
click at [527, 269] on span "Select concepts that wil be covered in this session" at bounding box center [678, 263] width 326 height 16
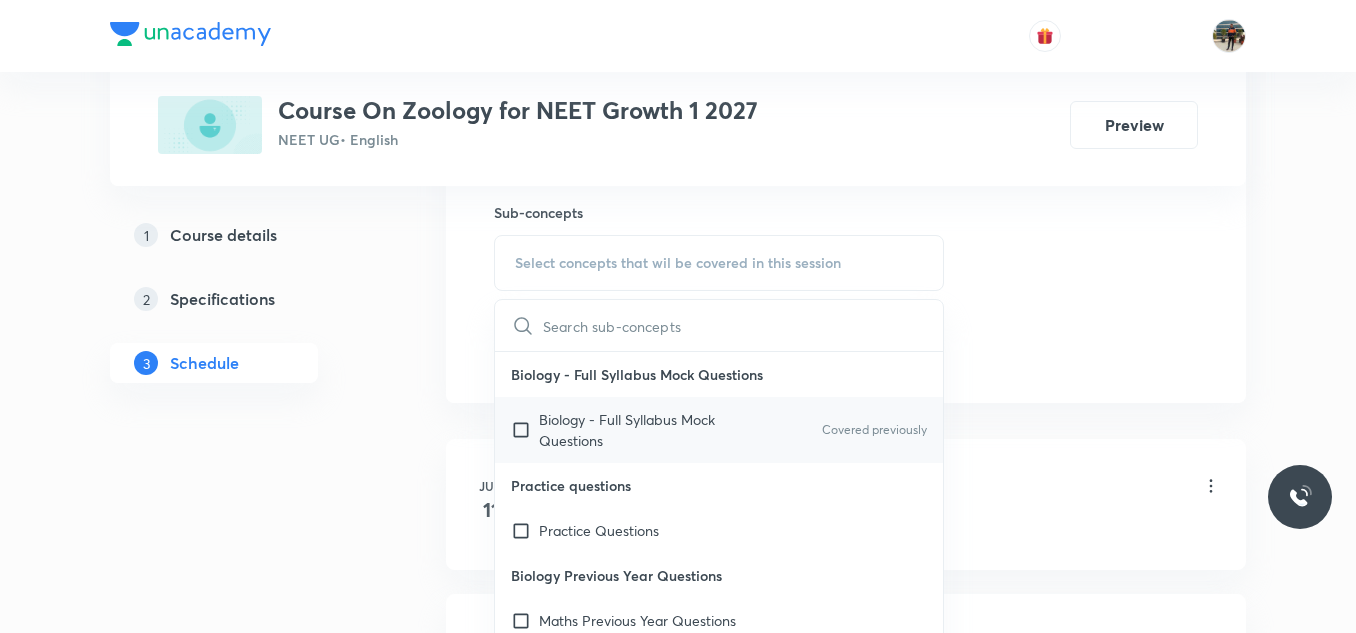
click at [519, 428] on input "checkbox" at bounding box center [525, 430] width 28 height 42
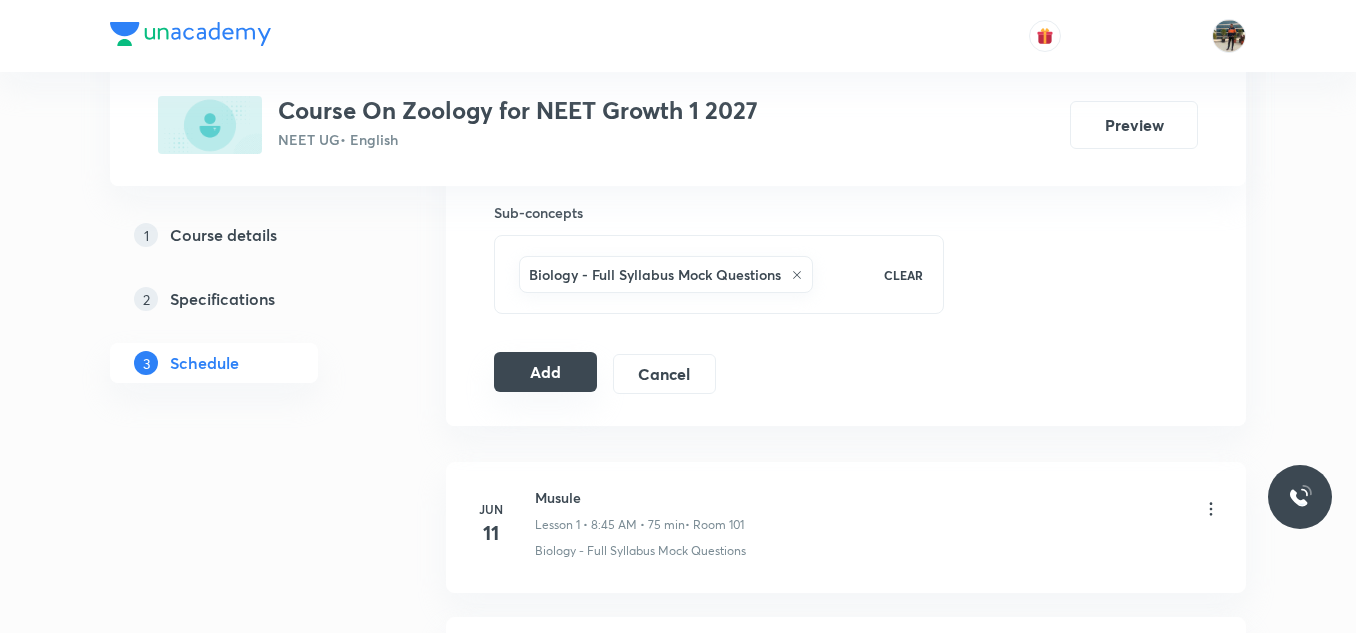
click at [545, 375] on button "Add" at bounding box center [545, 372] width 103 height 40
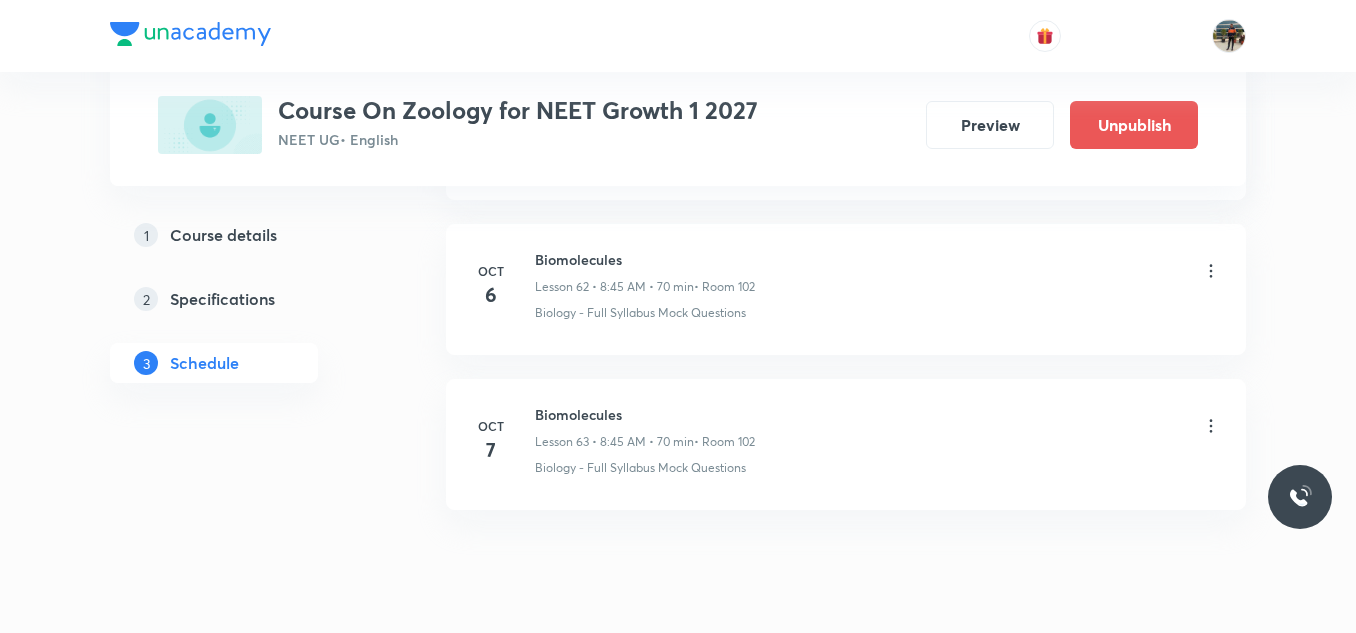
scroll to position [9815, 0]
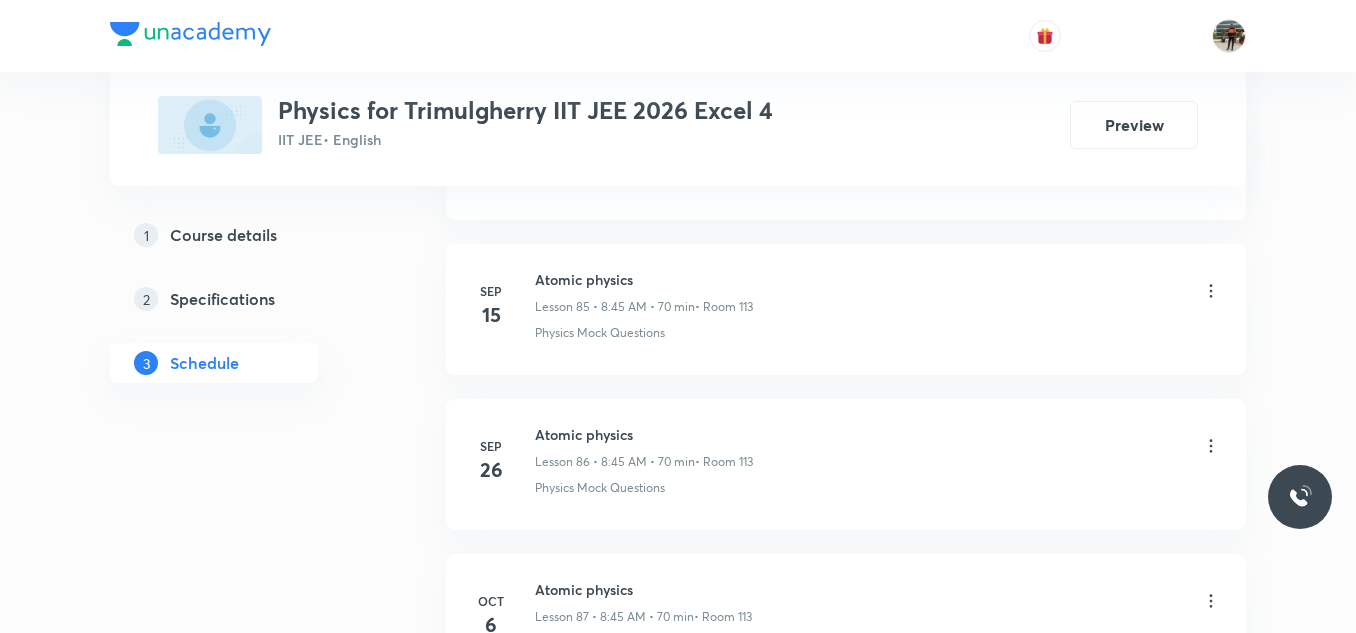
scroll to position [14581, 0]
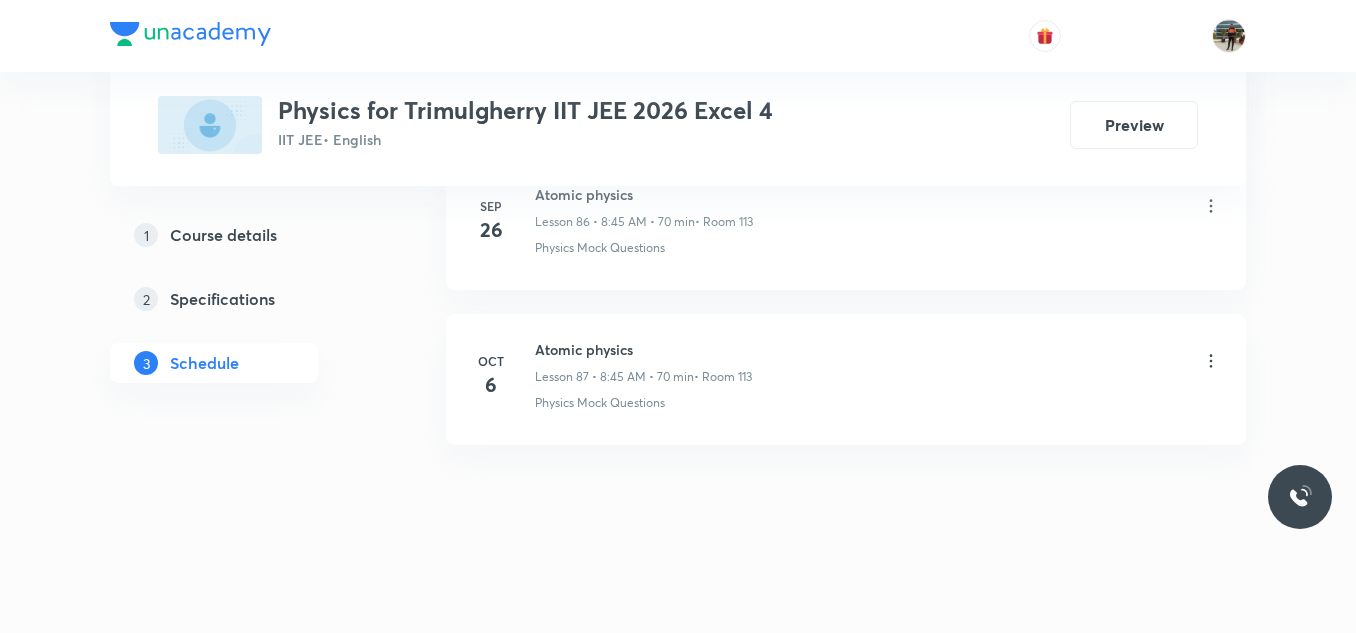
click at [554, 343] on h6 "Atomic physics" at bounding box center [643, 349] width 217 height 21
copy h6 "Atomic physics"
click at [554, 343] on h6 "Atomic physics" at bounding box center [643, 349] width 217 height 21
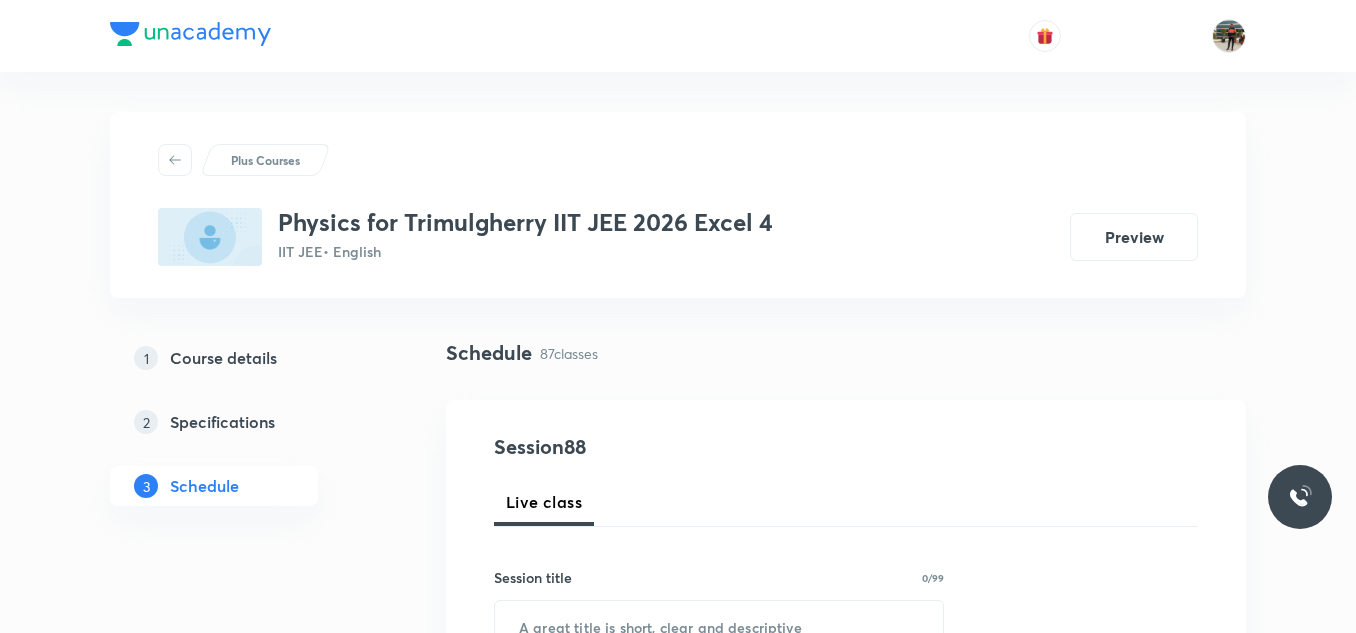
scroll to position [200, 0]
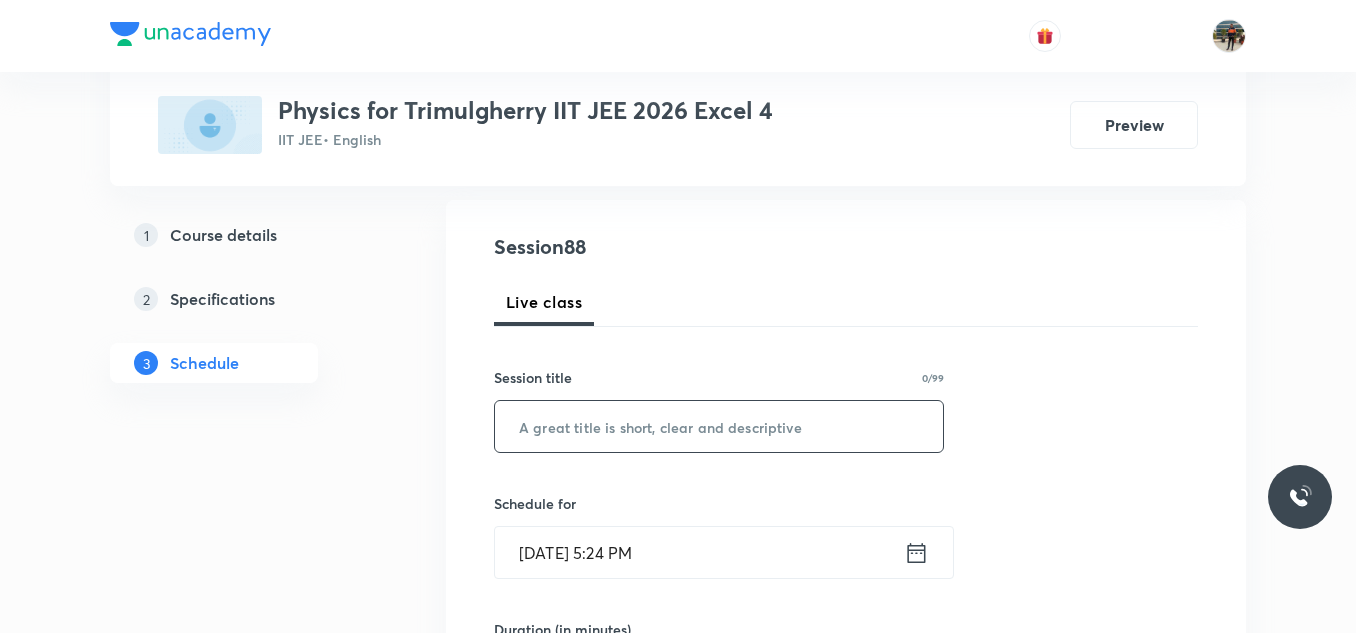
click at [631, 434] on input "text" at bounding box center [719, 426] width 448 height 51
paste input "Atomic physics"
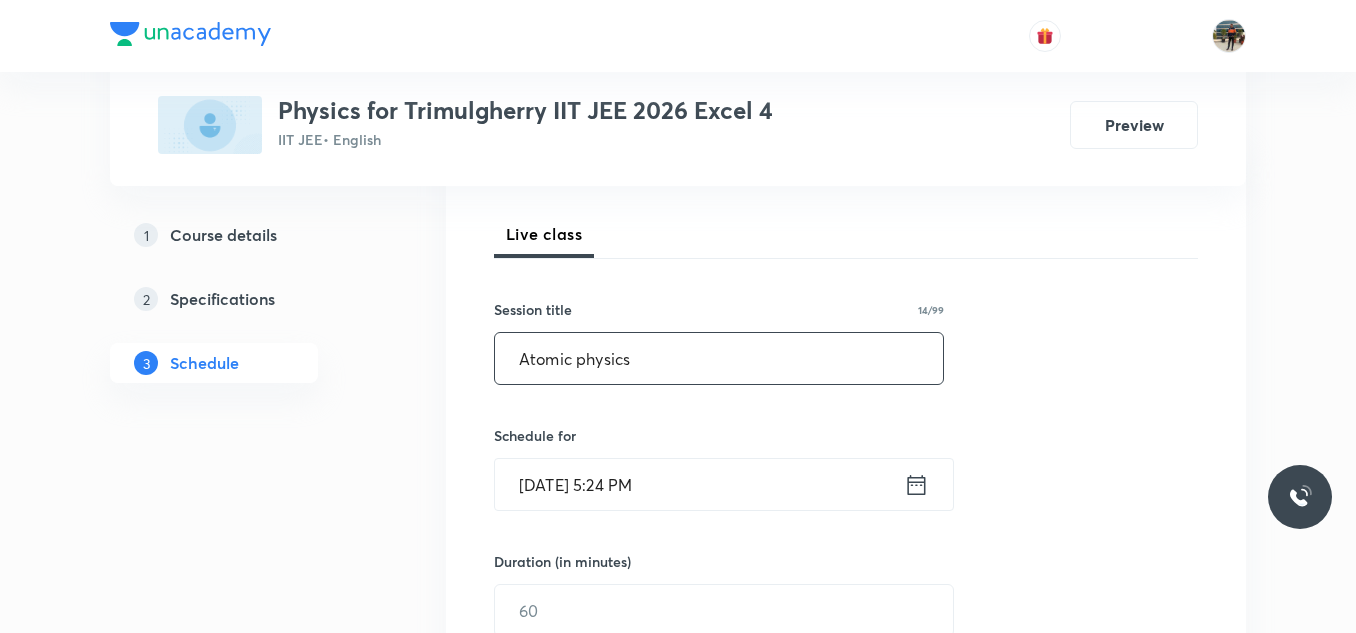
scroll to position [300, 0]
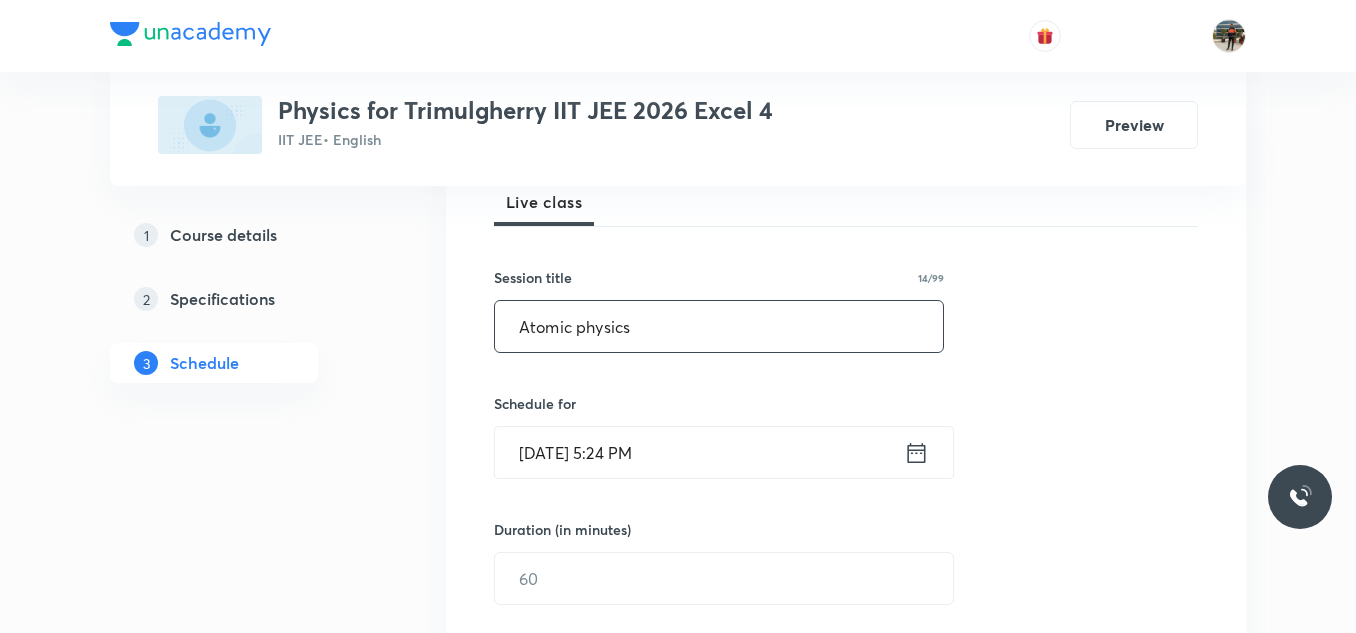
type input "Atomic physics"
click at [918, 455] on icon at bounding box center [916, 453] width 25 height 28
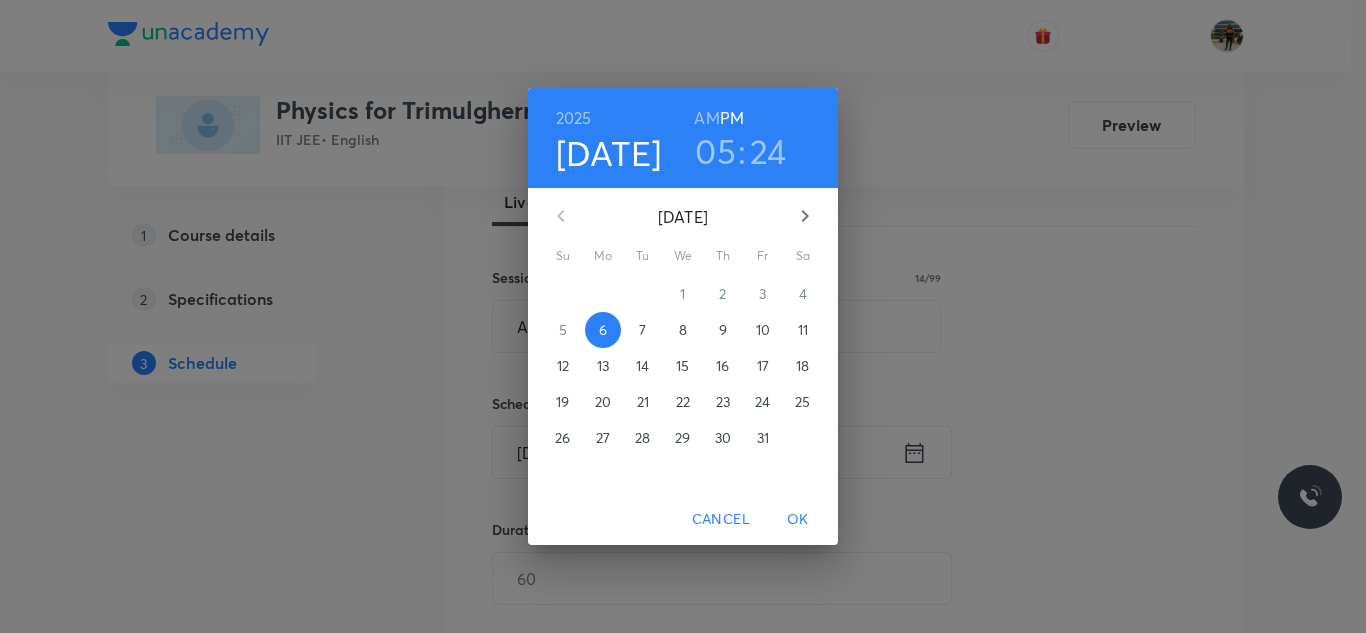
click at [643, 331] on p "7" at bounding box center [642, 330] width 7 height 20
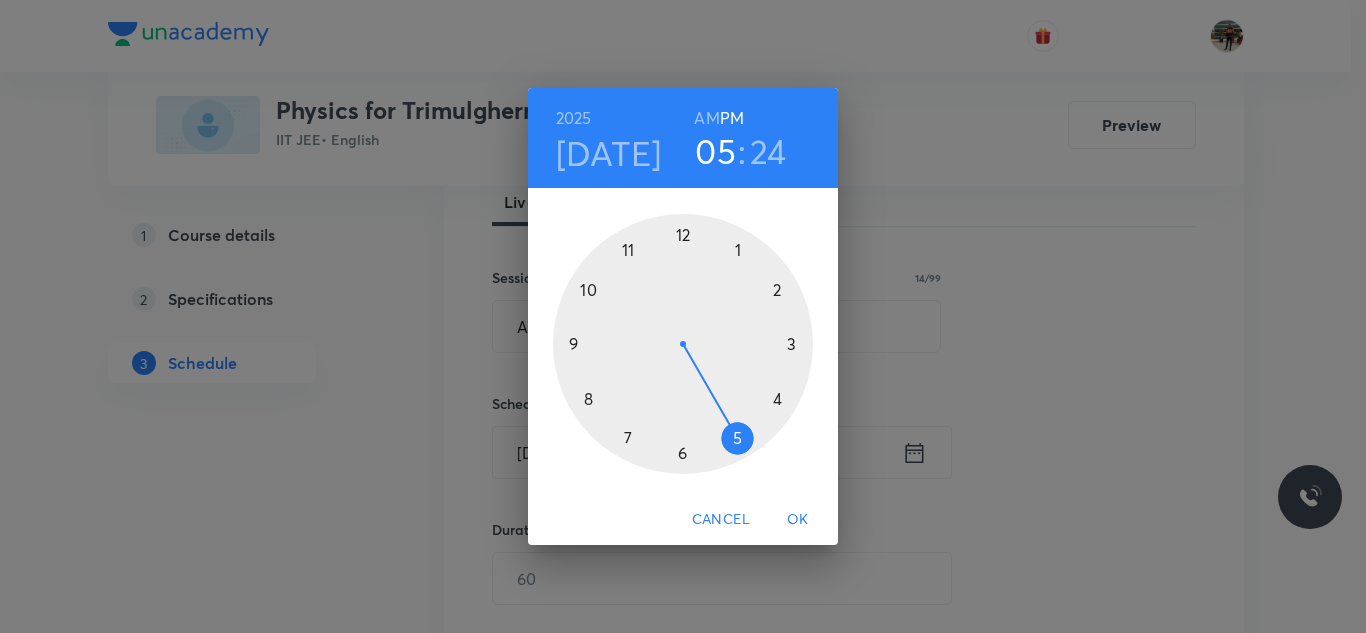
click at [700, 109] on h6 "AM" at bounding box center [706, 118] width 25 height 28
click at [591, 398] on div at bounding box center [683, 344] width 260 height 260
click at [568, 343] on div at bounding box center [683, 344] width 260 height 260
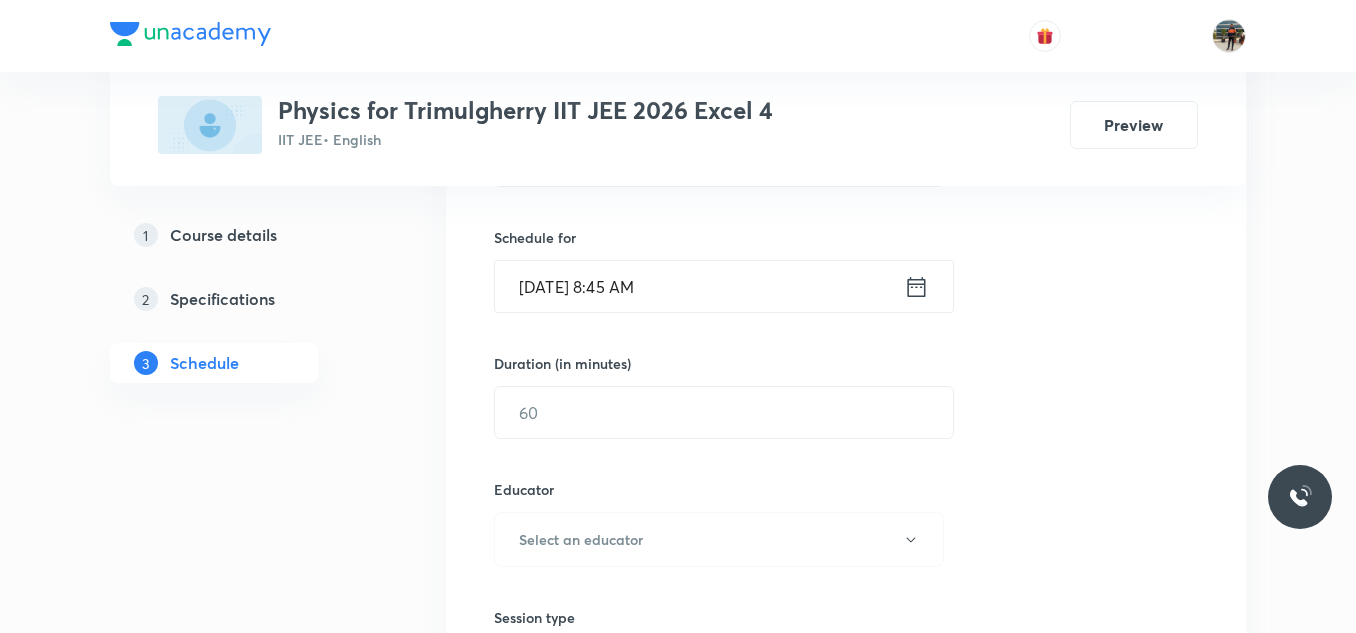
scroll to position [500, 0]
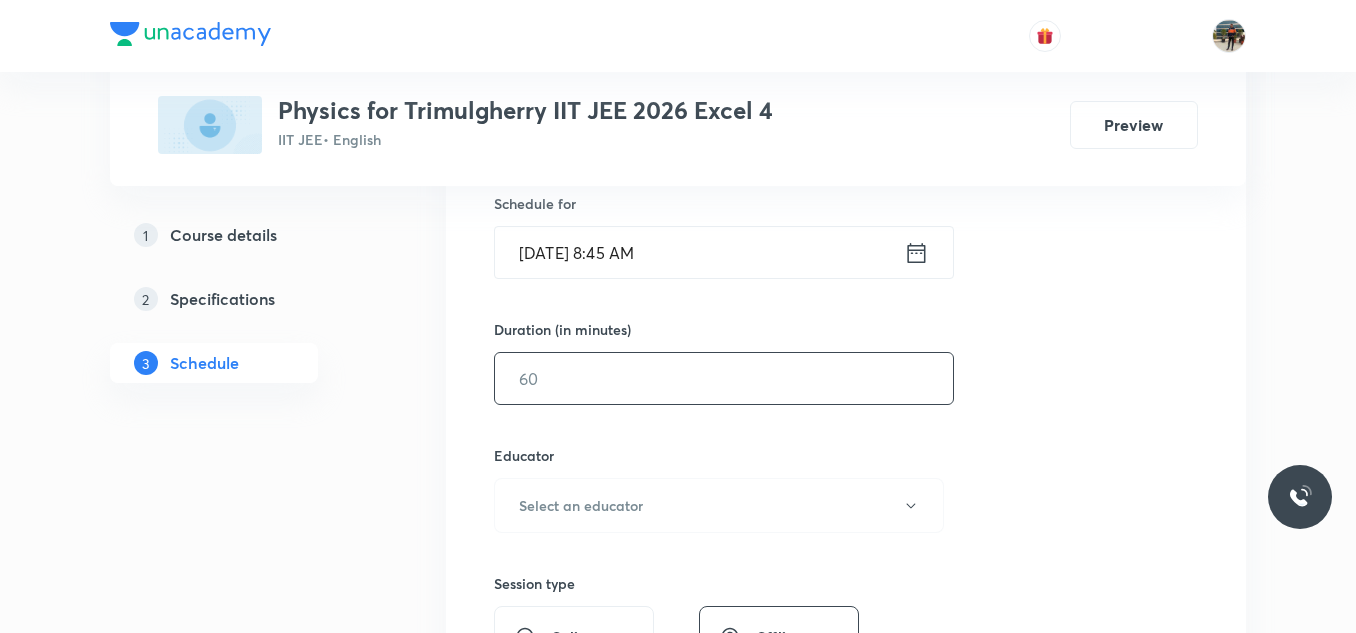
click at [589, 385] on input "text" at bounding box center [724, 378] width 458 height 51
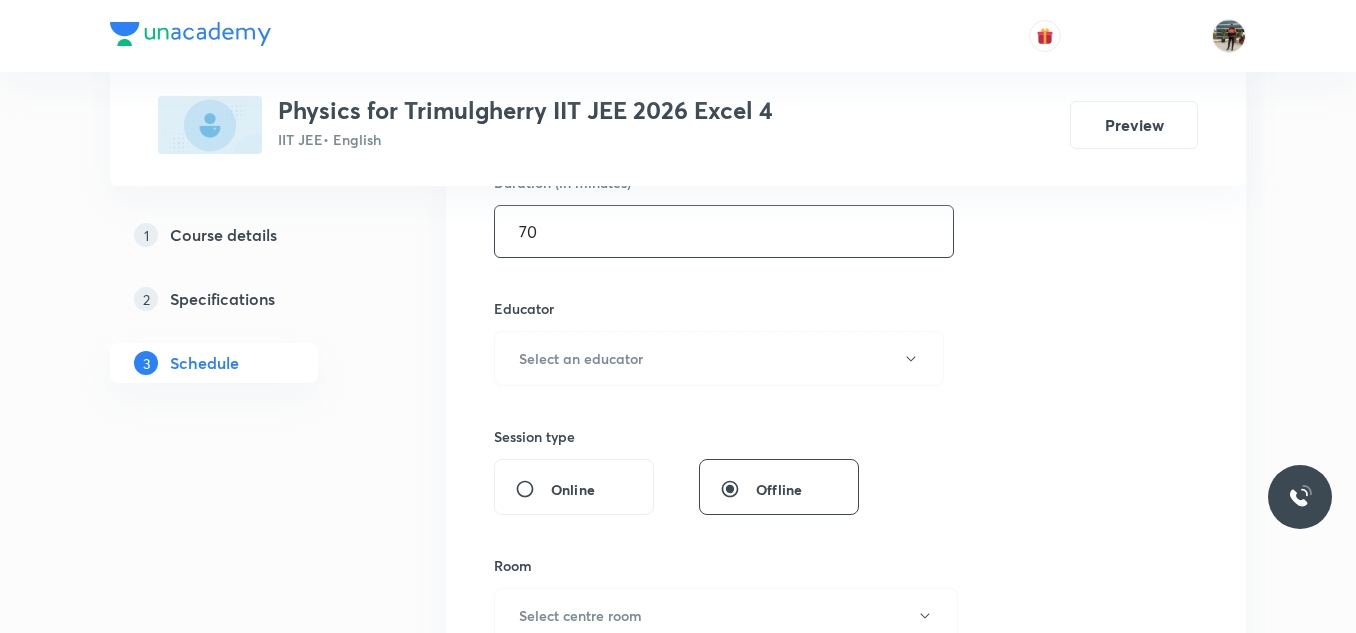
scroll to position [700, 0]
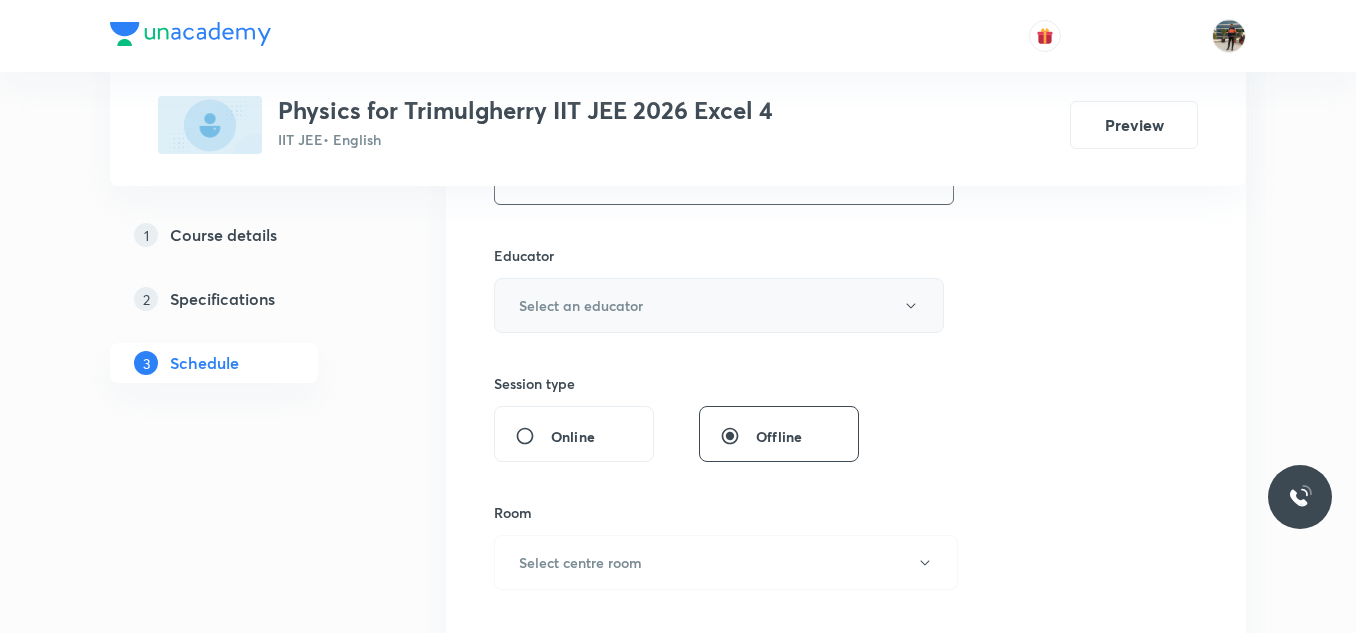
type input "70"
click at [560, 282] on button "Select an educator" at bounding box center [719, 305] width 450 height 55
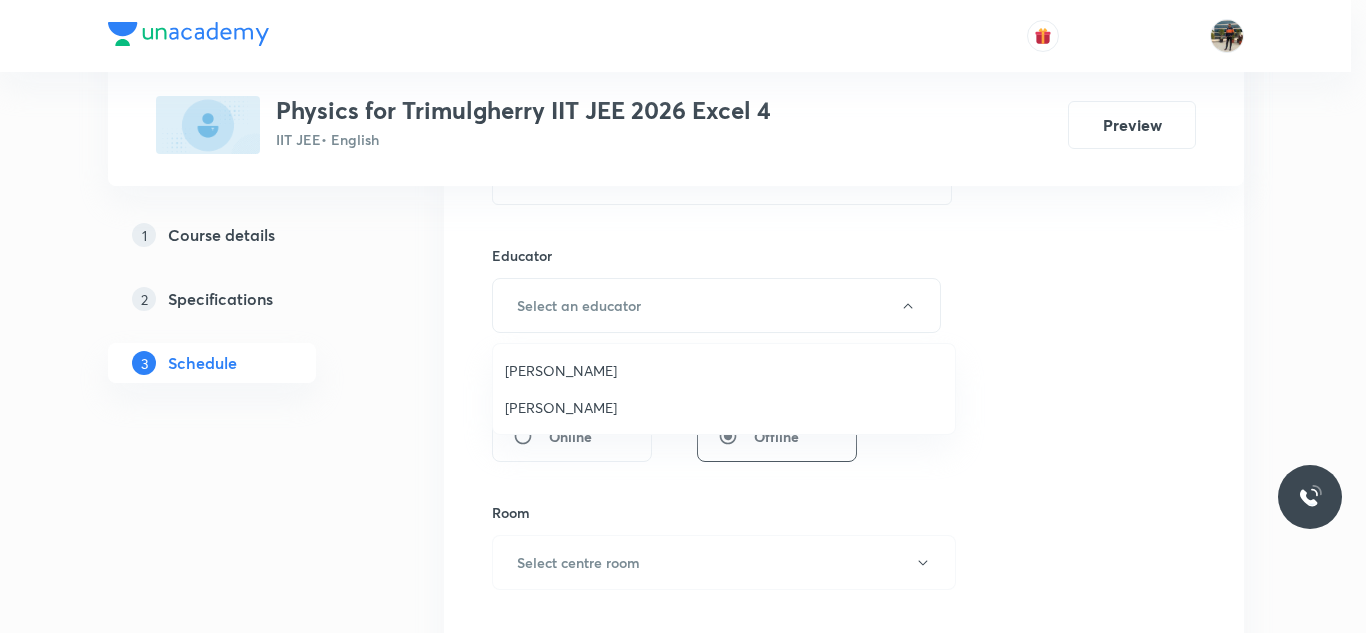
click at [563, 369] on span "Rajesh Vuddavolu" at bounding box center [724, 370] width 438 height 21
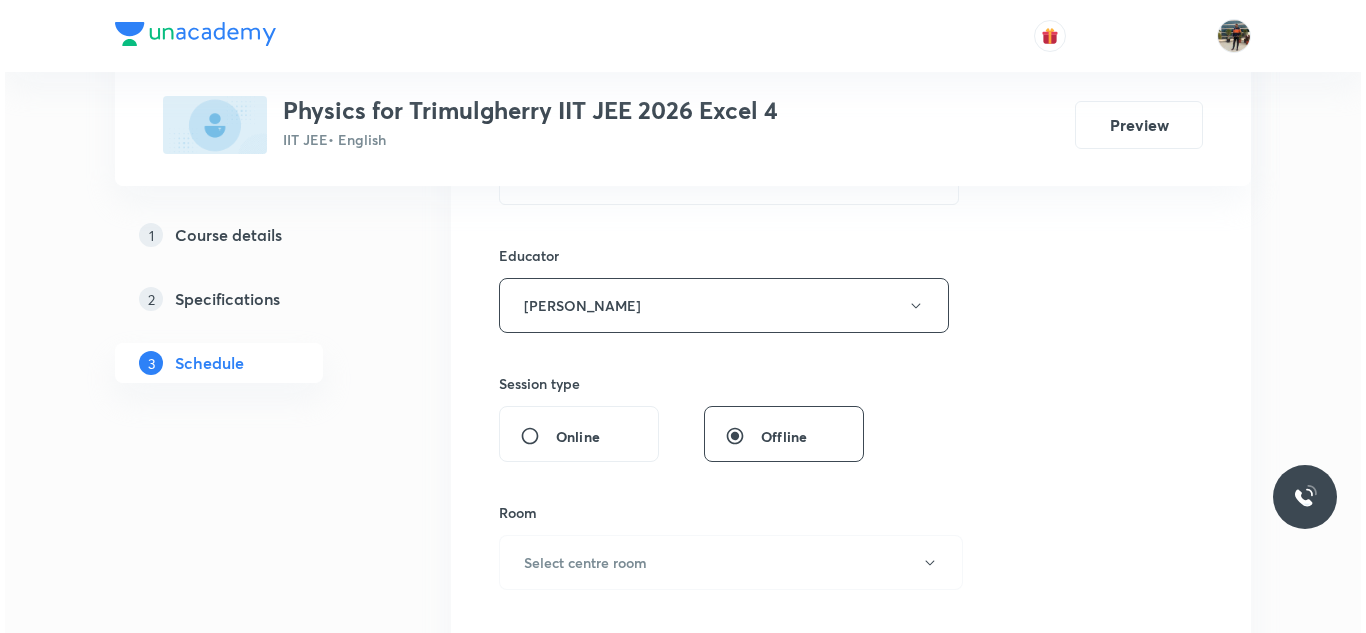
scroll to position [900, 0]
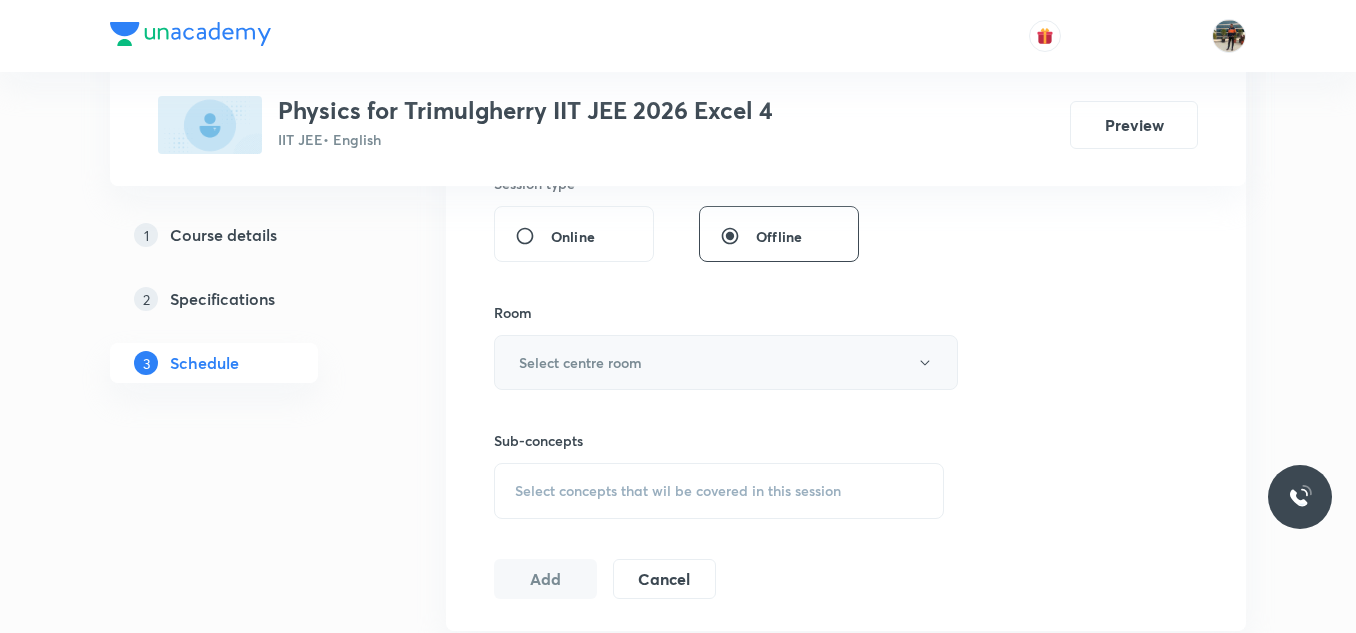
click at [550, 355] on h6 "Select centre room" at bounding box center [580, 362] width 123 height 21
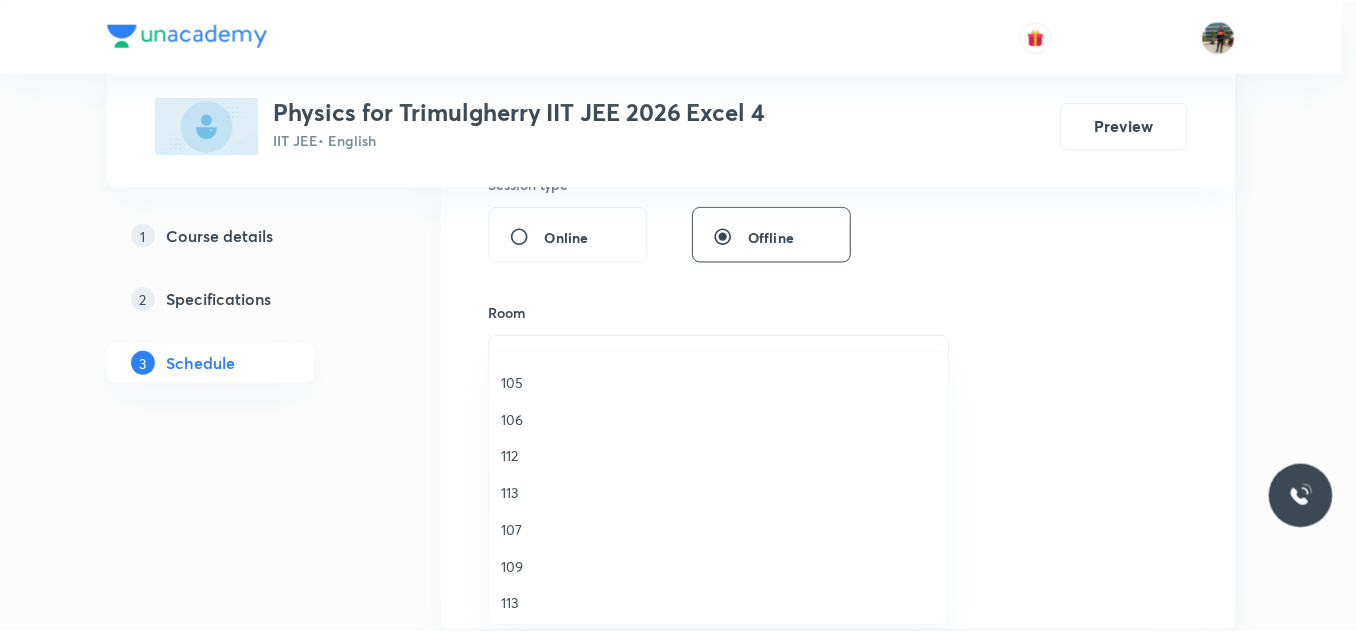
scroll to position [300, 0]
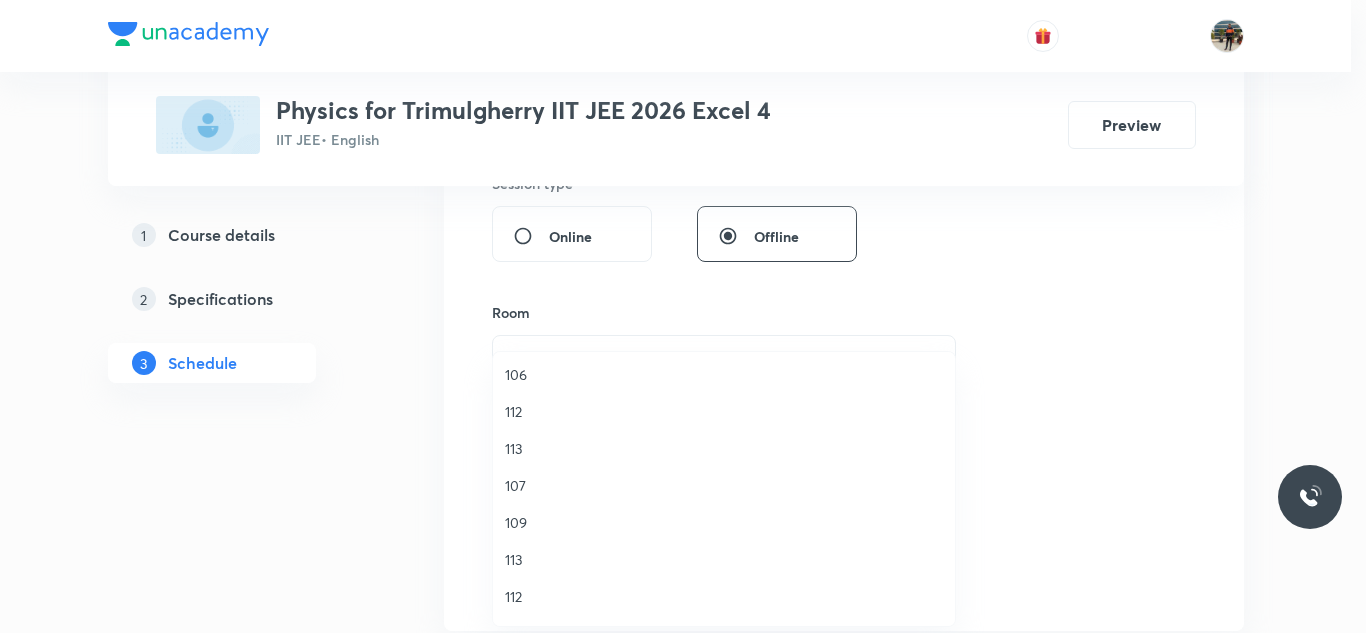
click at [518, 454] on span "113" at bounding box center [724, 448] width 438 height 21
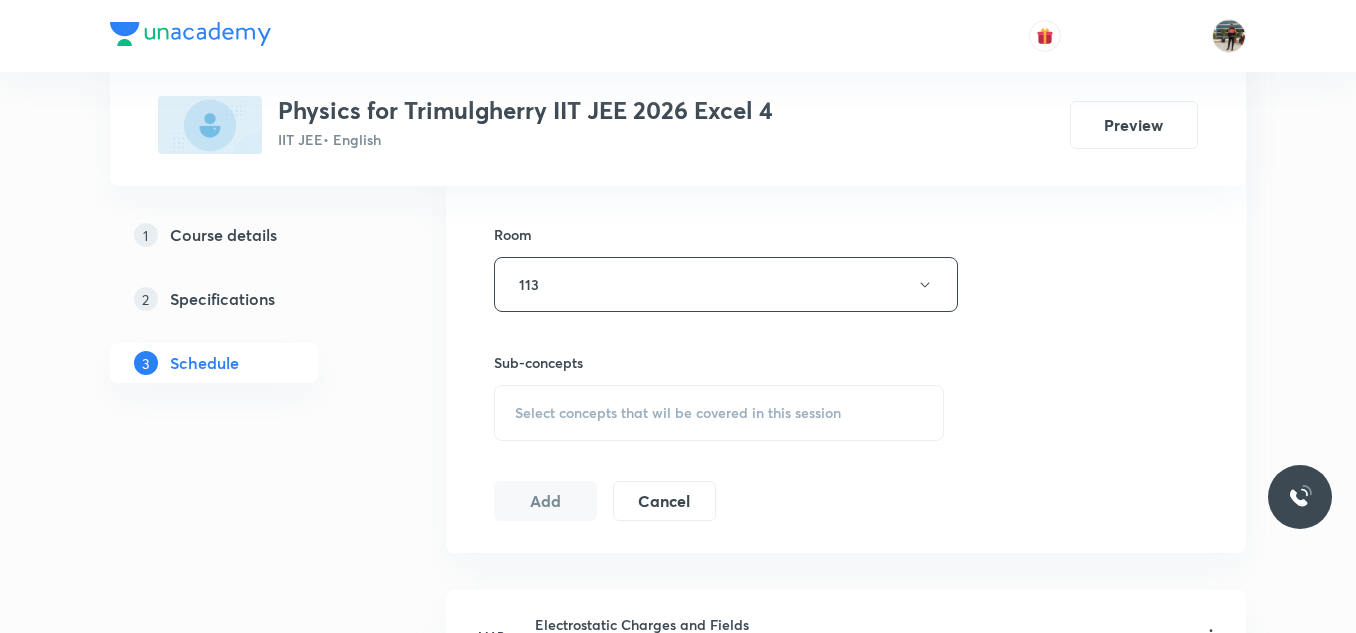
scroll to position [1000, 0]
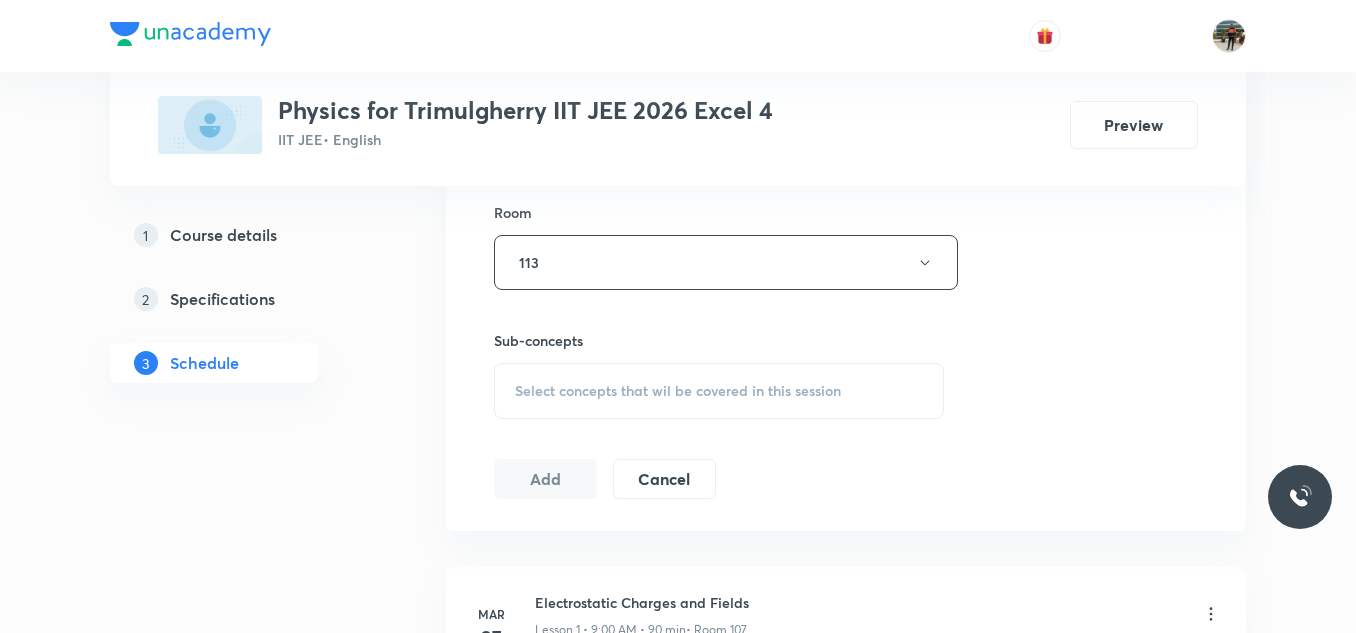
click at [557, 400] on div "Select concepts that wil be covered in this session" at bounding box center [719, 391] width 450 height 56
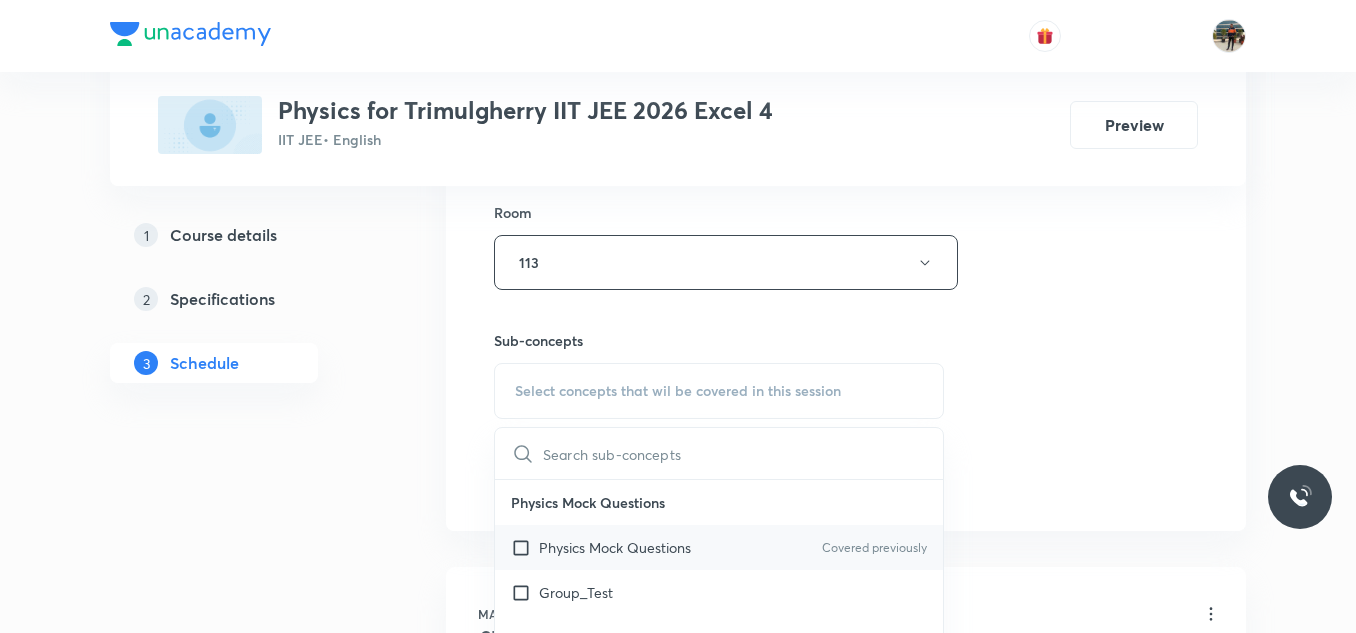
click at [520, 548] on input "checkbox" at bounding box center [525, 547] width 28 height 21
checkbox input "true"
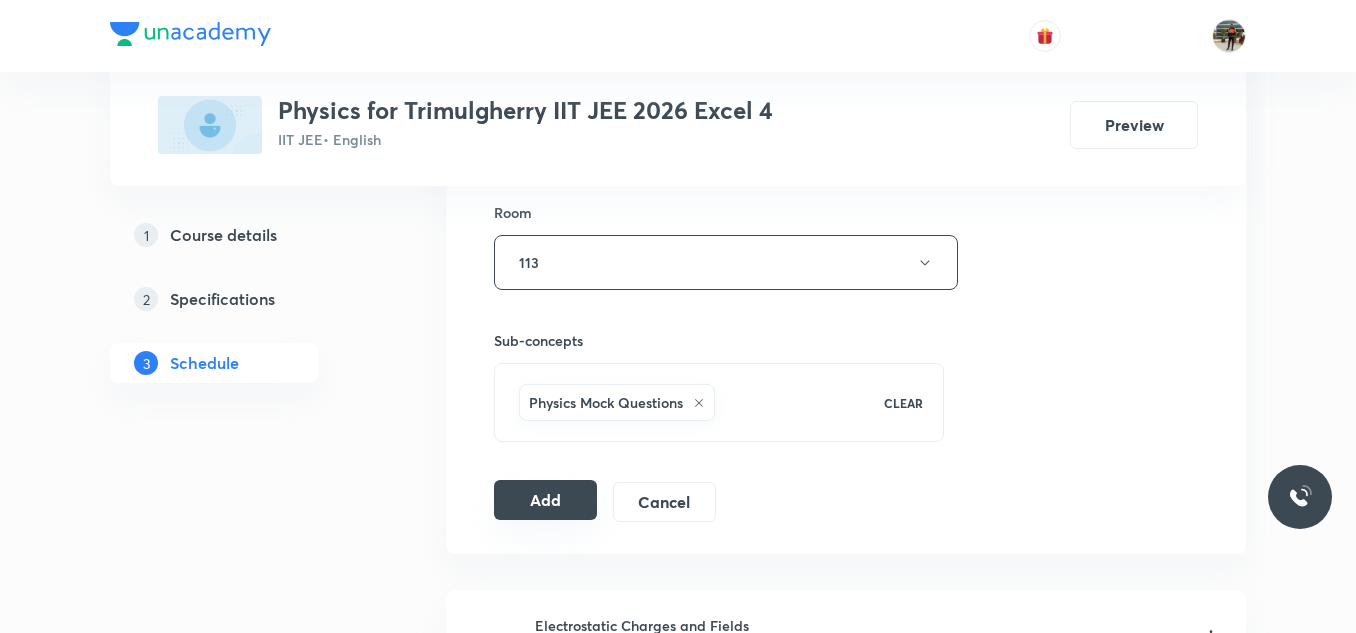
click at [549, 501] on button "Add" at bounding box center [545, 500] width 103 height 40
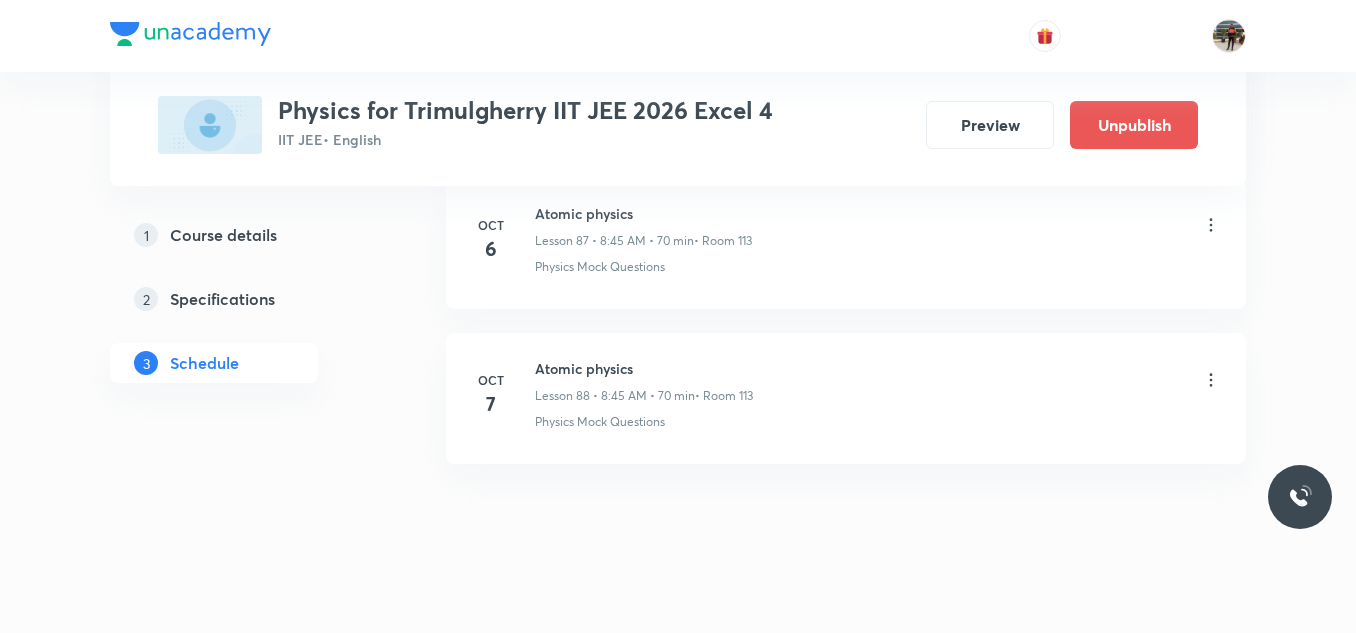
scroll to position [13689, 0]
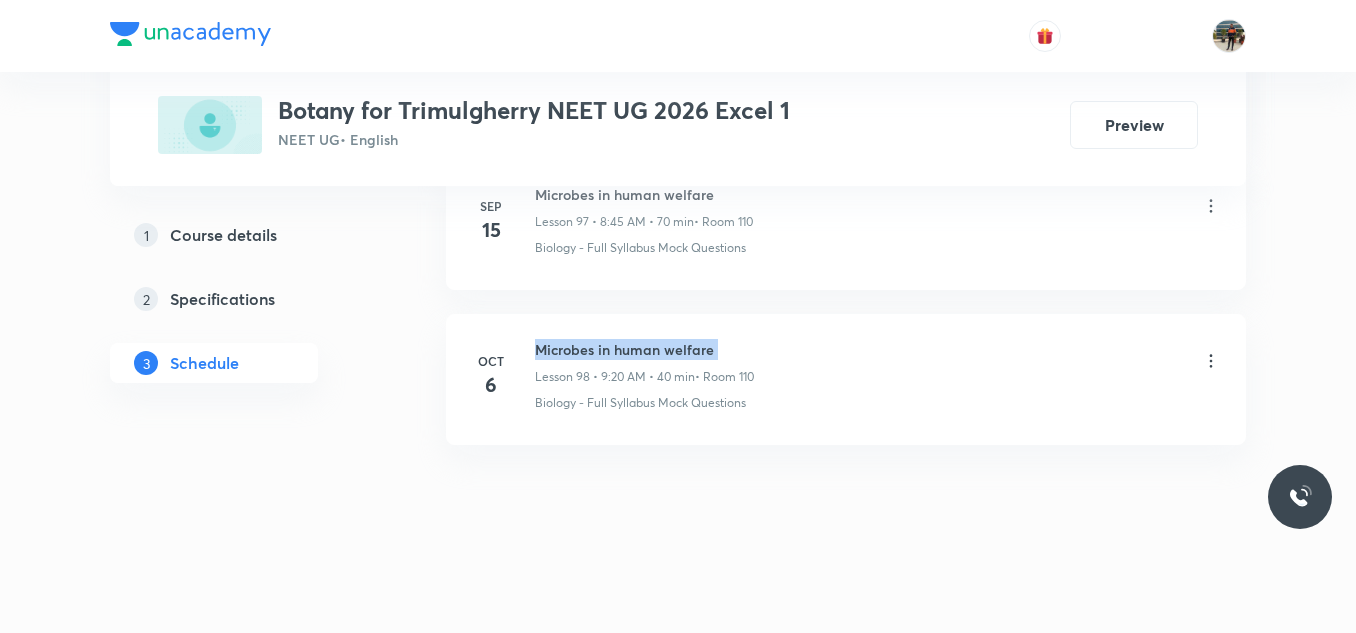
click at [593, 347] on h6 "Microbes in human welfare" at bounding box center [644, 349] width 219 height 21
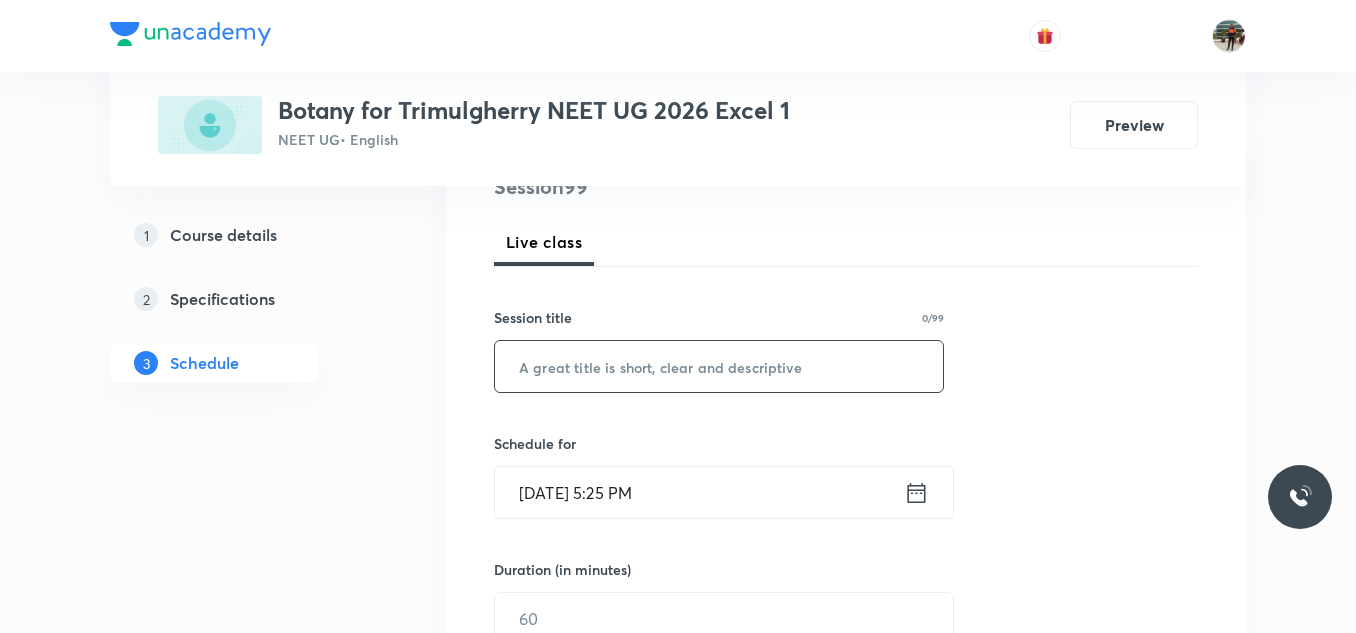
scroll to position [300, 0]
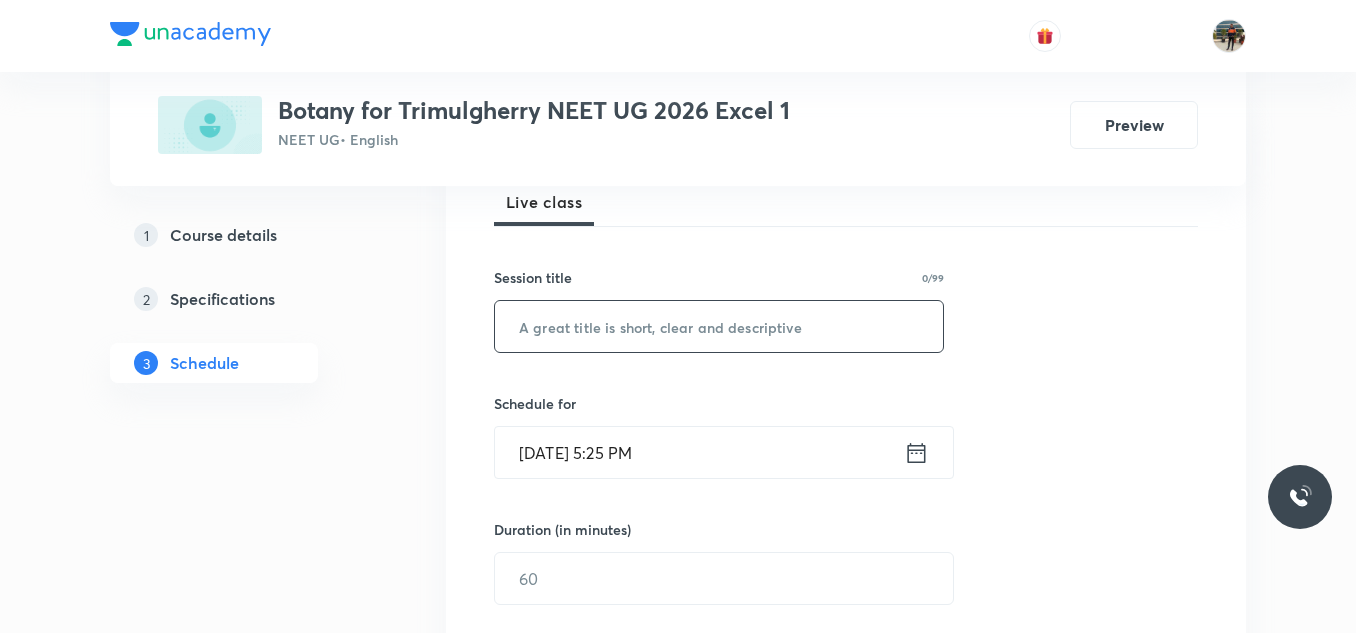
click at [597, 315] on input "text" at bounding box center [719, 326] width 448 height 51
paste input "Microbes in human welfare"
type input "Microbes in human welfare"
click at [911, 455] on icon at bounding box center [916, 453] width 25 height 28
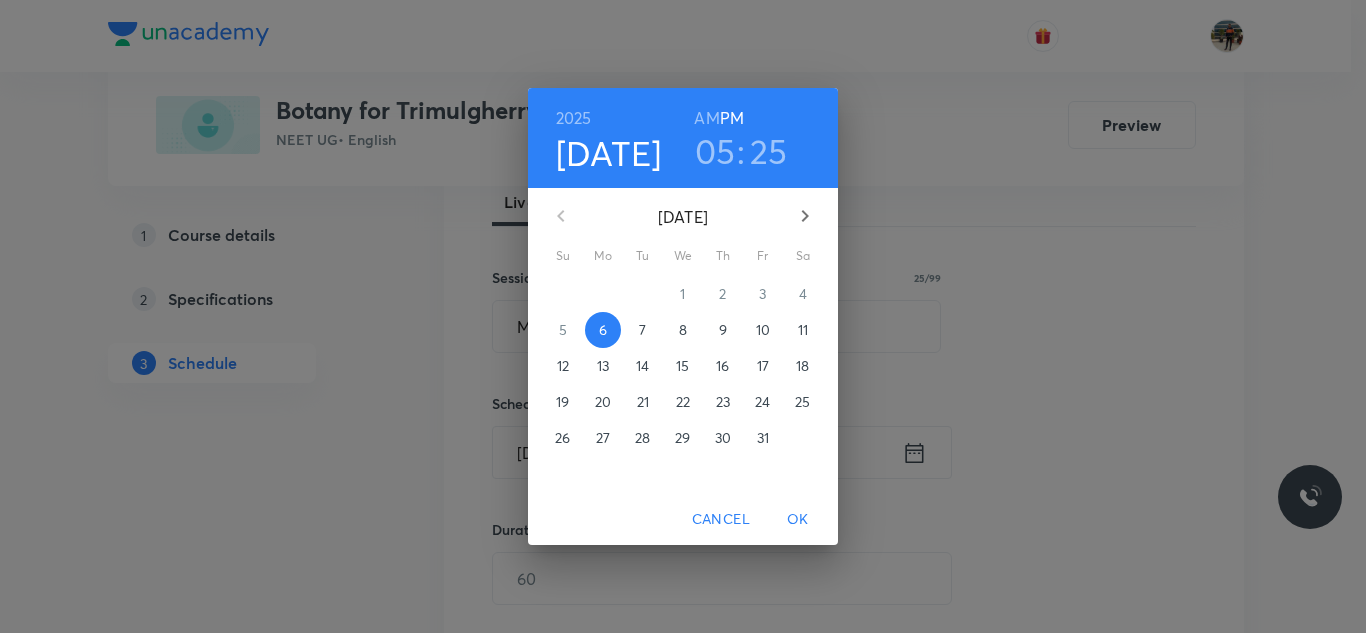
click at [640, 331] on p "7" at bounding box center [642, 330] width 7 height 20
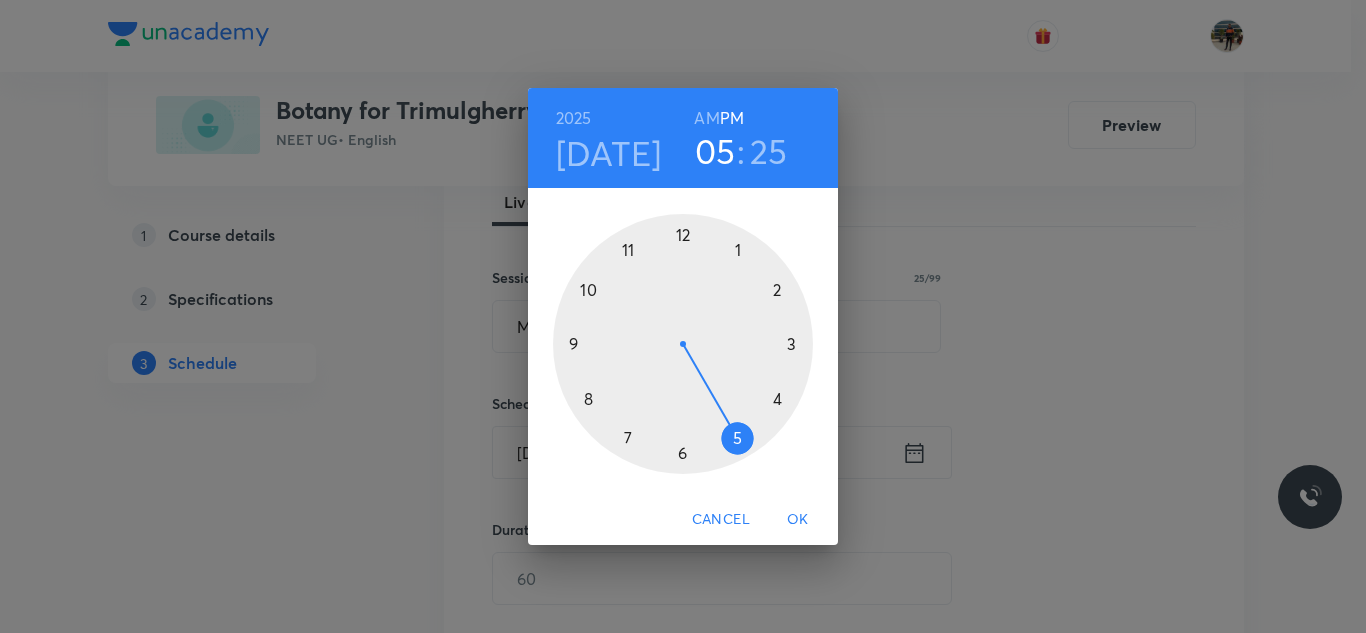
click at [700, 118] on h6 "AM" at bounding box center [706, 118] width 25 height 28
click at [589, 401] on div at bounding box center [683, 344] width 260 height 260
click at [573, 342] on div at bounding box center [683, 344] width 260 height 260
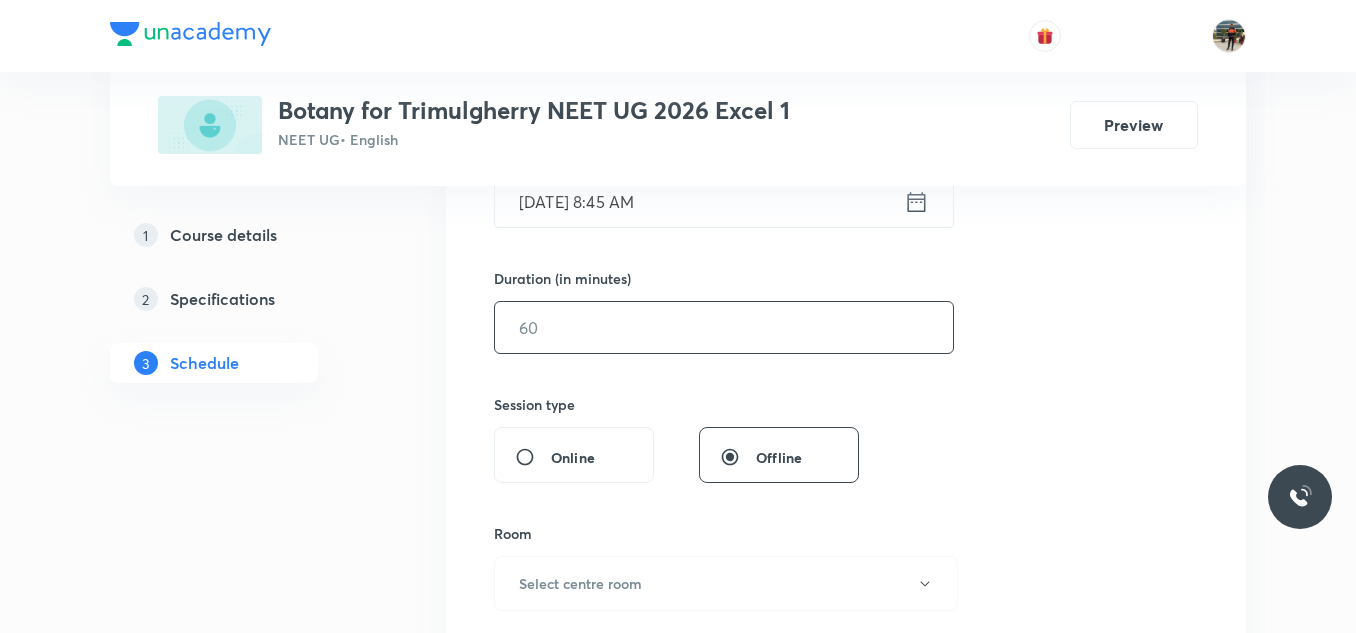
click at [618, 382] on div "Session 99 Live class Session title 25/99 Microbes in human welfare ​ Schedule …" at bounding box center [846, 350] width 704 height 939
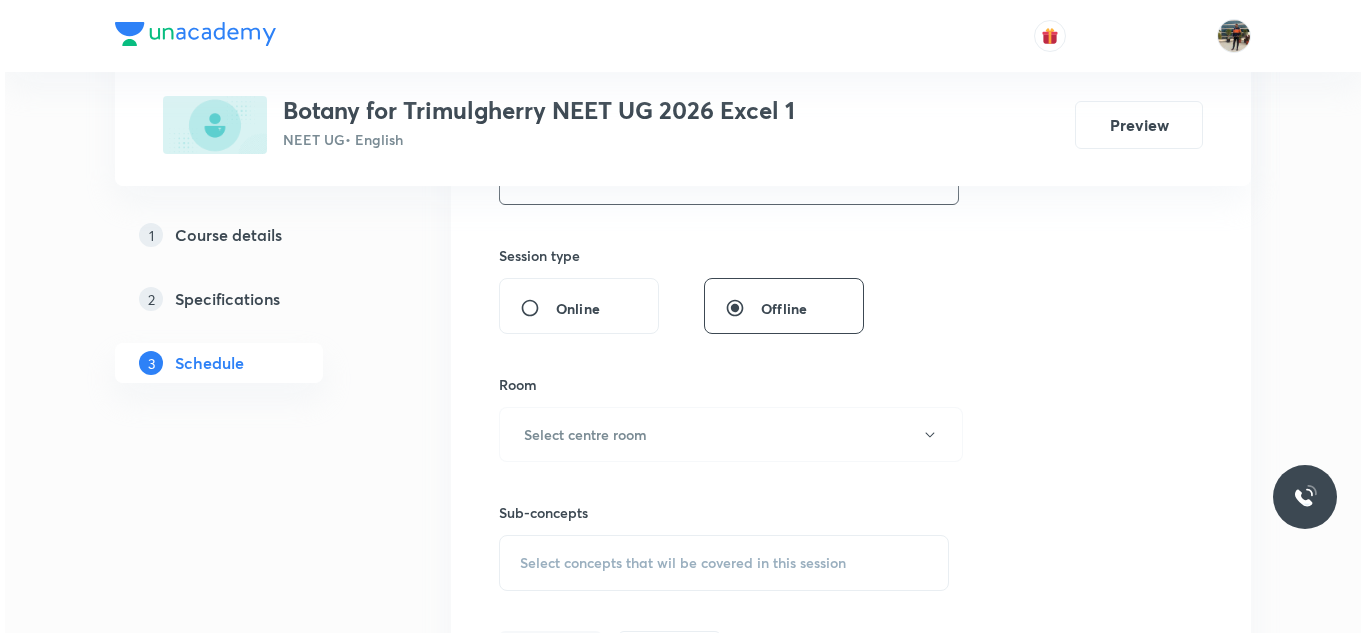
scroll to position [800, 0]
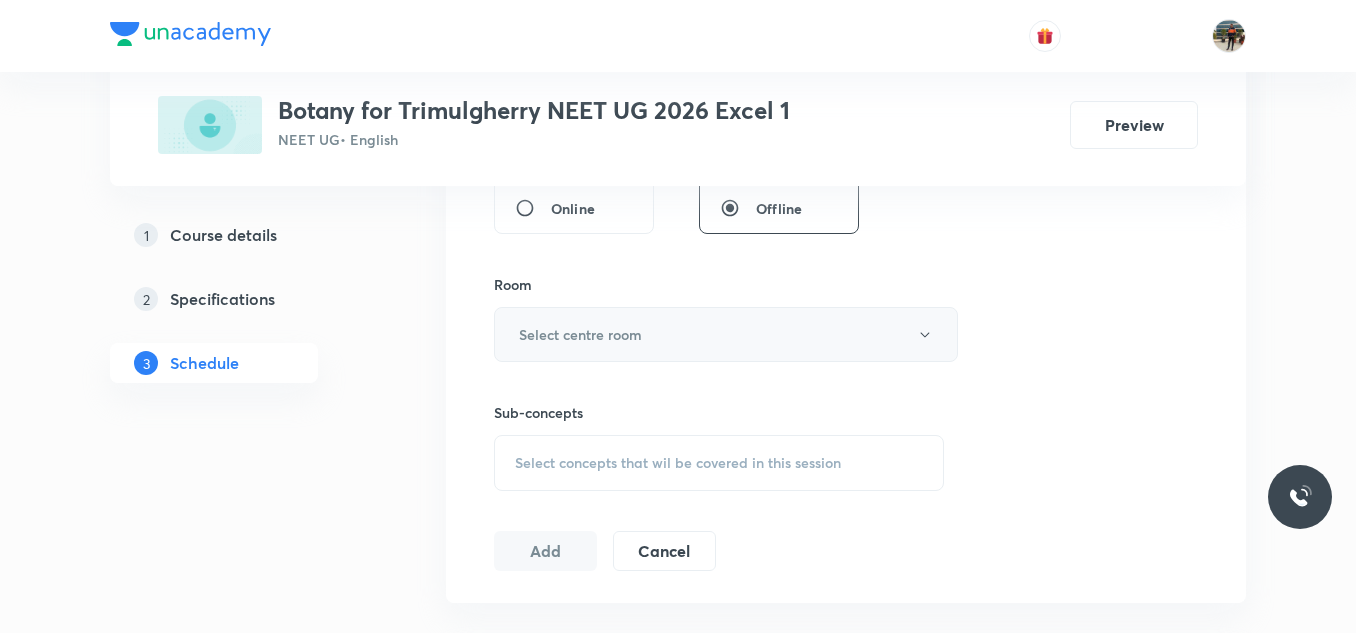
type input "70"
click at [542, 328] on h6 "Select centre room" at bounding box center [580, 334] width 123 height 21
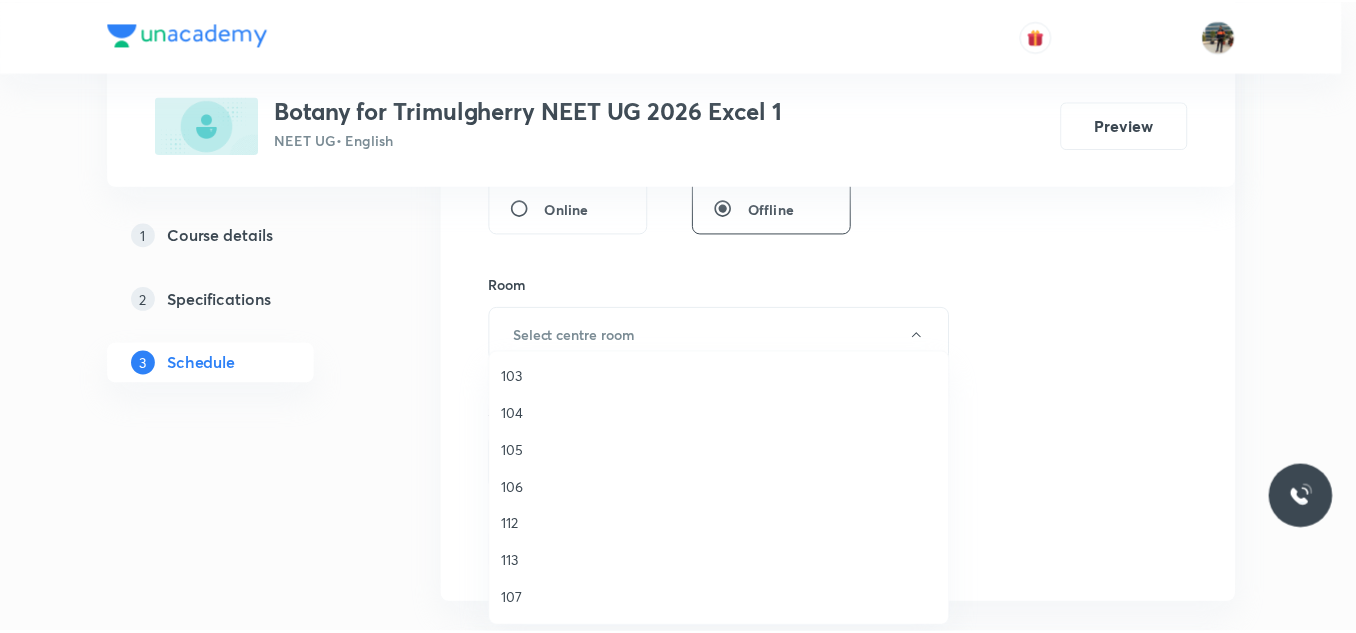
scroll to position [371, 0]
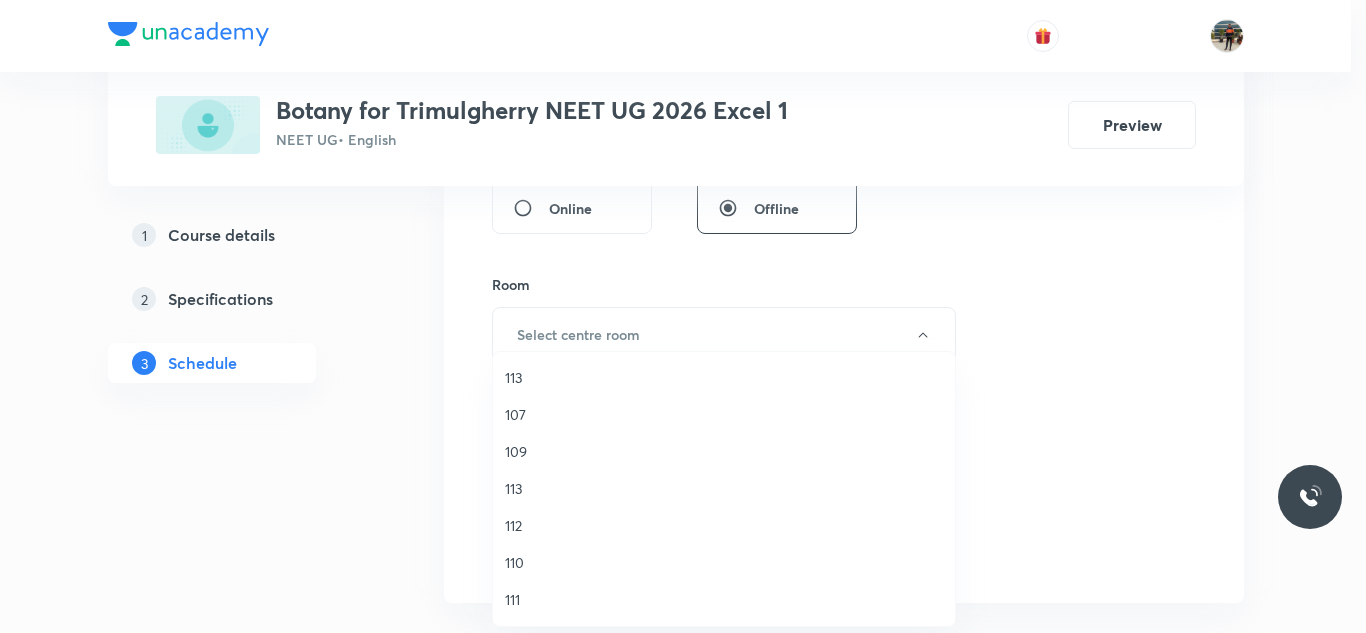
click at [507, 566] on span "110" at bounding box center [724, 562] width 438 height 21
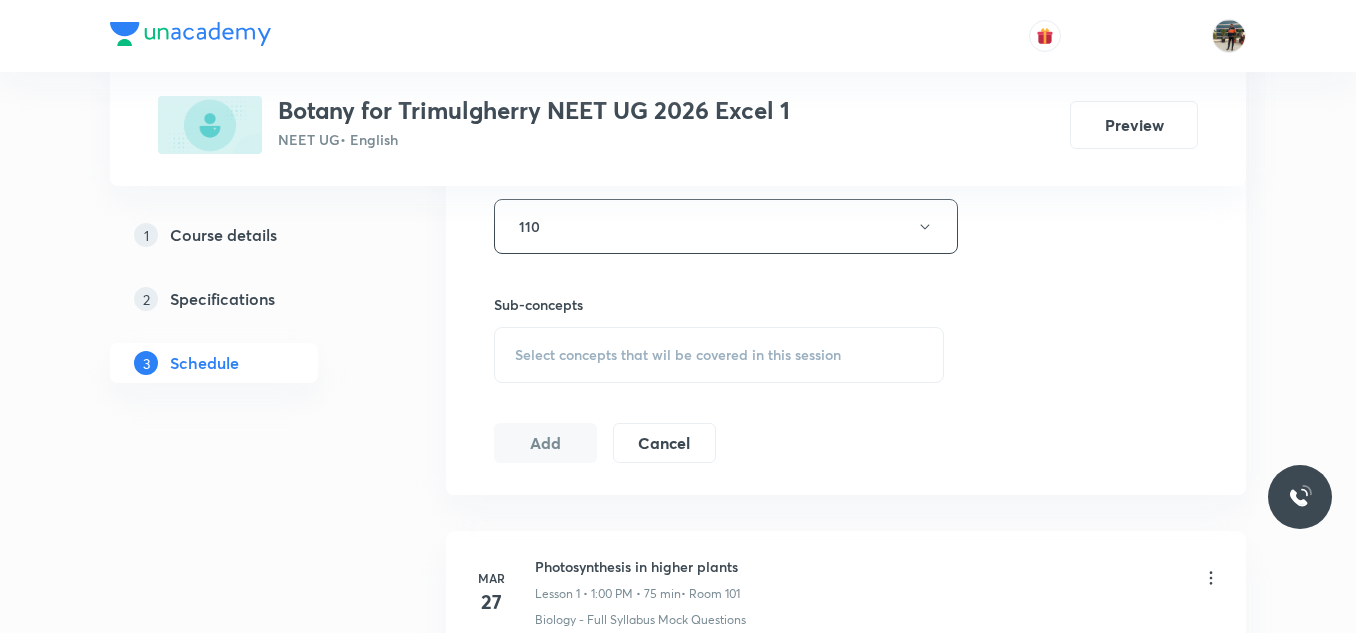
scroll to position [900, 0]
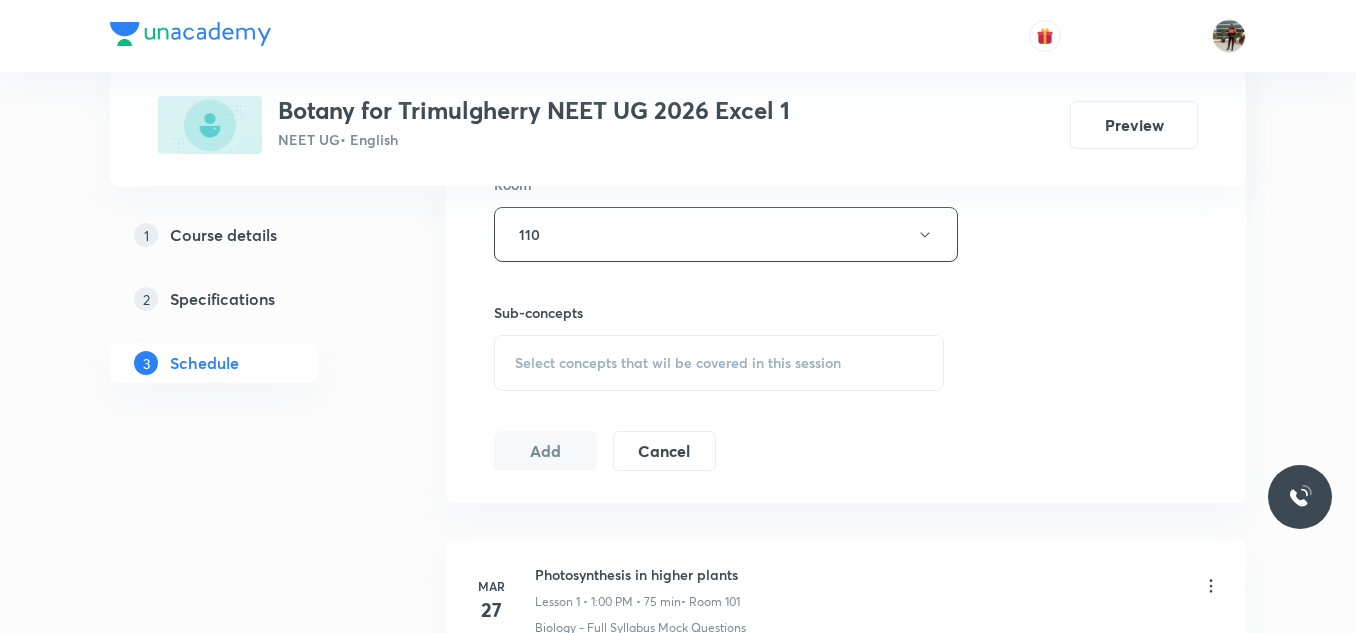
click at [518, 381] on div "Select concepts that wil be covered in this session" at bounding box center [719, 363] width 450 height 56
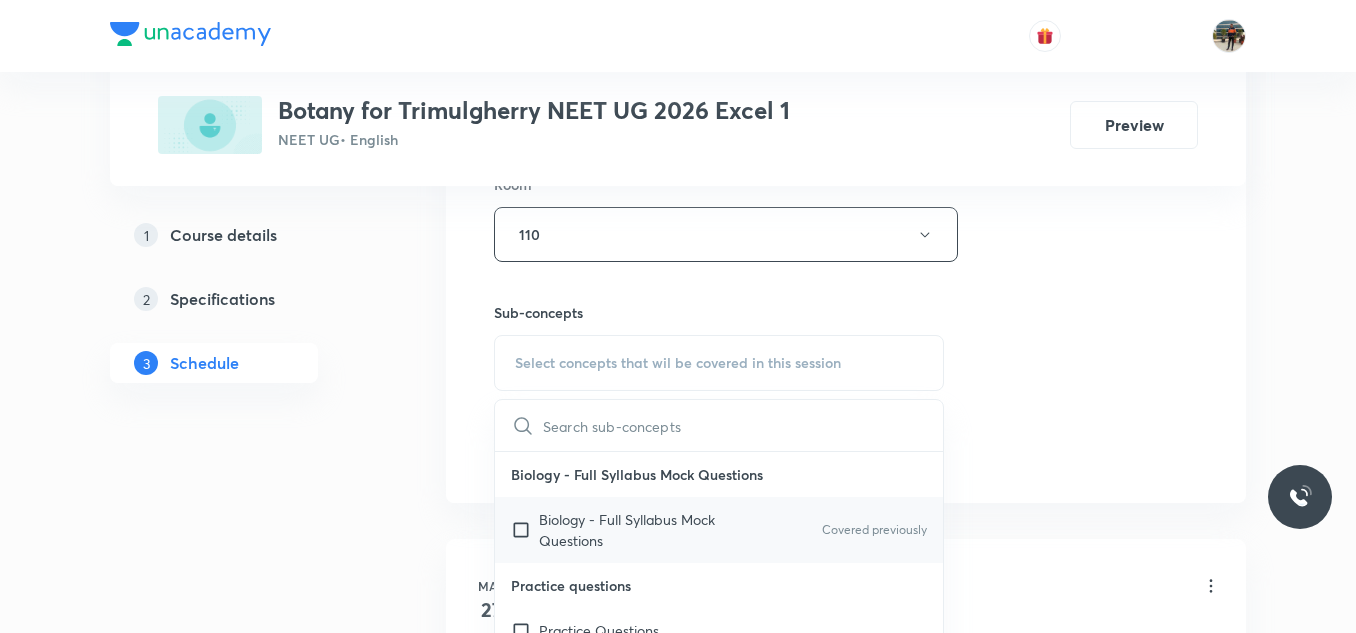
click at [516, 528] on input "checkbox" at bounding box center [525, 530] width 28 height 42
checkbox input "true"
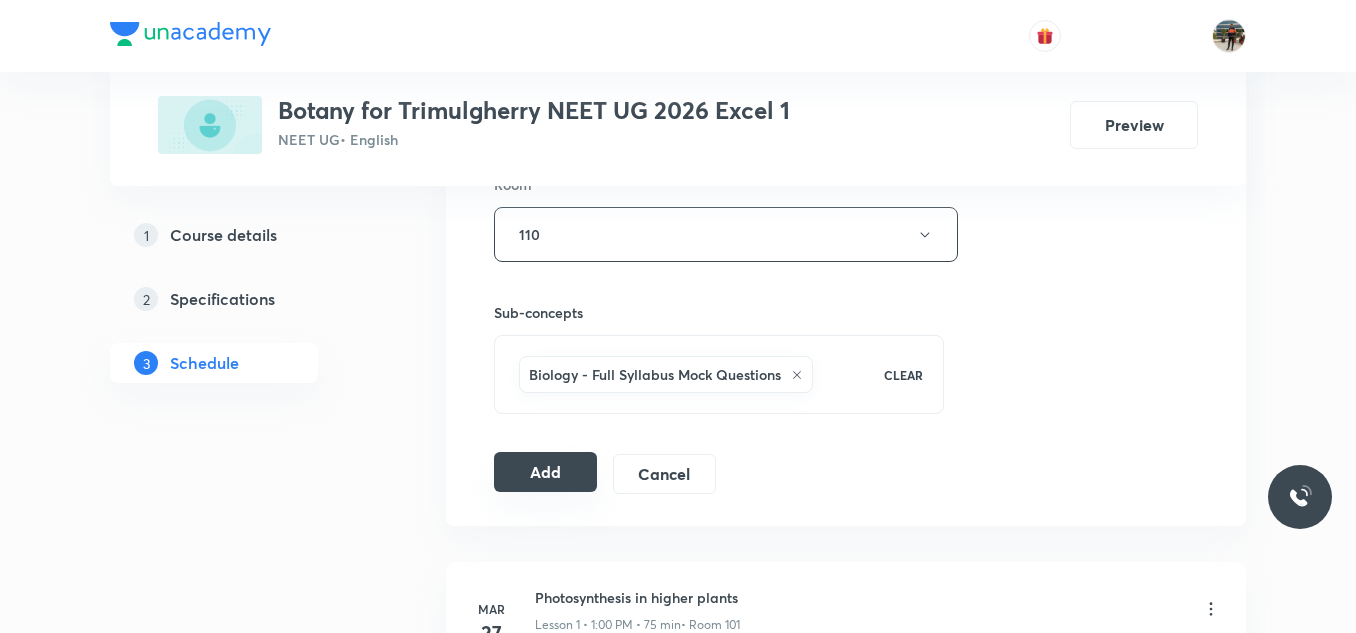
click at [540, 483] on button "Add" at bounding box center [545, 472] width 103 height 40
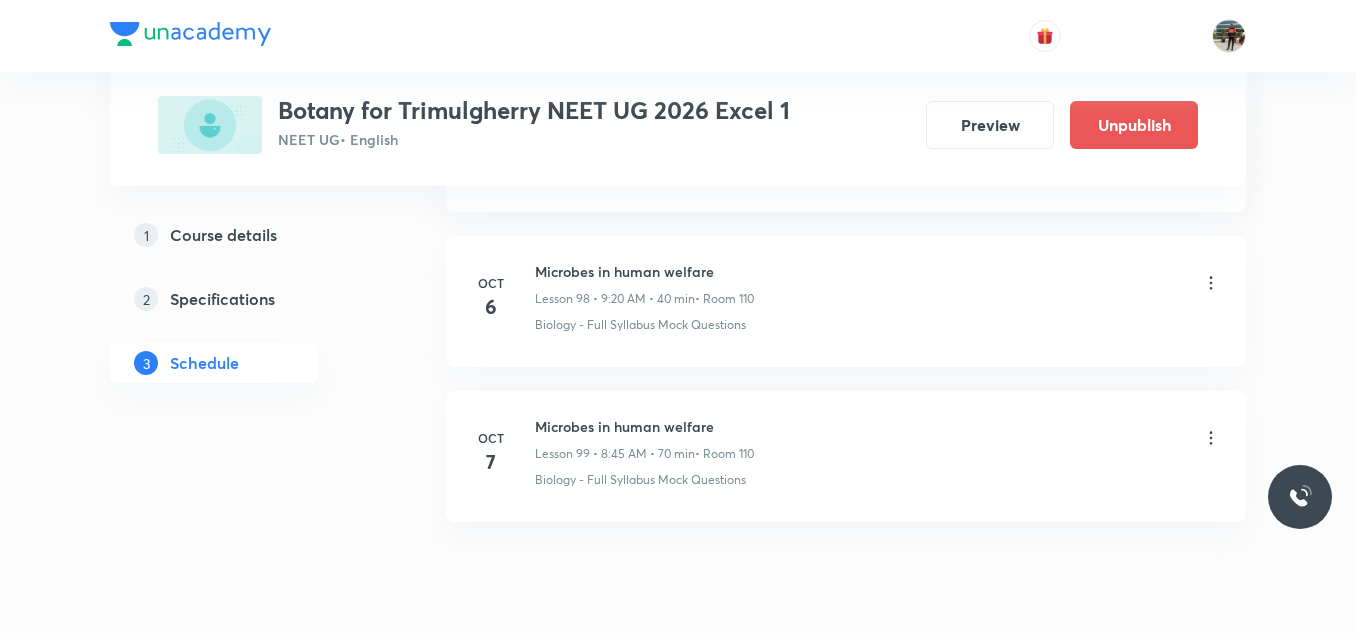
scroll to position [15394, 0]
